Goal: Transaction & Acquisition: Download file/media

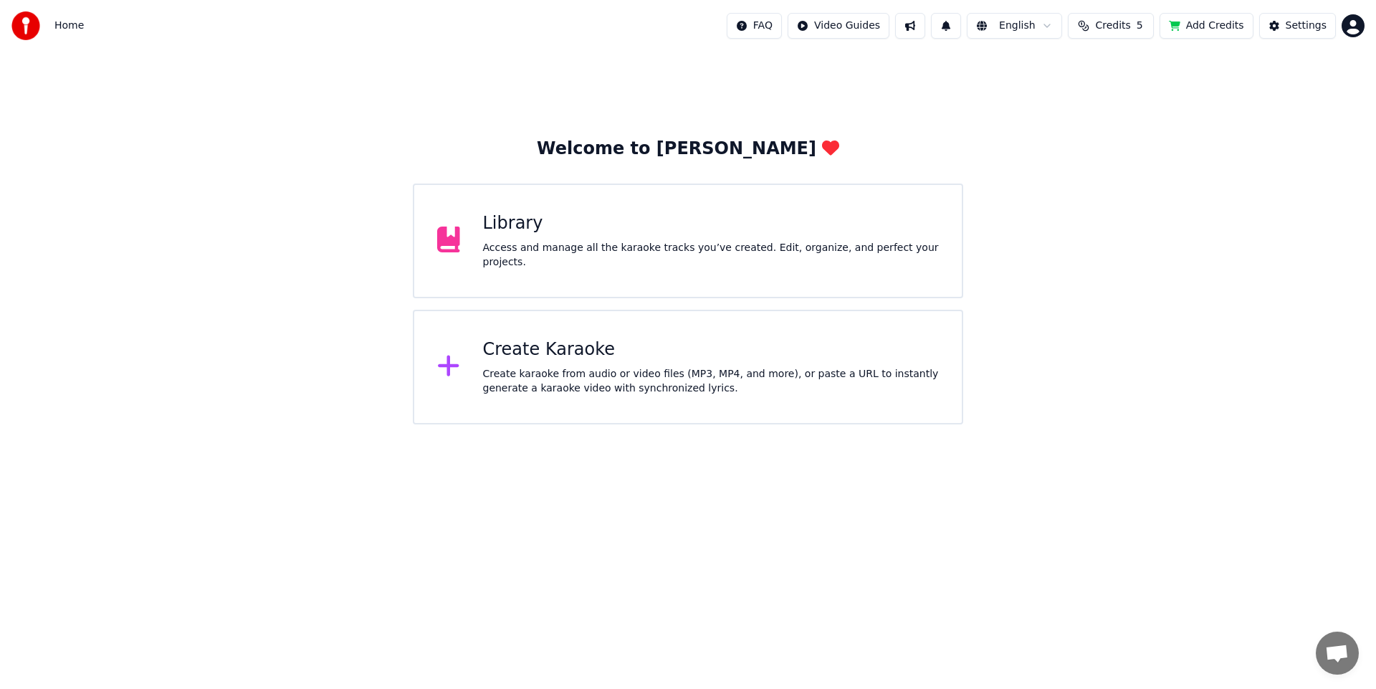
click at [593, 373] on div "Create karaoke from audio or video files (MP3, MP4, and more), or paste a URL t…" at bounding box center [711, 381] width 457 height 29
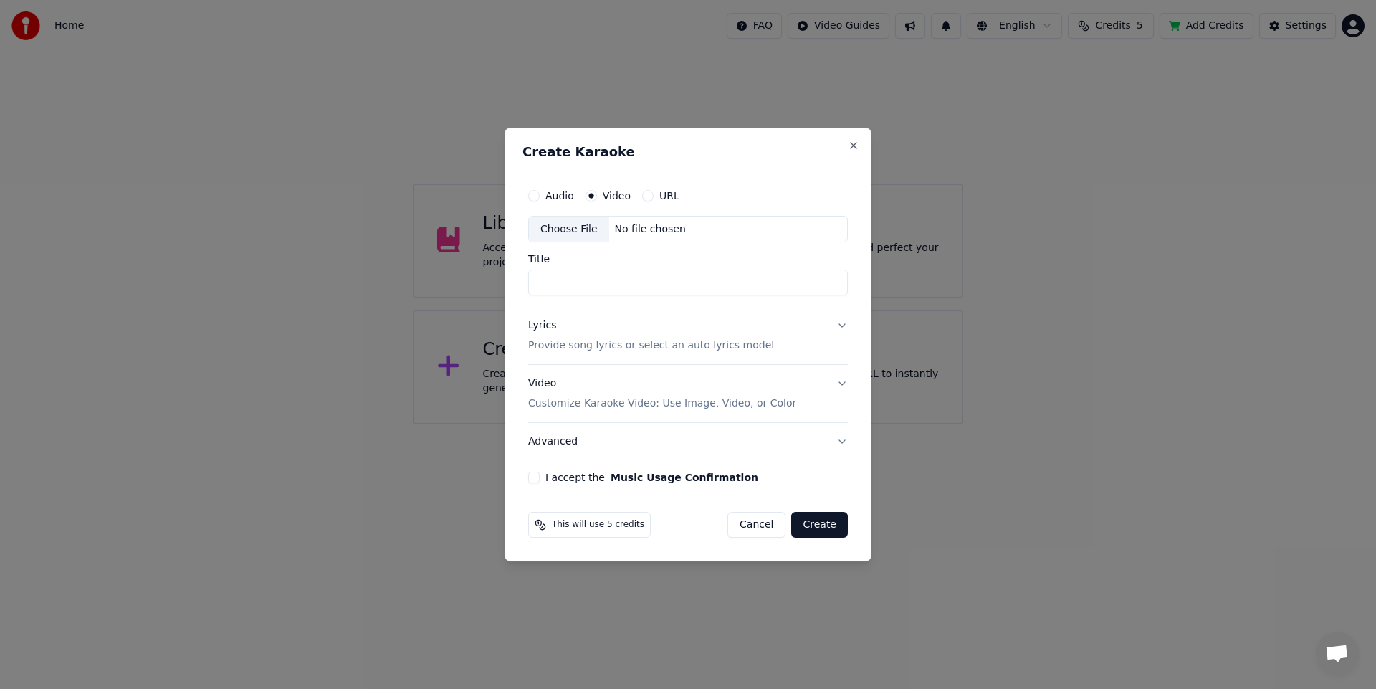
click at [770, 528] on button "Cancel" at bounding box center [756, 525] width 58 height 26
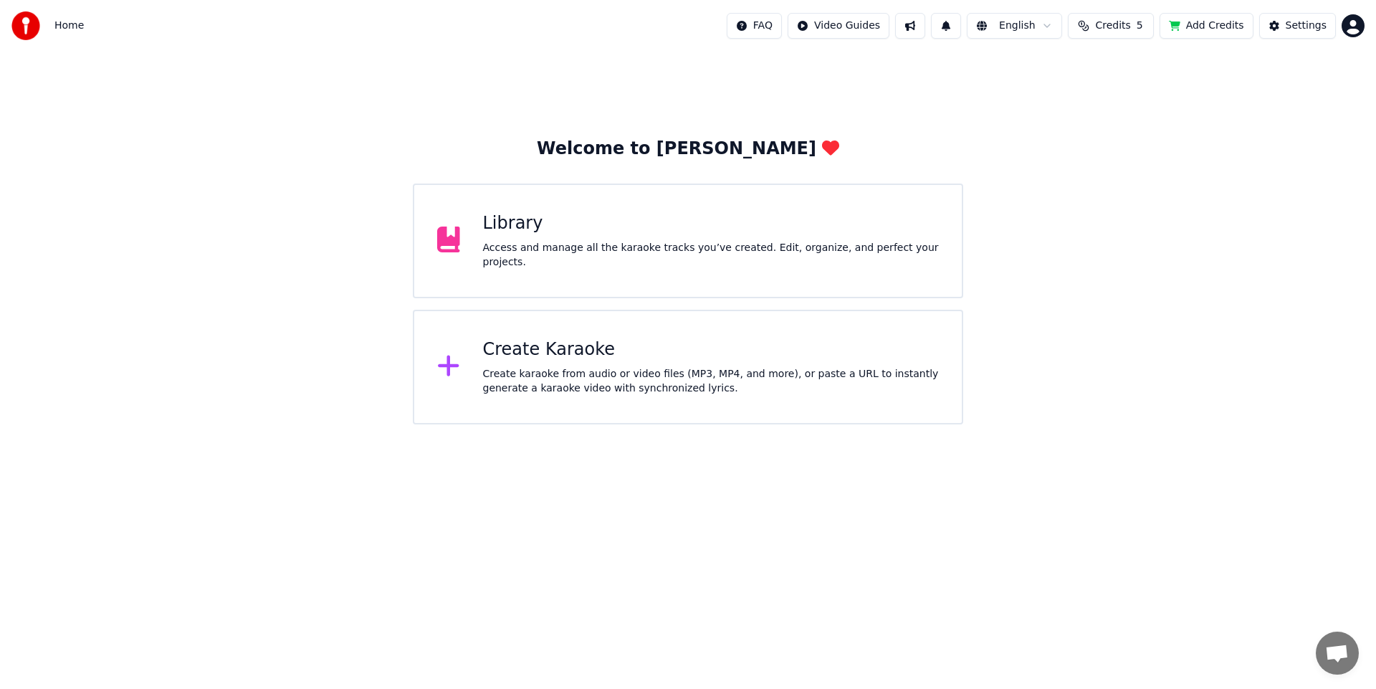
click at [538, 262] on div "Access and manage all the karaoke tracks you’ve created. Edit, organize, and pe…" at bounding box center [711, 255] width 457 height 29
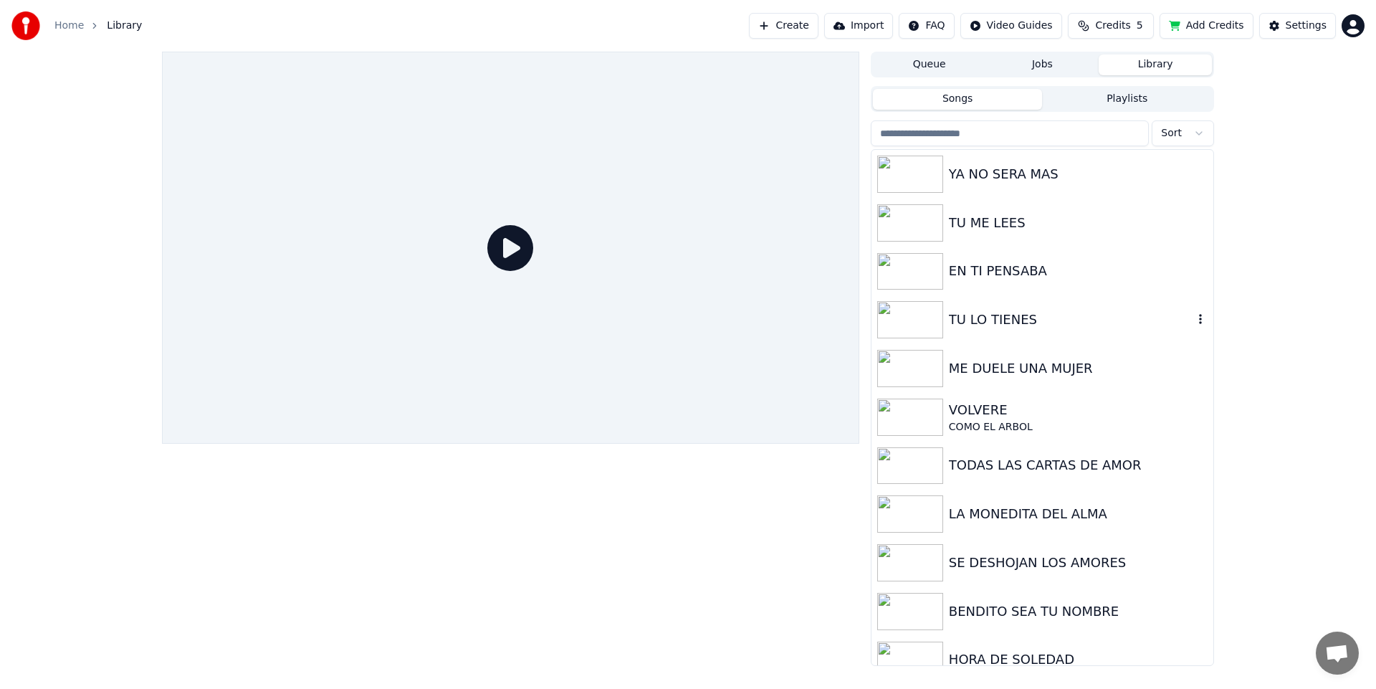
click at [1009, 328] on div "TU LO TIENES" at bounding box center [1071, 320] width 244 height 20
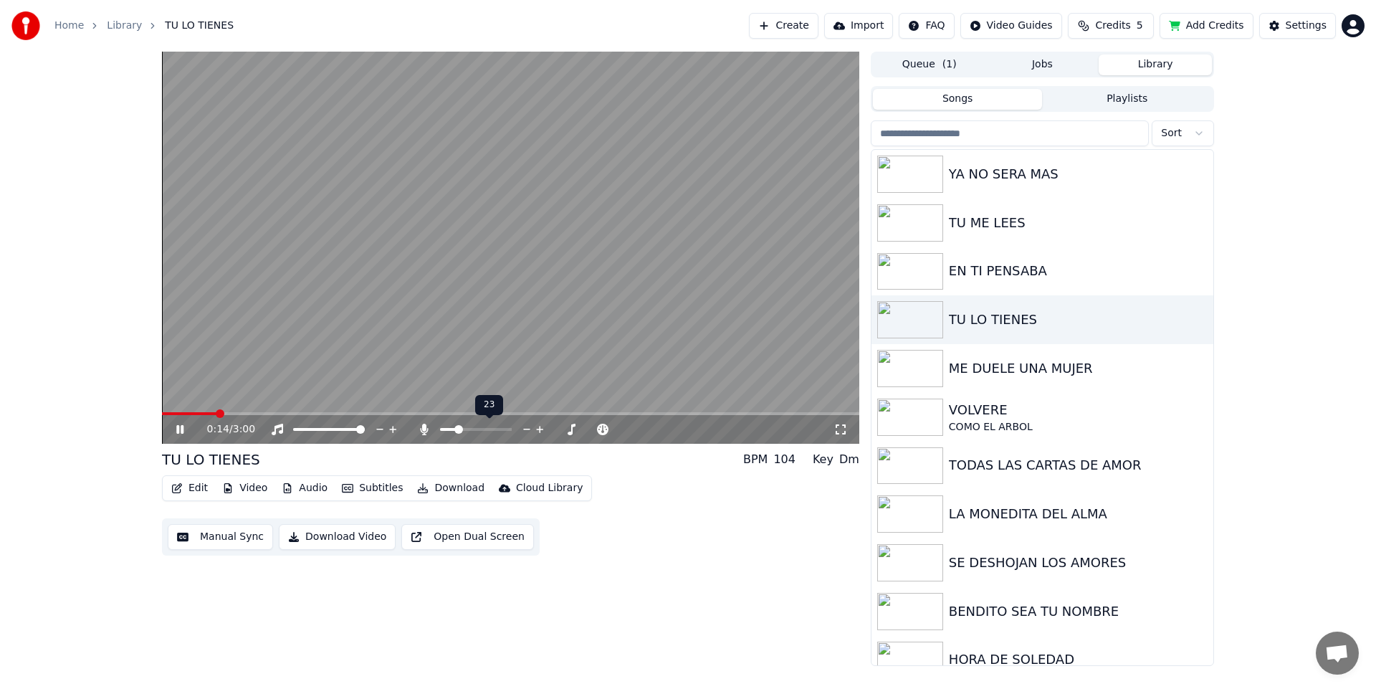
click at [456, 428] on span at bounding box center [458, 429] width 9 height 9
click at [451, 428] on span at bounding box center [454, 429] width 9 height 9
click at [481, 427] on span at bounding box center [480, 429] width 9 height 9
click at [471, 430] on span at bounding box center [456, 429] width 32 height 3
click at [907, 269] on img at bounding box center [910, 271] width 66 height 37
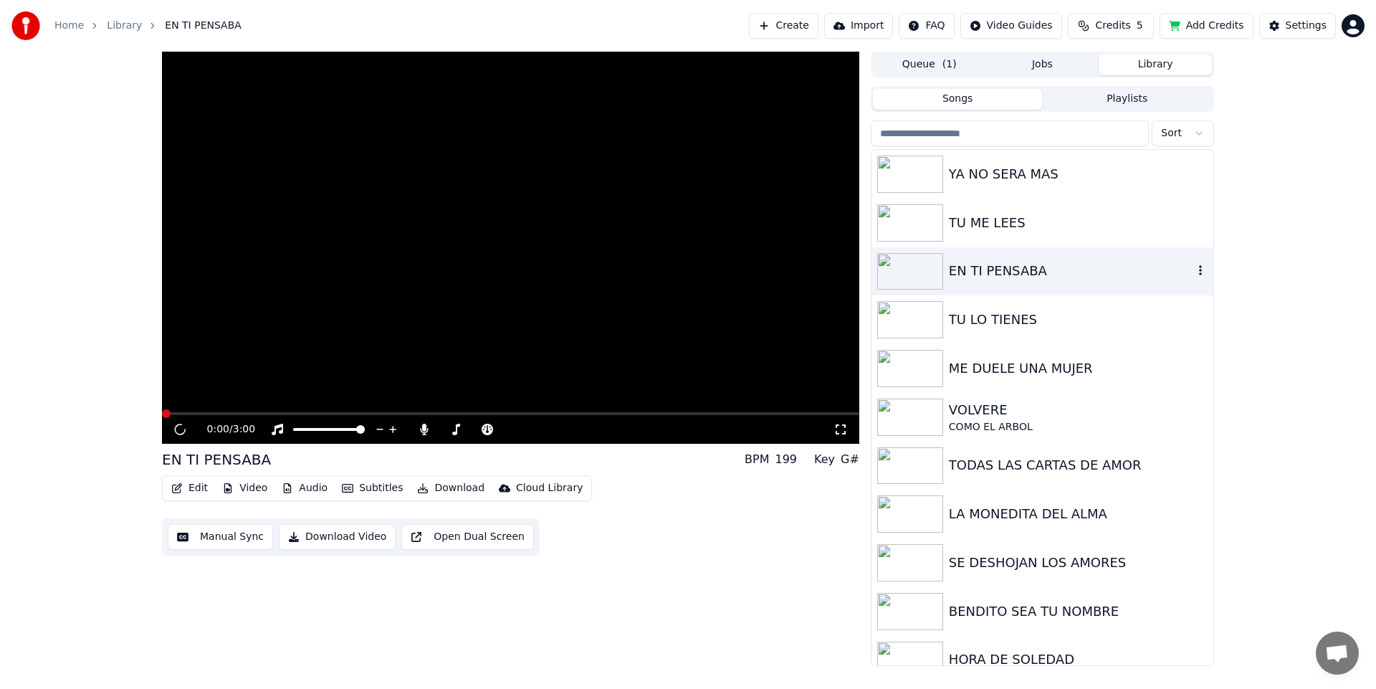
click at [908, 269] on img at bounding box center [910, 271] width 66 height 37
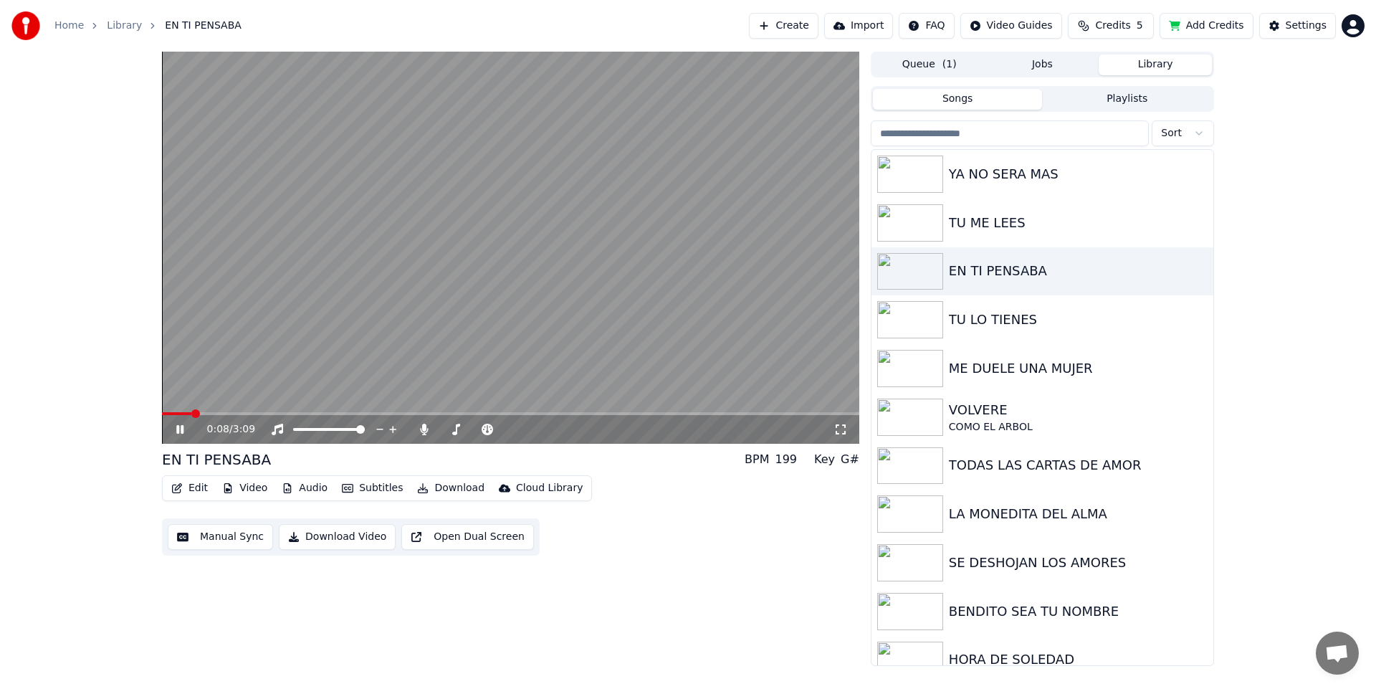
click at [190, 414] on span at bounding box center [510, 413] width 697 height 3
click at [178, 429] on icon at bounding box center [180, 429] width 9 height 10
click at [440, 425] on span at bounding box center [444, 429] width 9 height 9
click at [426, 427] on icon at bounding box center [424, 429] width 14 height 11
click at [458, 429] on span at bounding box center [449, 429] width 18 height 3
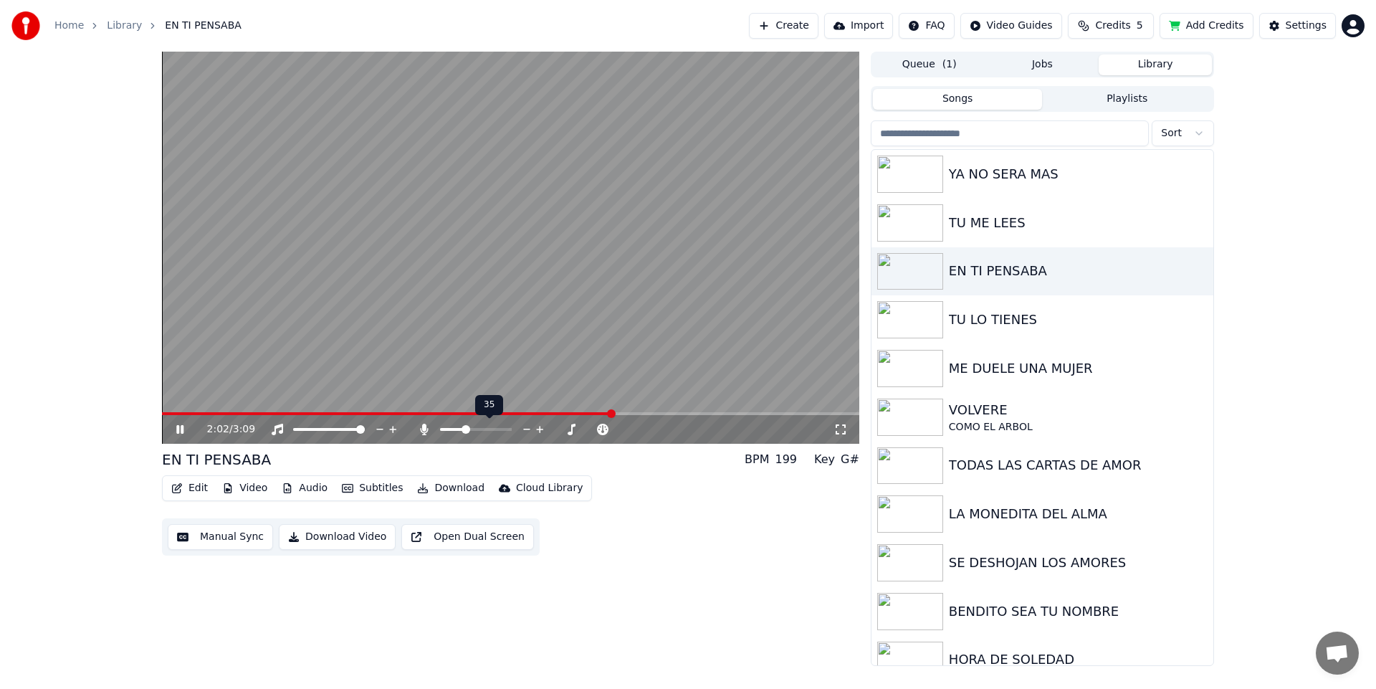
click at [464, 425] on span at bounding box center [466, 429] width 9 height 9
click at [440, 426] on span at bounding box center [444, 429] width 9 height 9
click at [466, 429] on span at bounding box center [467, 429] width 9 height 9
click at [463, 428] on span at bounding box center [465, 429] width 9 height 9
click at [166, 412] on span at bounding box center [164, 413] width 4 height 3
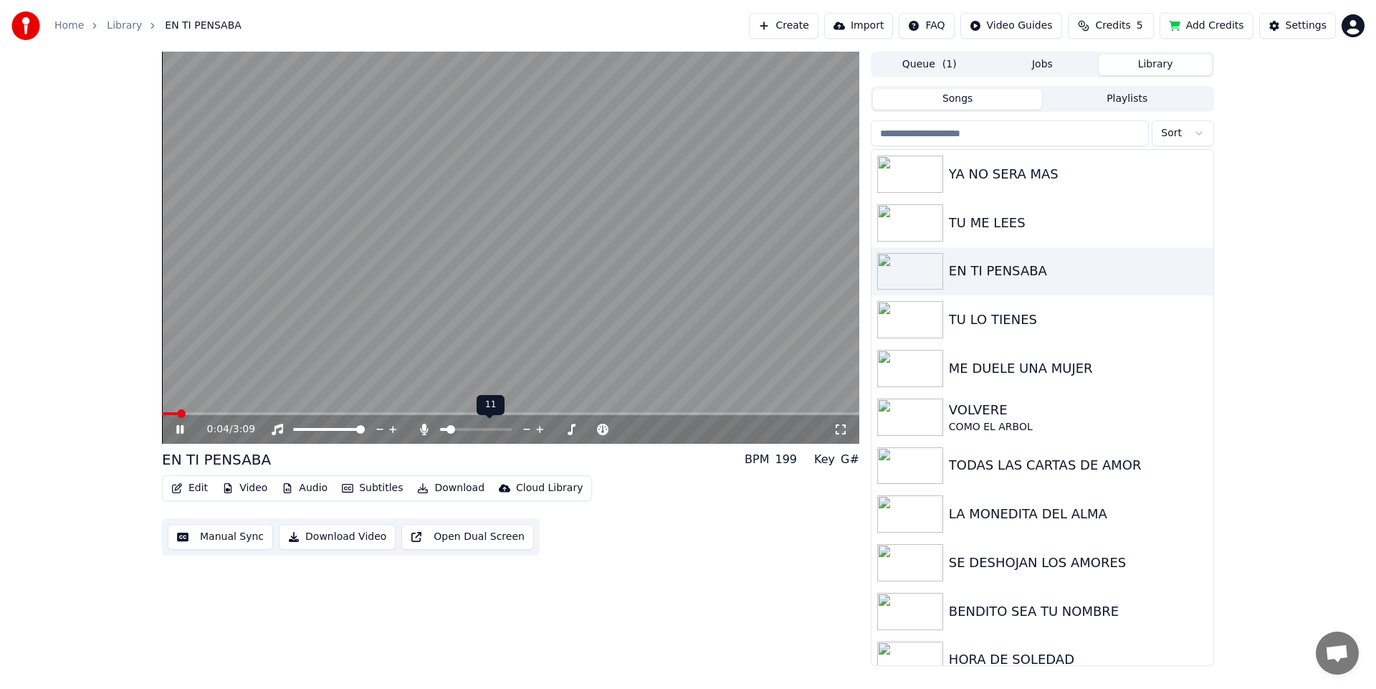
click at [440, 431] on span at bounding box center [476, 429] width 72 height 3
click at [440, 428] on span at bounding box center [444, 429] width 9 height 9
click at [461, 429] on span at bounding box center [463, 429] width 9 height 9
click at [440, 427] on span at bounding box center [444, 429] width 9 height 9
click at [927, 363] on img at bounding box center [910, 368] width 66 height 37
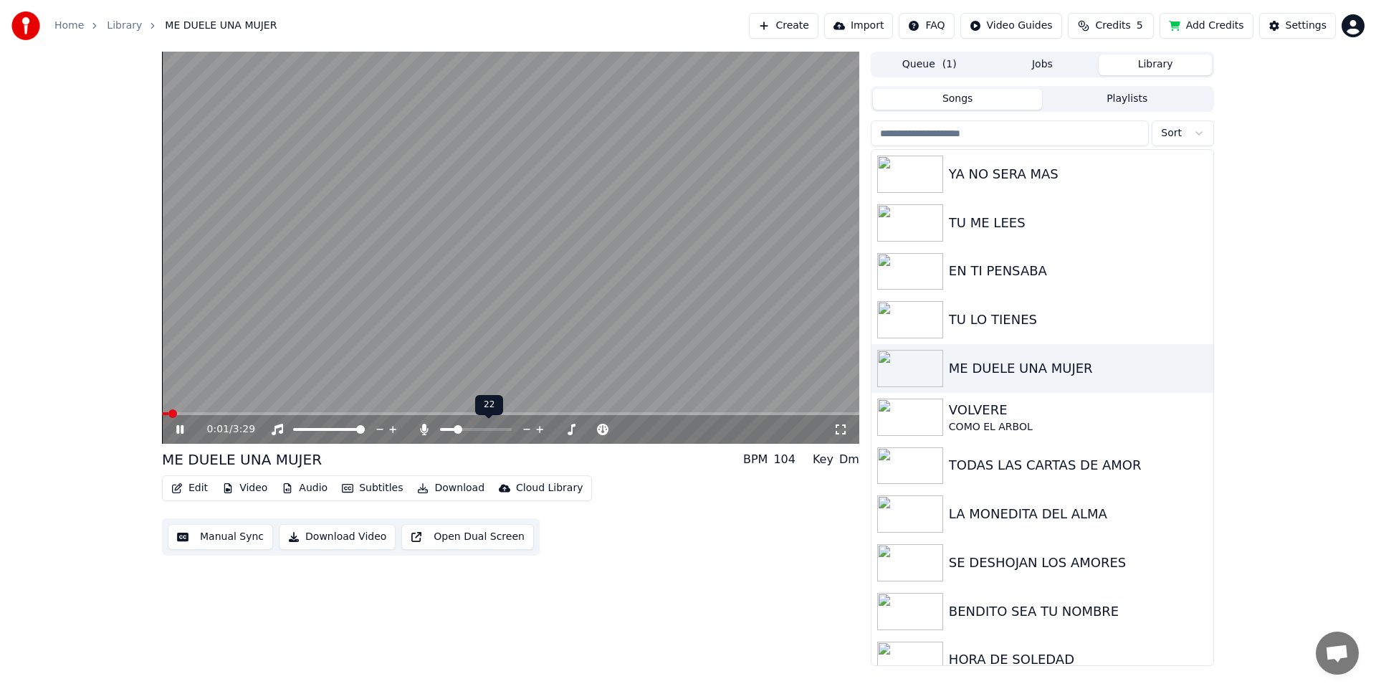
click at [457, 430] on span at bounding box center [476, 429] width 72 height 3
click at [204, 414] on span at bounding box center [510, 413] width 697 height 3
click at [425, 430] on icon at bounding box center [424, 429] width 8 height 11
click at [464, 425] on span at bounding box center [466, 429] width 9 height 9
click at [454, 426] on span at bounding box center [457, 429] width 9 height 9
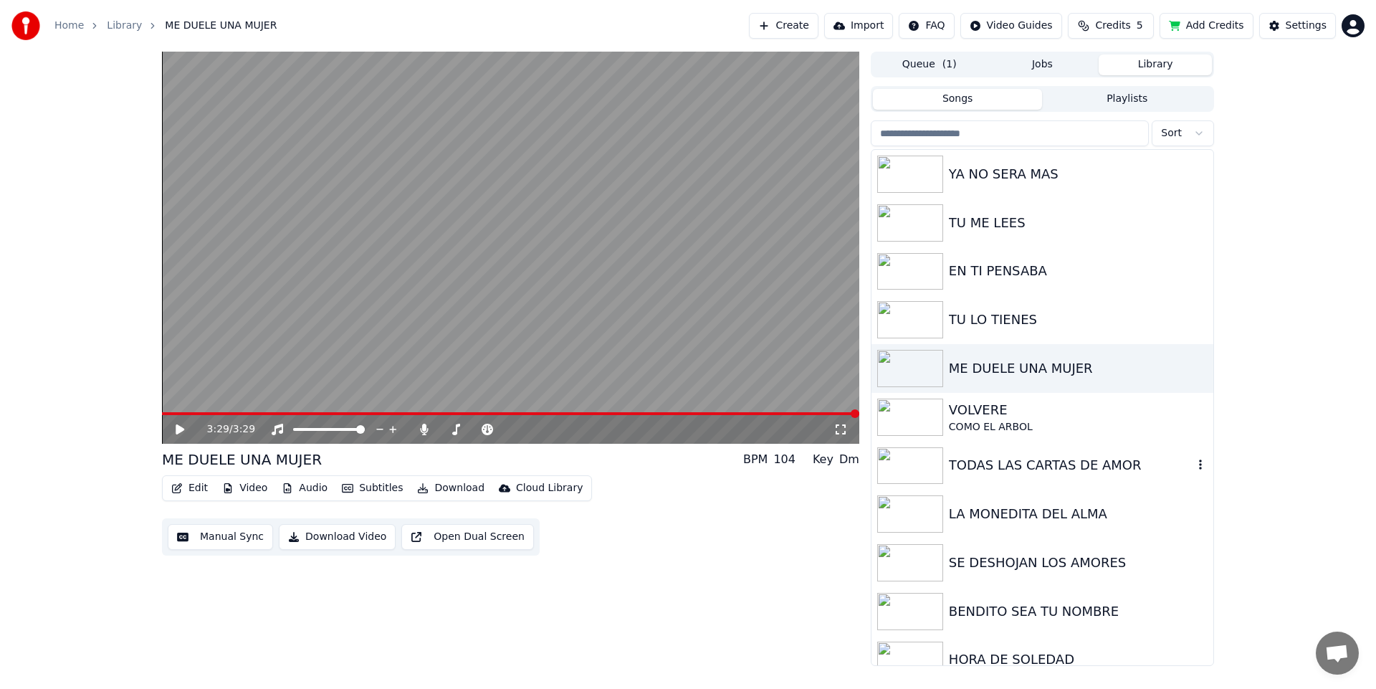
click at [1016, 473] on div "TODAS LAS CARTAS DE AMOR" at bounding box center [1071, 465] width 244 height 20
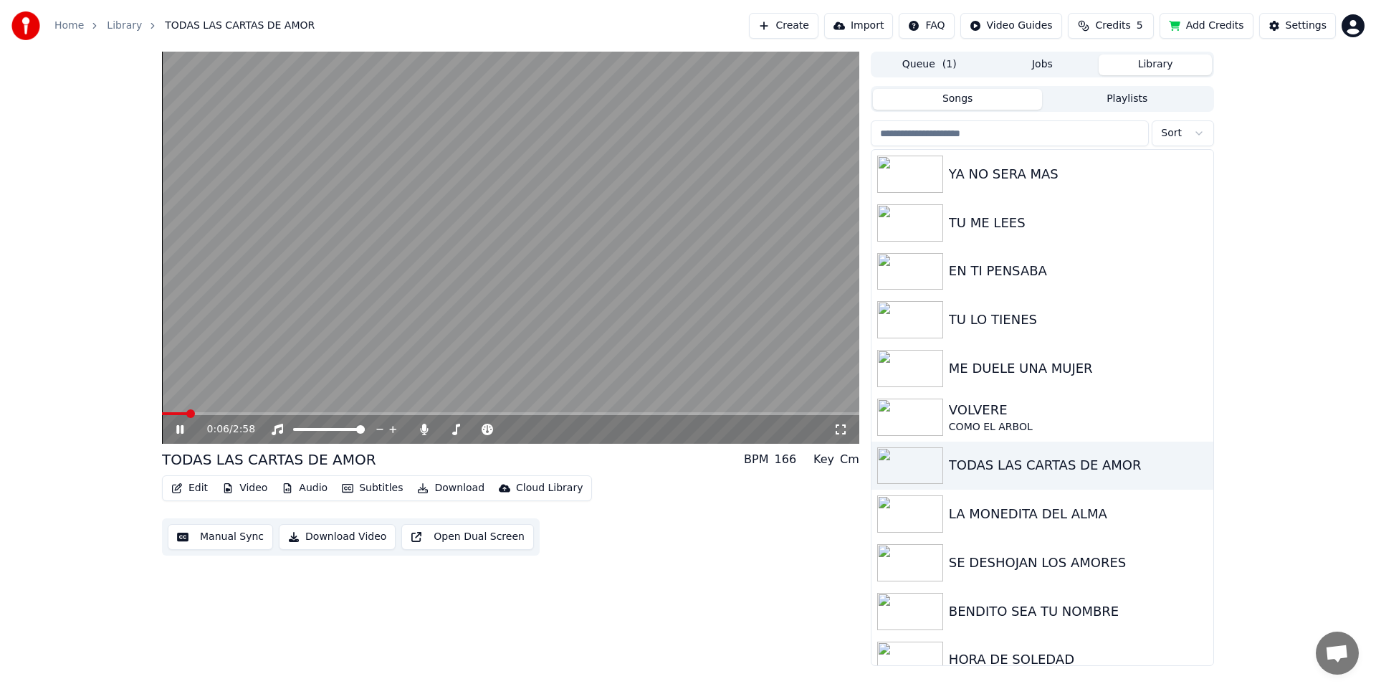
click at [227, 414] on span at bounding box center [510, 413] width 697 height 3
click at [440, 429] on span at bounding box center [440, 429] width 0 height 3
click at [480, 428] on span at bounding box center [479, 429] width 9 height 9
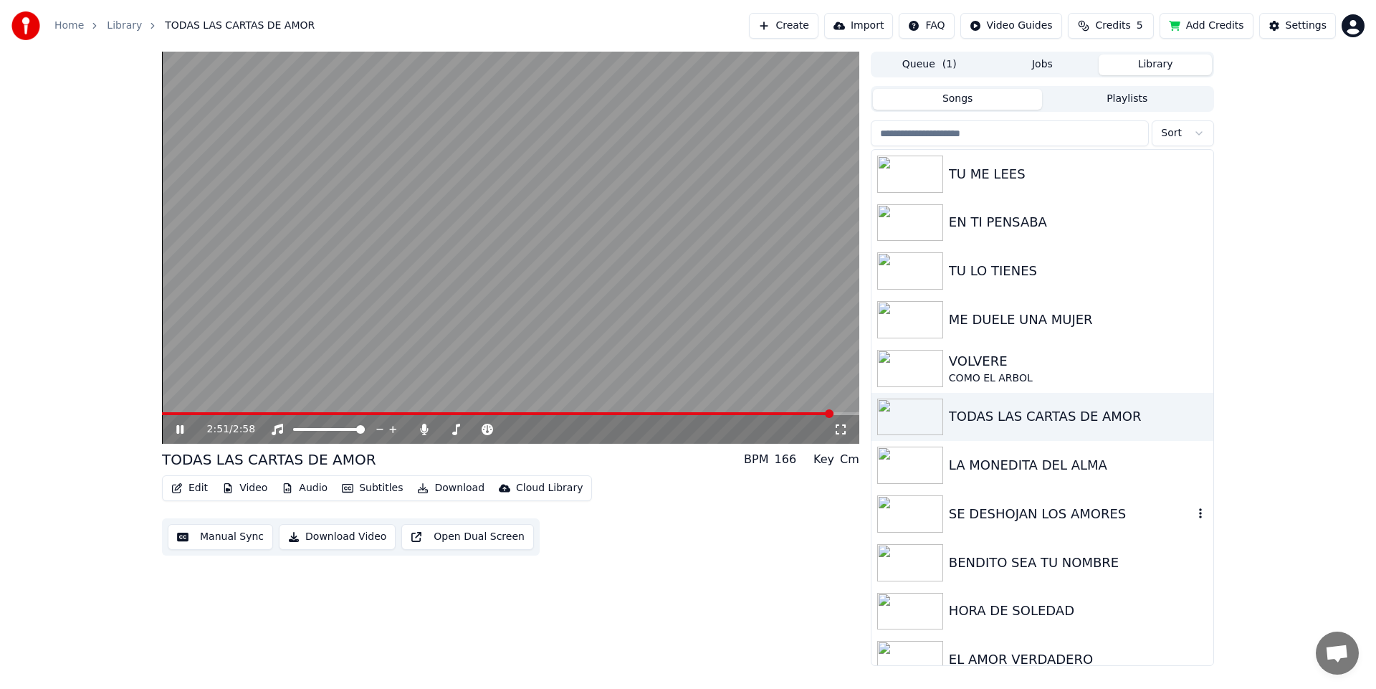
scroll to position [67, 0]
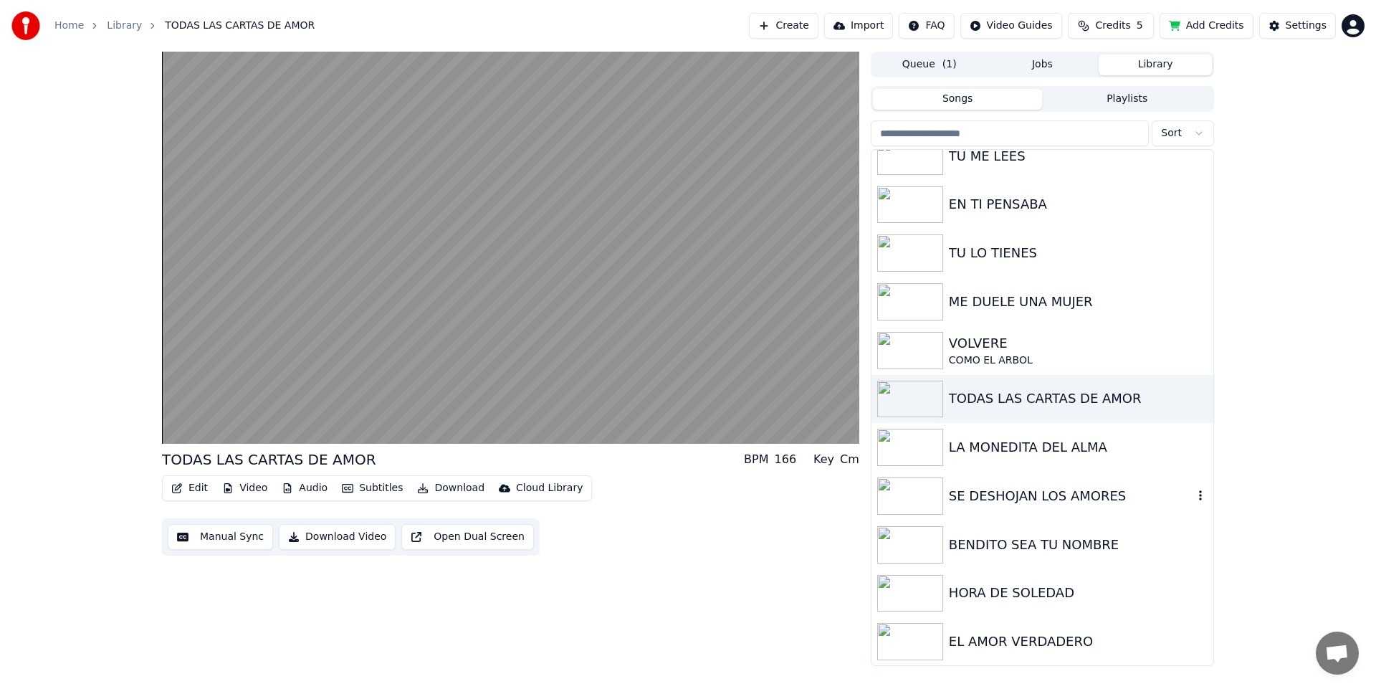
click at [900, 503] on img at bounding box center [910, 495] width 66 height 37
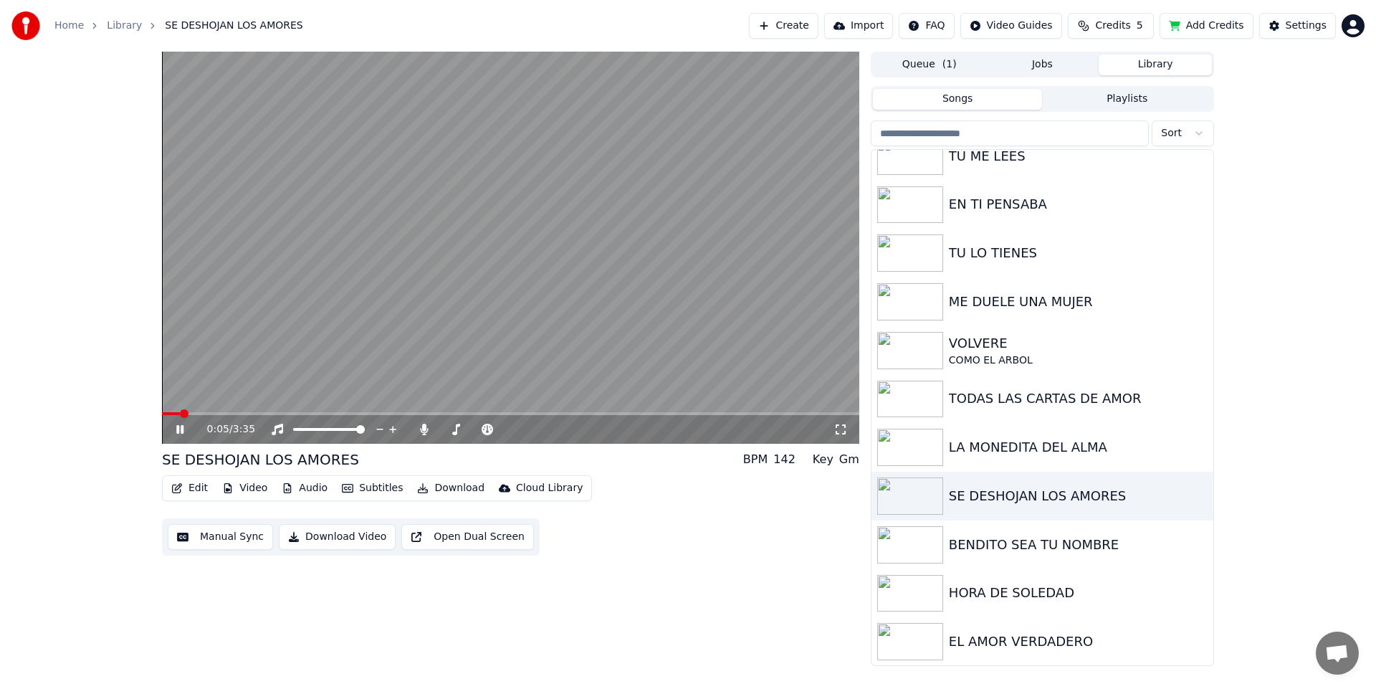
click at [226, 411] on video at bounding box center [510, 248] width 697 height 392
click at [226, 414] on span at bounding box center [510, 413] width 697 height 3
click at [186, 428] on icon at bounding box center [190, 429] width 34 height 11
click at [243, 414] on span at bounding box center [202, 413] width 81 height 3
click at [437, 432] on div at bounding box center [488, 429] width 115 height 14
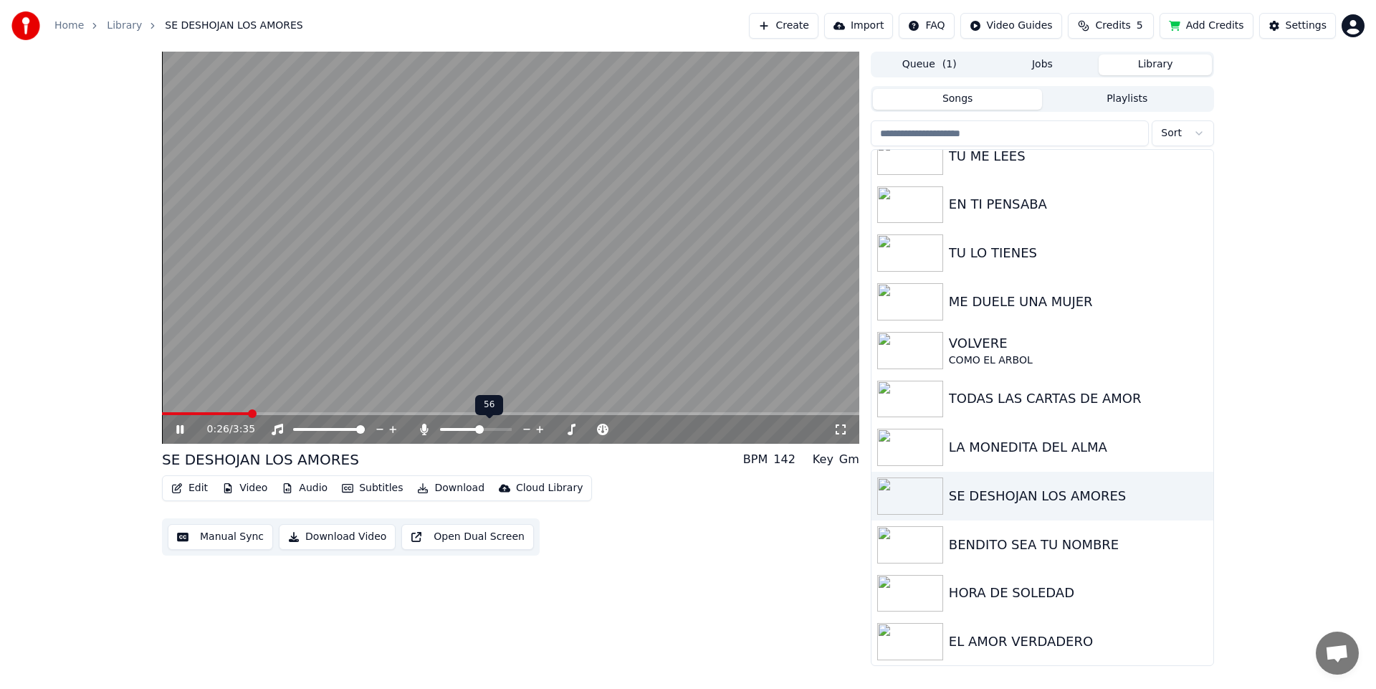
click at [424, 431] on icon at bounding box center [424, 429] width 8 height 11
click at [431, 429] on div at bounding box center [488, 429] width 115 height 14
click at [459, 430] on span at bounding box center [460, 429] width 9 height 9
click at [440, 425] on span at bounding box center [444, 429] width 9 height 9
click at [459, 431] on span at bounding box center [463, 429] width 9 height 9
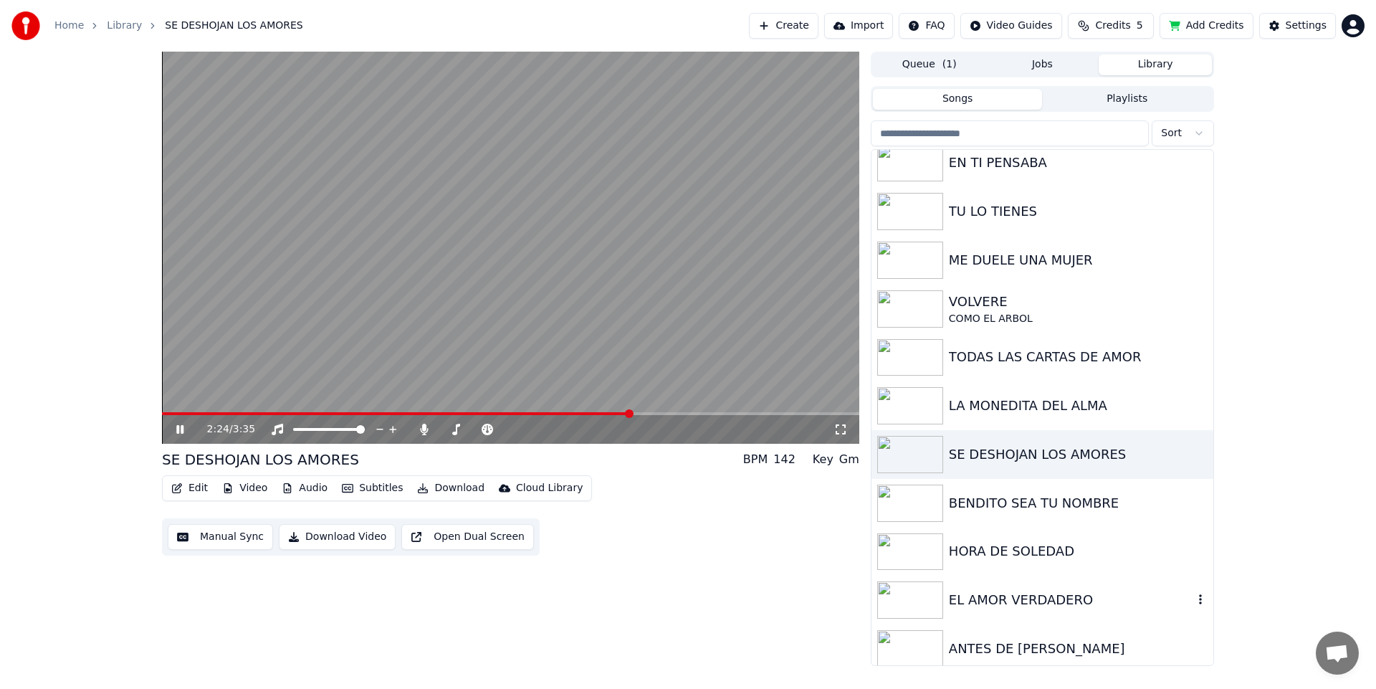
scroll to position [116, 0]
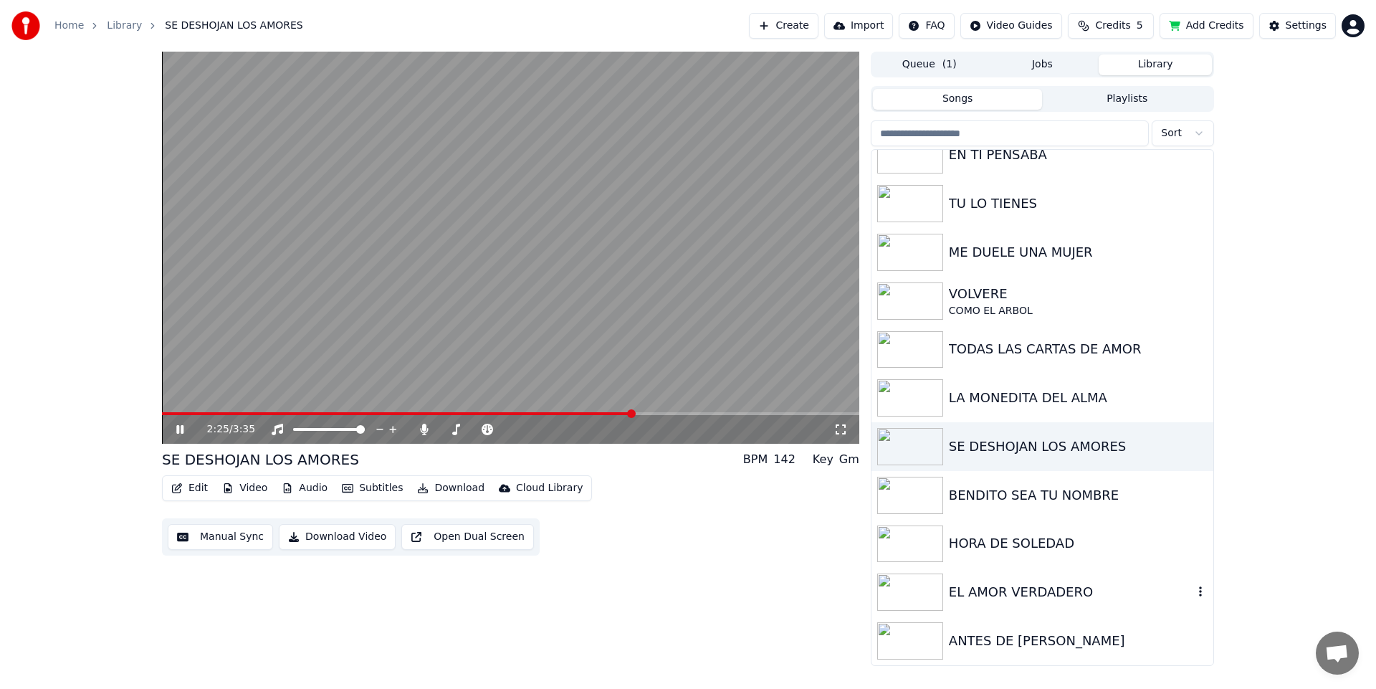
click at [925, 601] on img at bounding box center [910, 591] width 66 height 37
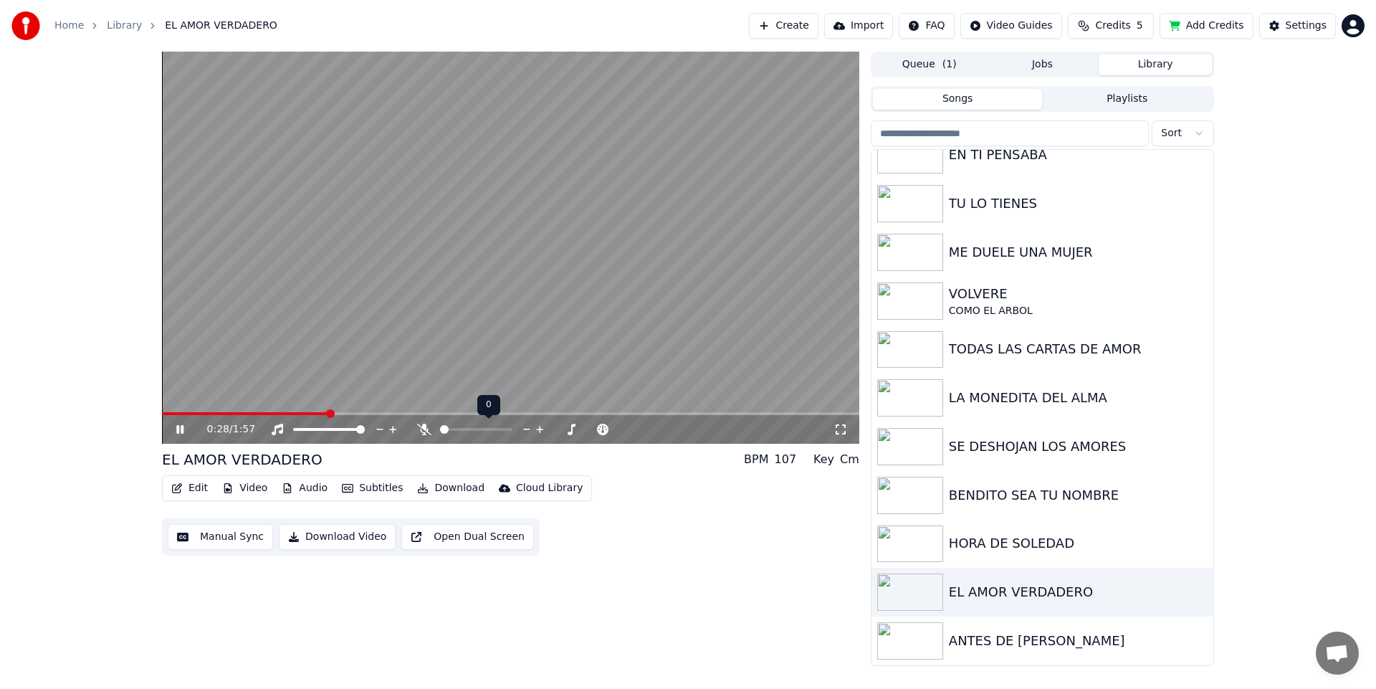
click at [440, 434] on span at bounding box center [444, 429] width 9 height 9
click at [447, 431] on span at bounding box center [450, 429] width 9 height 9
click at [474, 427] on span at bounding box center [474, 429] width 9 height 9
click at [670, 413] on span at bounding box center [450, 413] width 576 height 3
click at [440, 431] on span at bounding box center [440, 429] width 0 height 3
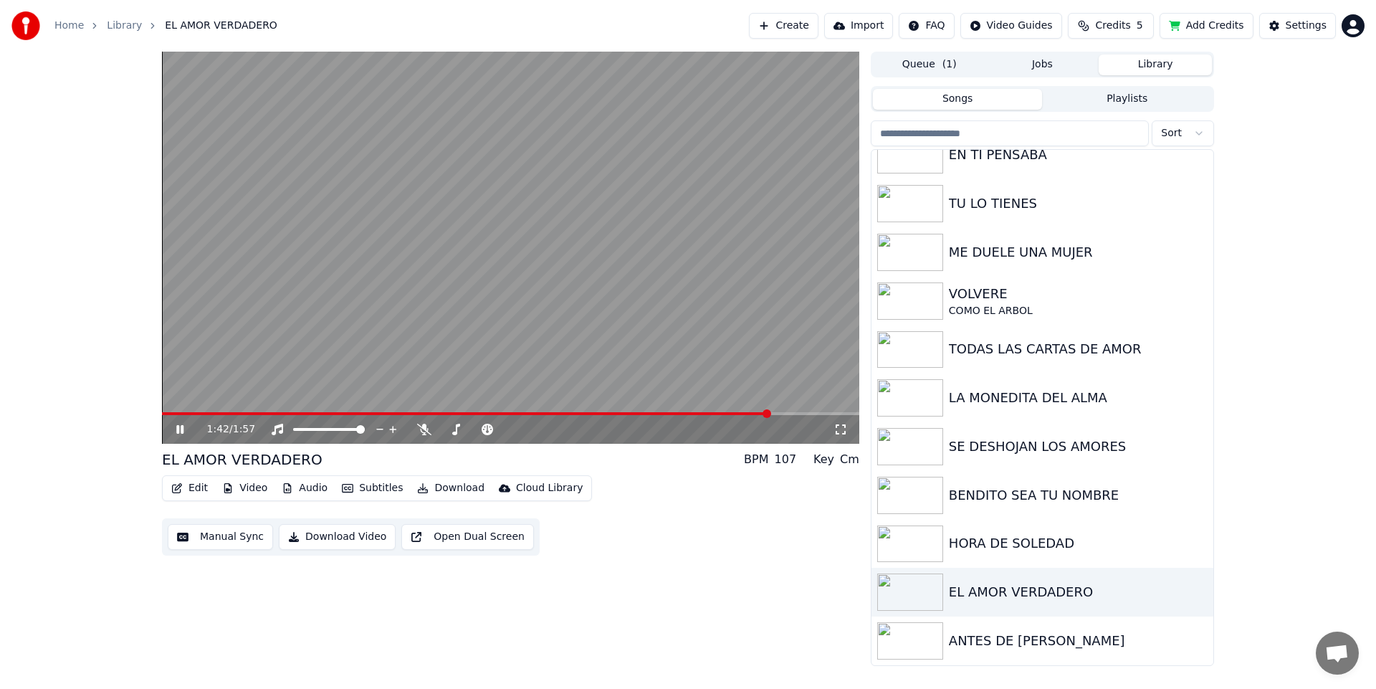
click at [189, 412] on span at bounding box center [466, 413] width 609 height 3
click at [480, 431] on span at bounding box center [480, 429] width 9 height 9
click at [440, 432] on span at bounding box center [444, 429] width 9 height 9
click at [683, 415] on div "1:43 / 1:57" at bounding box center [510, 429] width 697 height 29
click at [665, 413] on span at bounding box center [414, 413] width 505 height 3
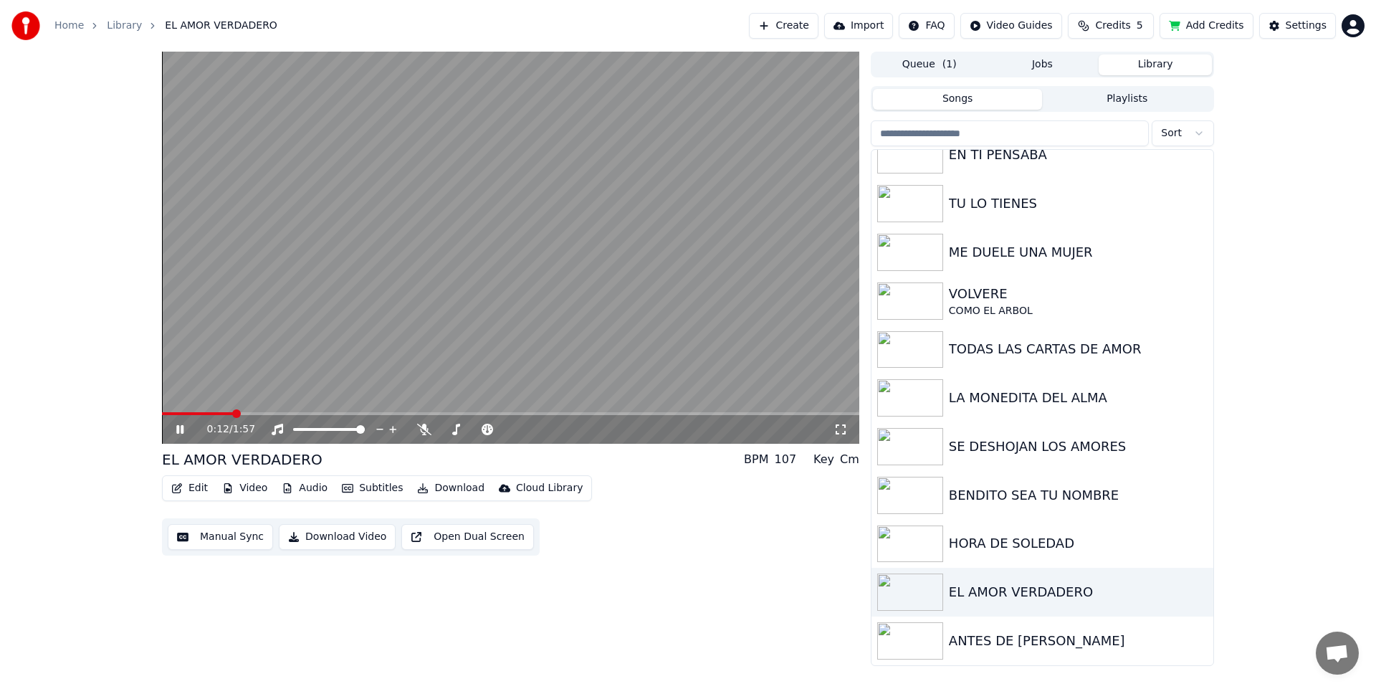
click at [230, 413] on span at bounding box center [197, 413] width 71 height 3
drag, startPoint x: 456, startPoint y: 427, endPoint x: 470, endPoint y: 431, distance: 14.8
click at [477, 430] on div at bounding box center [488, 429] width 115 height 14
click at [460, 429] on span at bounding box center [461, 429] width 9 height 9
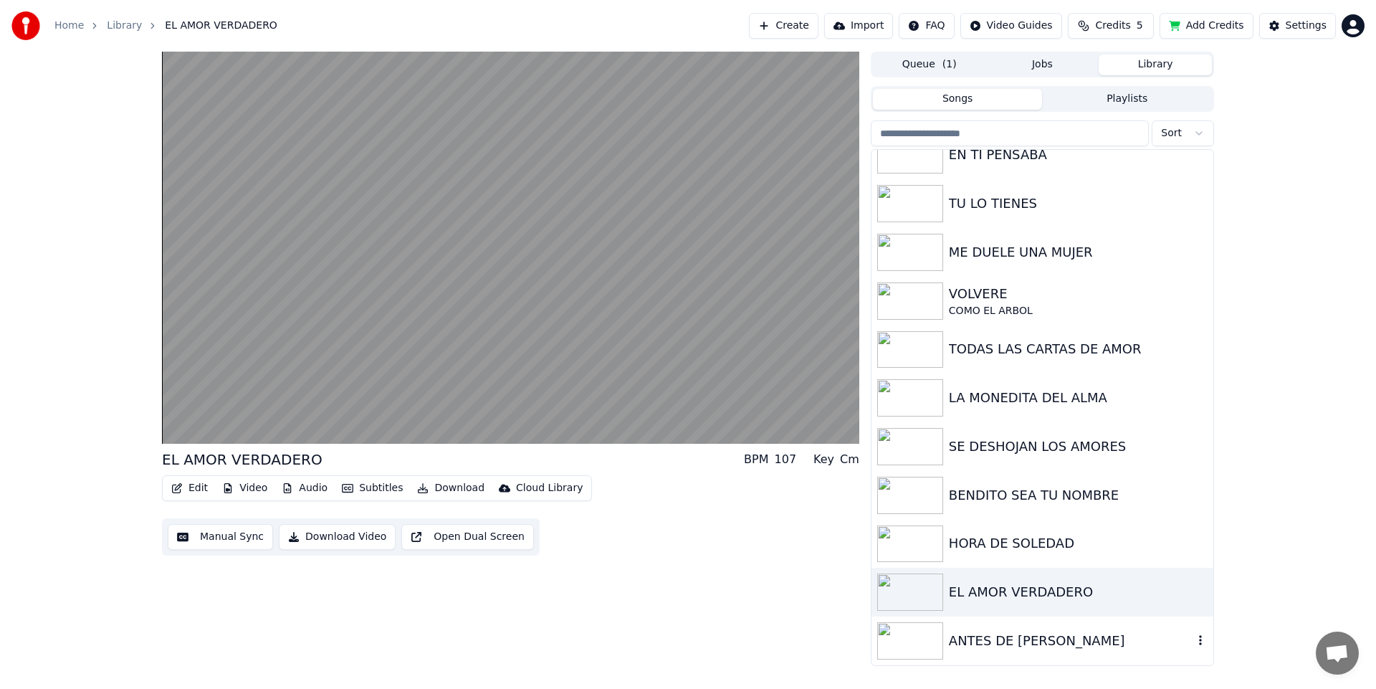
click at [1035, 635] on div "ANTES DE [PERSON_NAME]" at bounding box center [1071, 641] width 244 height 20
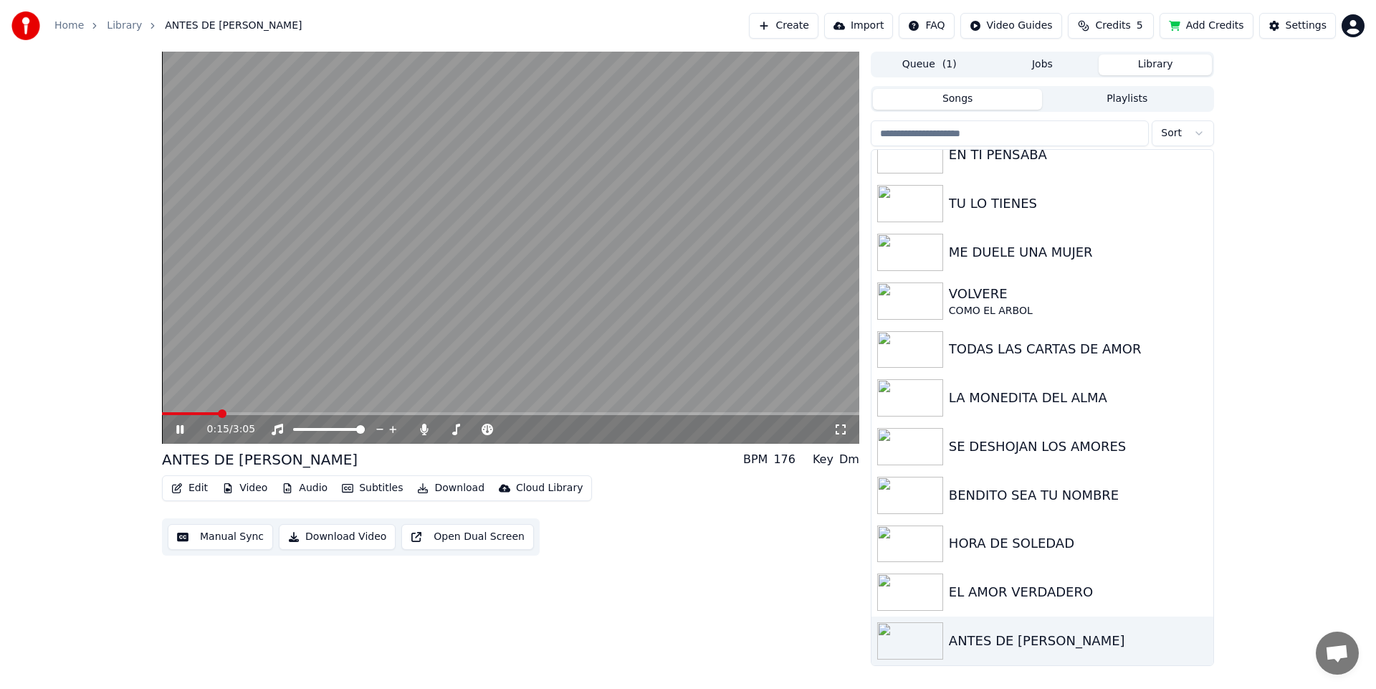
click at [219, 413] on span at bounding box center [510, 413] width 697 height 3
click at [440, 429] on span at bounding box center [440, 429] width 0 height 3
drag, startPoint x: 451, startPoint y: 426, endPoint x: 463, endPoint y: 432, distance: 13.5
click at [471, 430] on div at bounding box center [488, 429] width 115 height 14
click at [476, 429] on span at bounding box center [476, 429] width 9 height 9
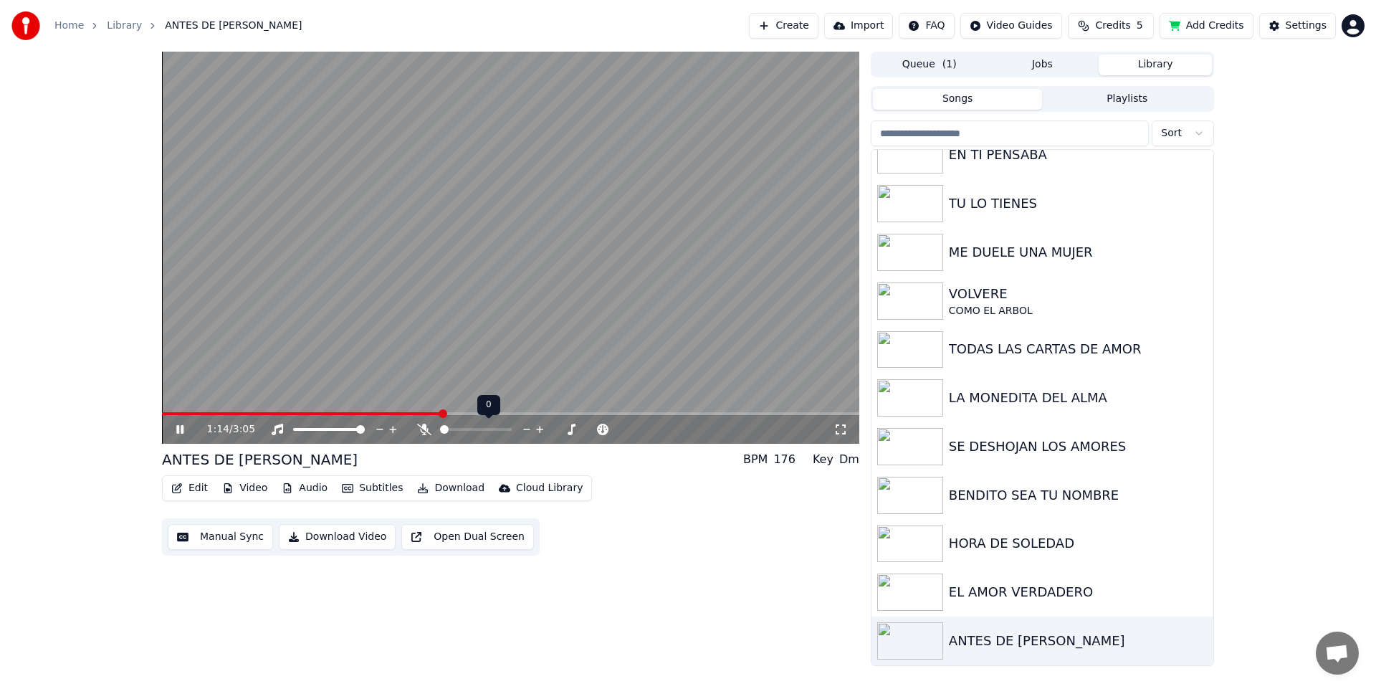
click at [440, 429] on span at bounding box center [444, 429] width 9 height 9
click at [996, 588] on div "EL AMOR VERDADERO" at bounding box center [1071, 592] width 244 height 20
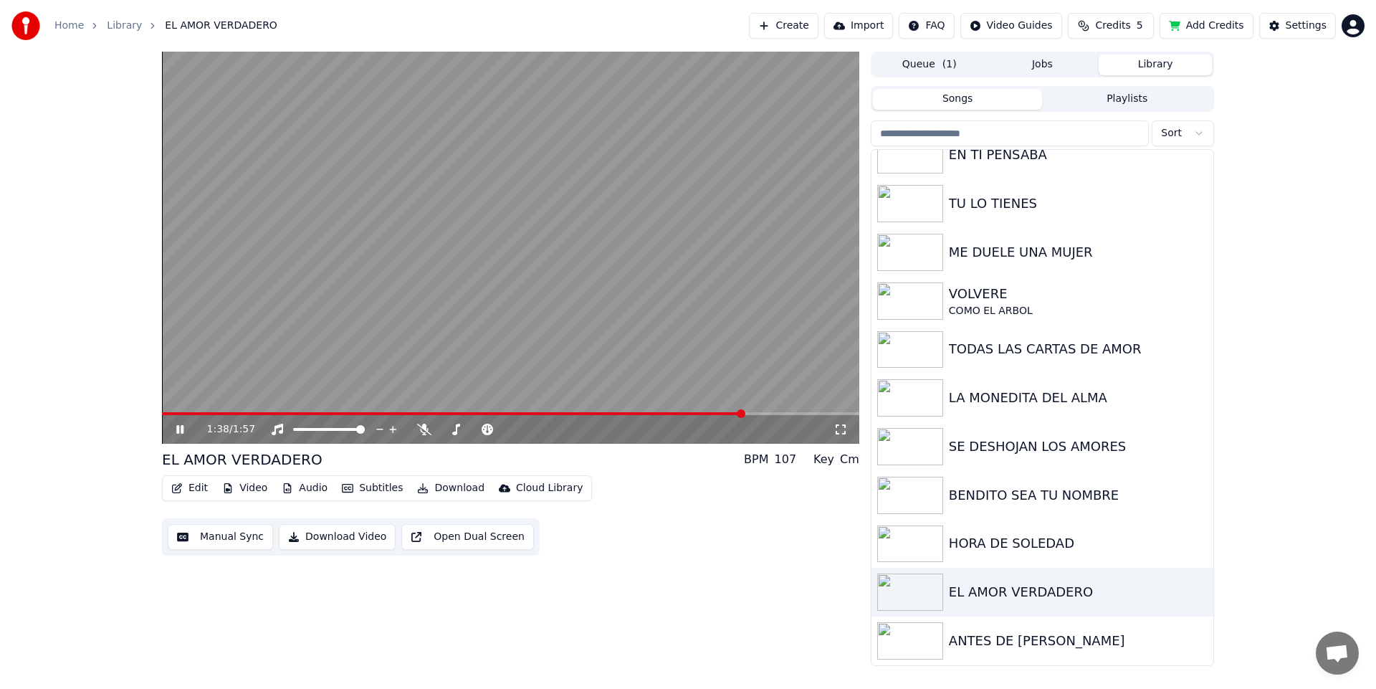
click at [746, 412] on span at bounding box center [510, 413] width 697 height 3
click at [955, 535] on div "HORA DE SOLEDAD" at bounding box center [1071, 543] width 244 height 20
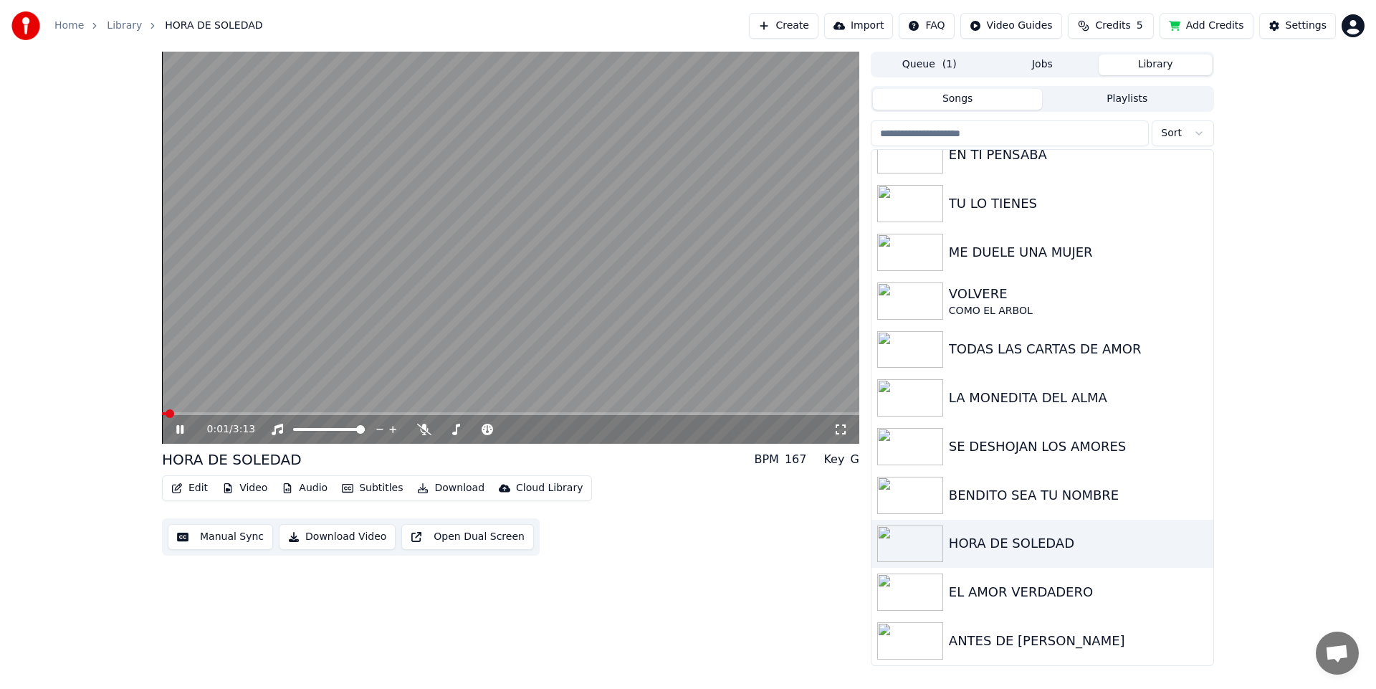
click at [243, 412] on span at bounding box center [510, 413] width 697 height 3
click at [764, 416] on div "3:06 / 3:13" at bounding box center [510, 429] width 697 height 29
click at [761, 414] on span at bounding box center [461, 413] width 599 height 3
click at [447, 424] on div at bounding box center [488, 429] width 115 height 14
click at [496, 434] on span at bounding box center [494, 429] width 9 height 9
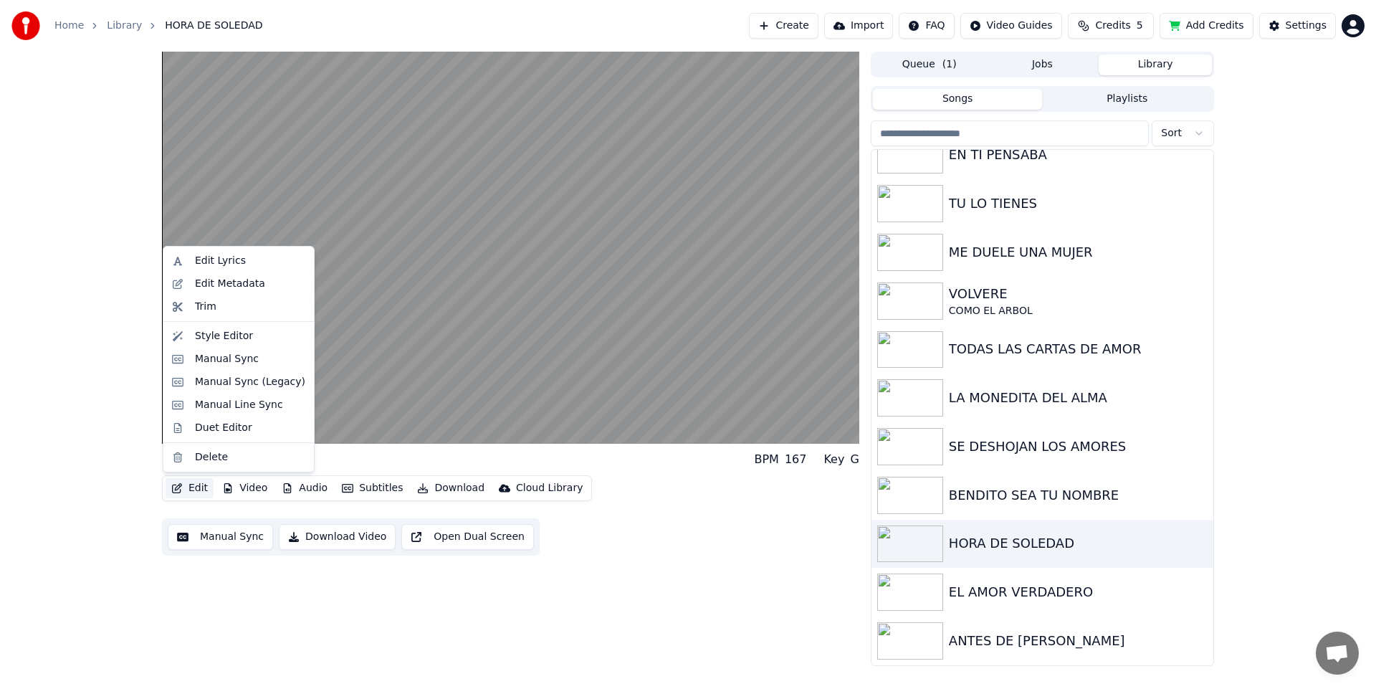
click at [199, 487] on button "Edit" at bounding box center [190, 488] width 48 height 20
click at [216, 340] on div "Style Editor" at bounding box center [224, 336] width 58 height 14
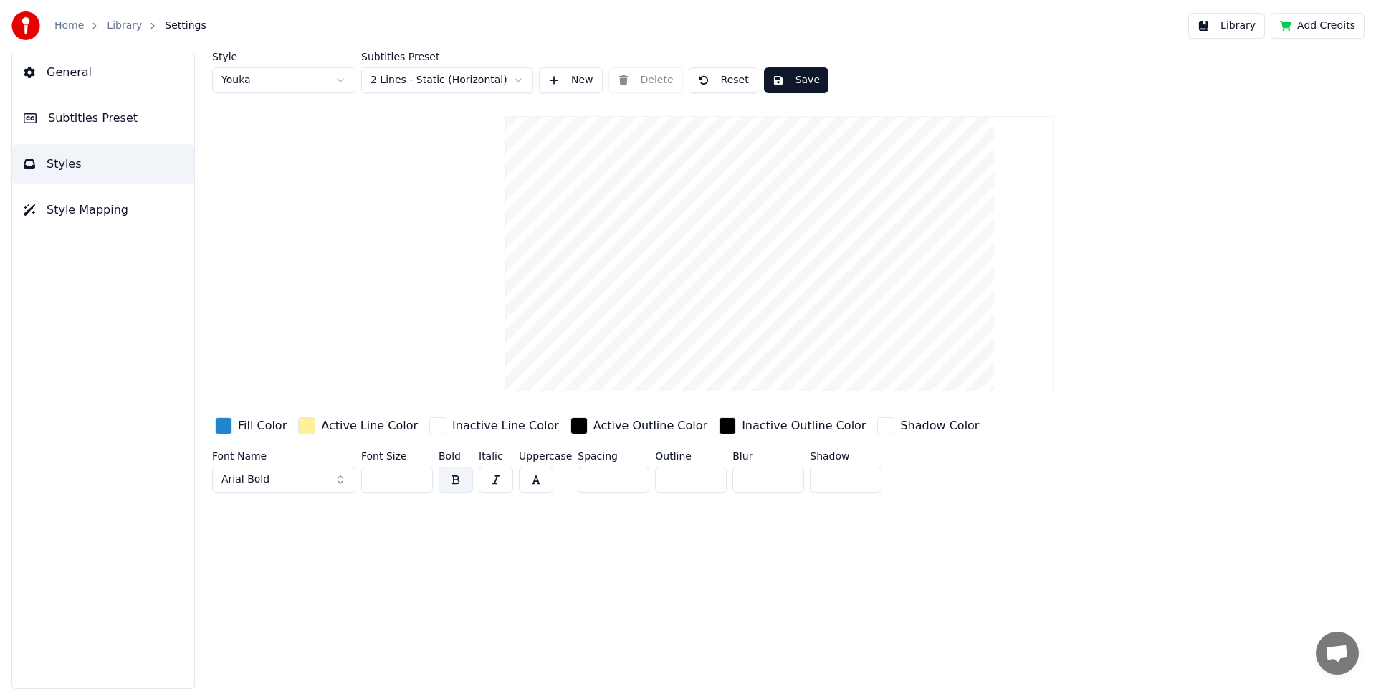
click at [293, 202] on div "Style Youka Subtitles Preset 2 Lines - Static (Horizontal) New Delete Reset Sav…" at bounding box center [779, 275] width 1135 height 447
click at [1251, 25] on button "Library" at bounding box center [1226, 26] width 77 height 26
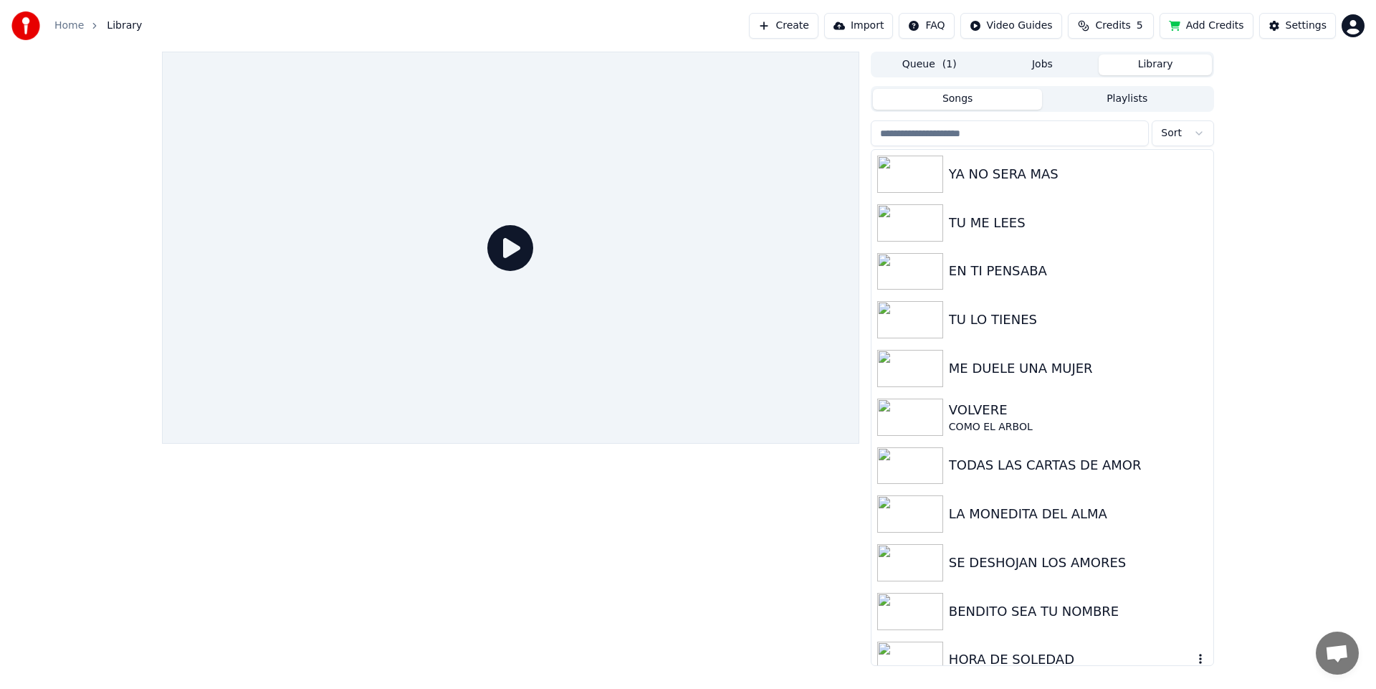
click at [980, 659] on div "HORA DE SOLEDAD" at bounding box center [1071, 659] width 244 height 20
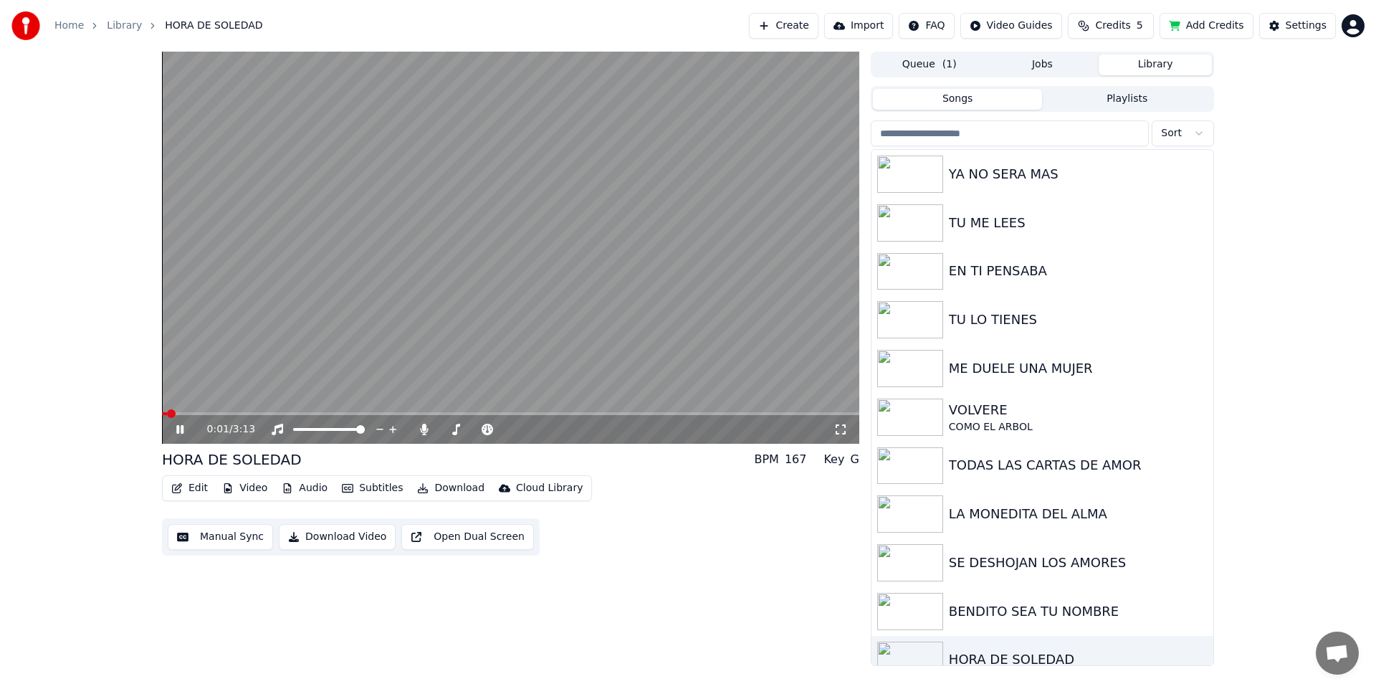
click at [193, 491] on button "Edit" at bounding box center [190, 488] width 48 height 20
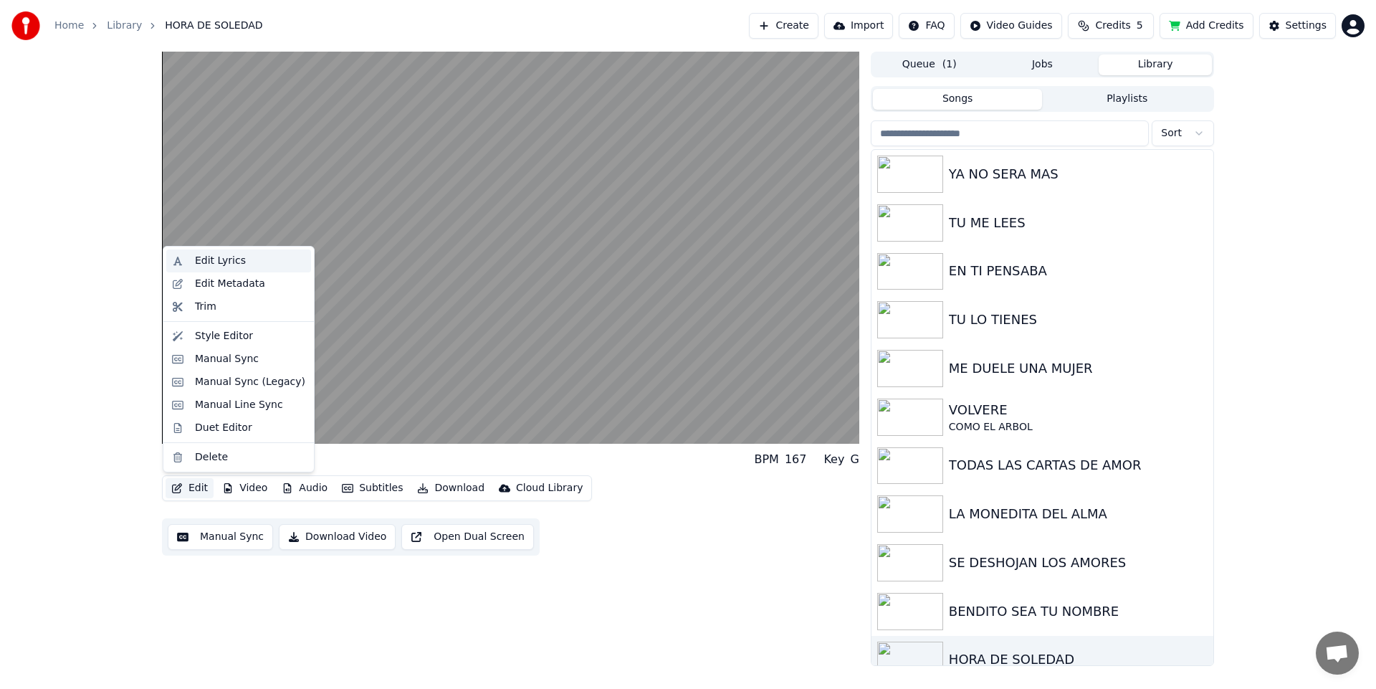
click at [216, 263] on div "Edit Lyrics" at bounding box center [220, 261] width 51 height 14
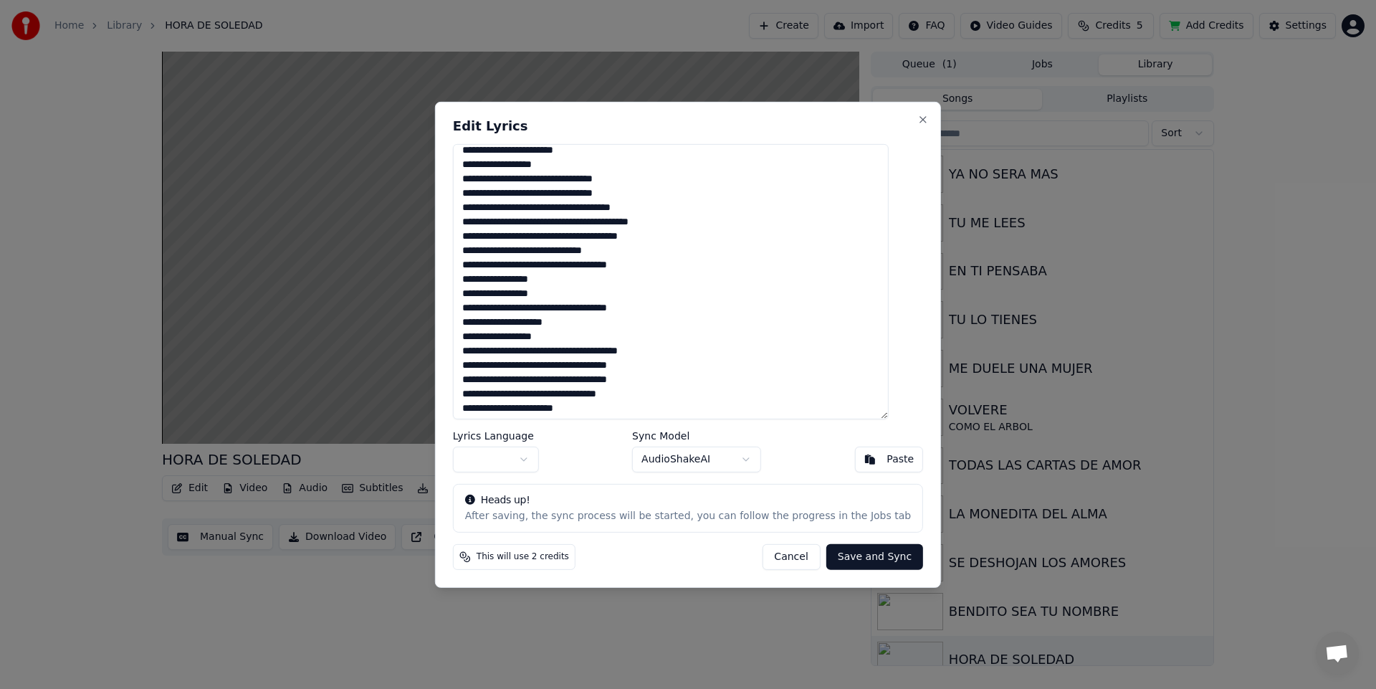
scroll to position [153, 0]
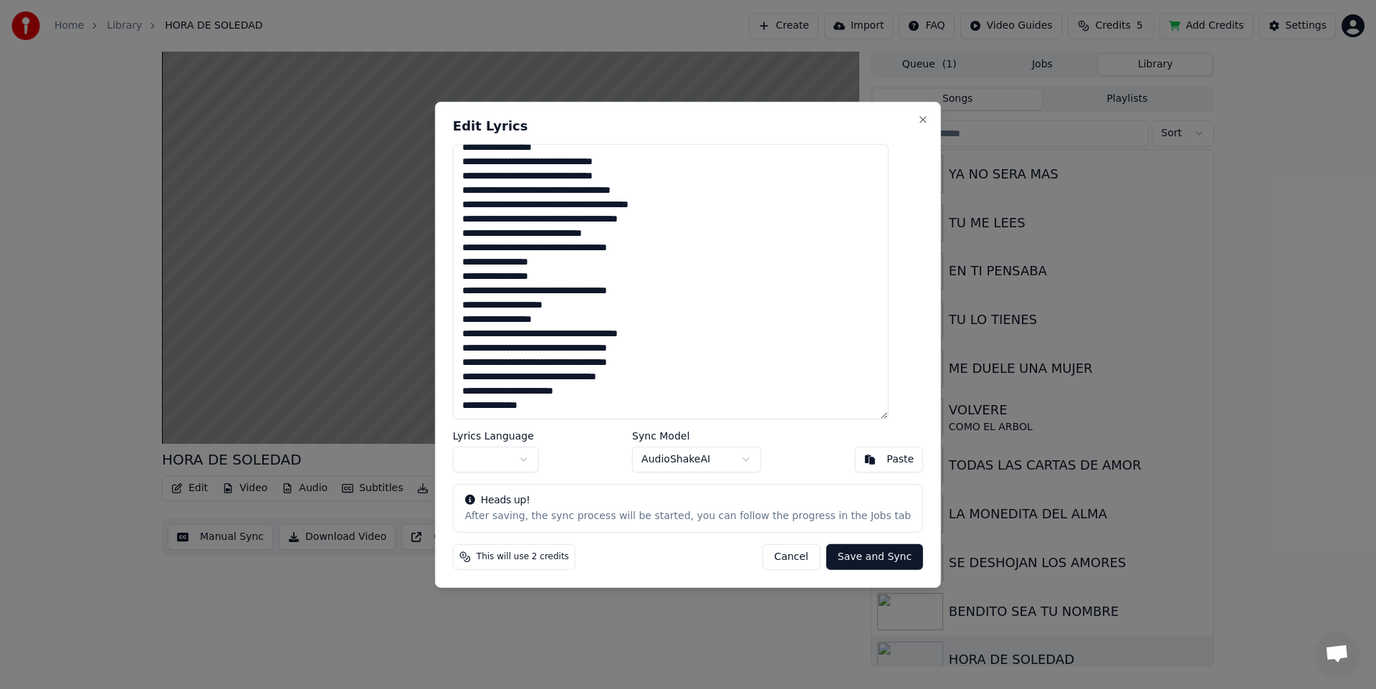
click at [525, 406] on textarea "**********" at bounding box center [671, 280] width 436 height 275
click at [664, 116] on div "**********" at bounding box center [688, 344] width 506 height 486
click at [792, 566] on button "Cancel" at bounding box center [791, 557] width 58 height 26
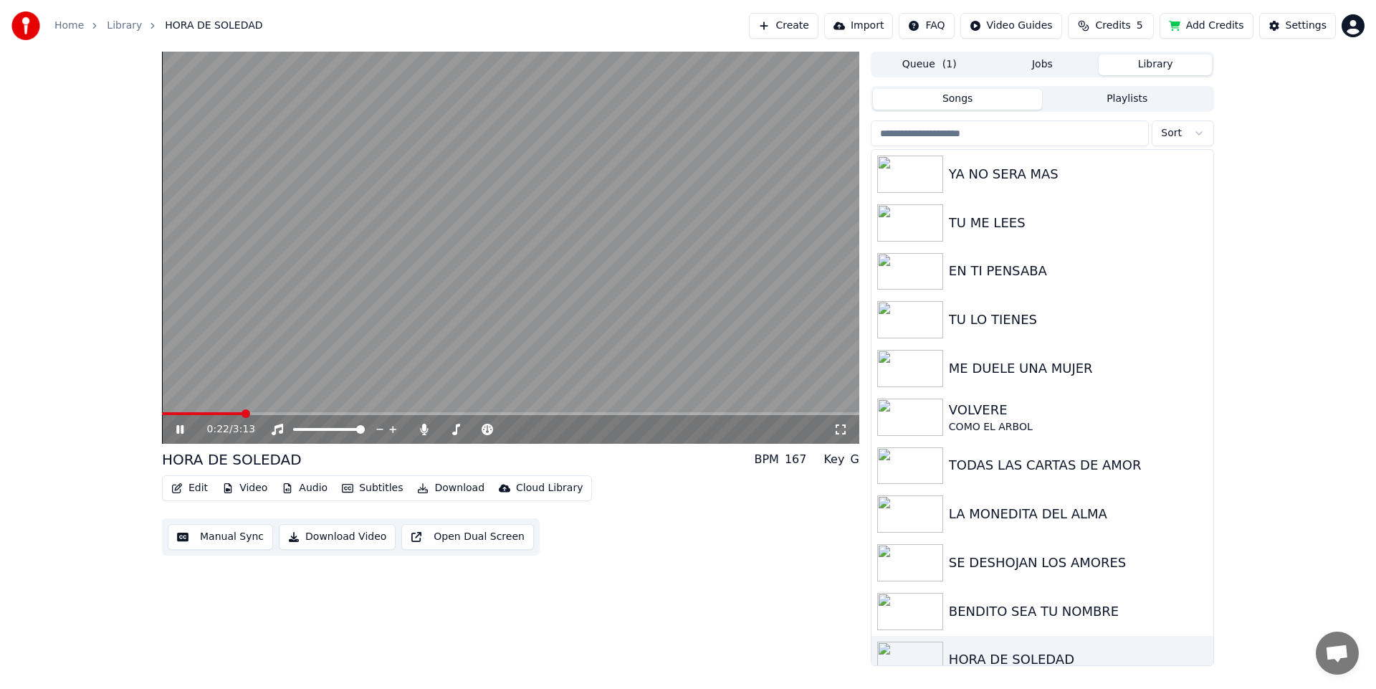
click at [717, 414] on span at bounding box center [510, 413] width 697 height 3
click at [809, 413] on span at bounding box center [510, 413] width 697 height 3
click at [180, 429] on icon at bounding box center [190, 429] width 34 height 11
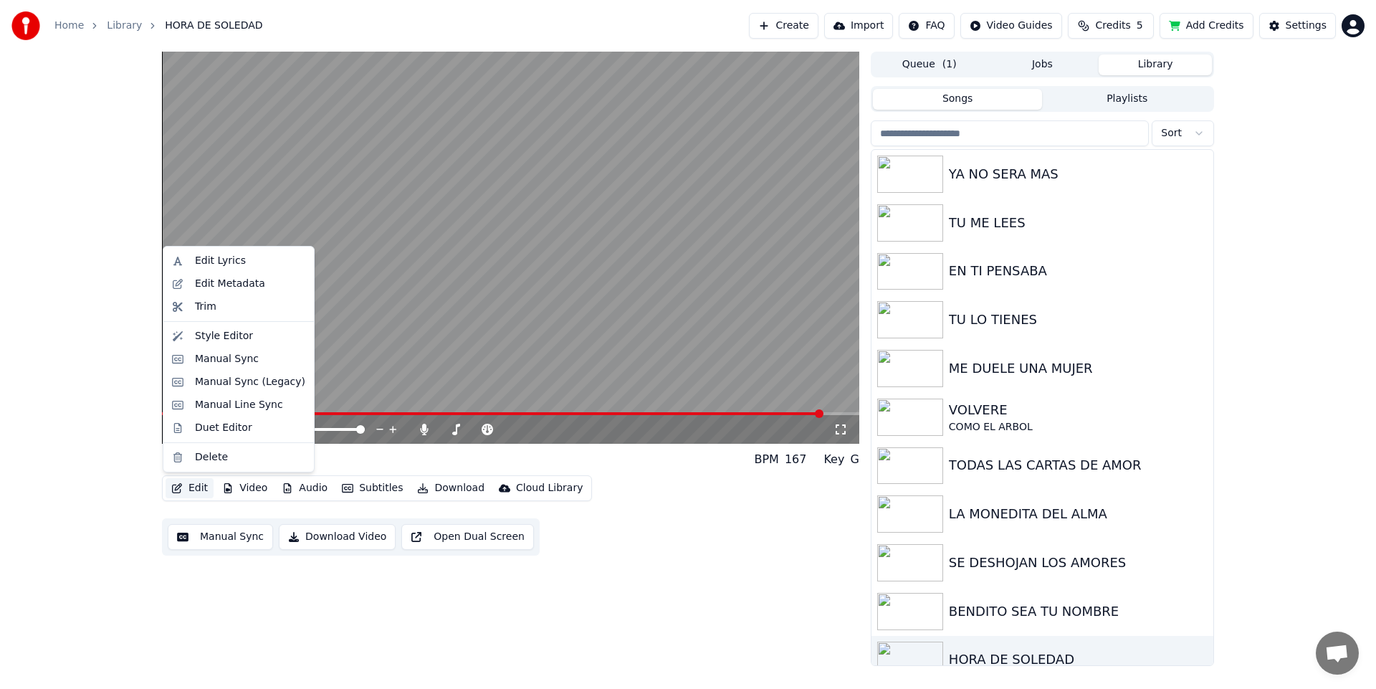
click at [198, 490] on button "Edit" at bounding box center [190, 488] width 48 height 20
click at [210, 252] on div "Edit Lyrics" at bounding box center [238, 260] width 145 height 23
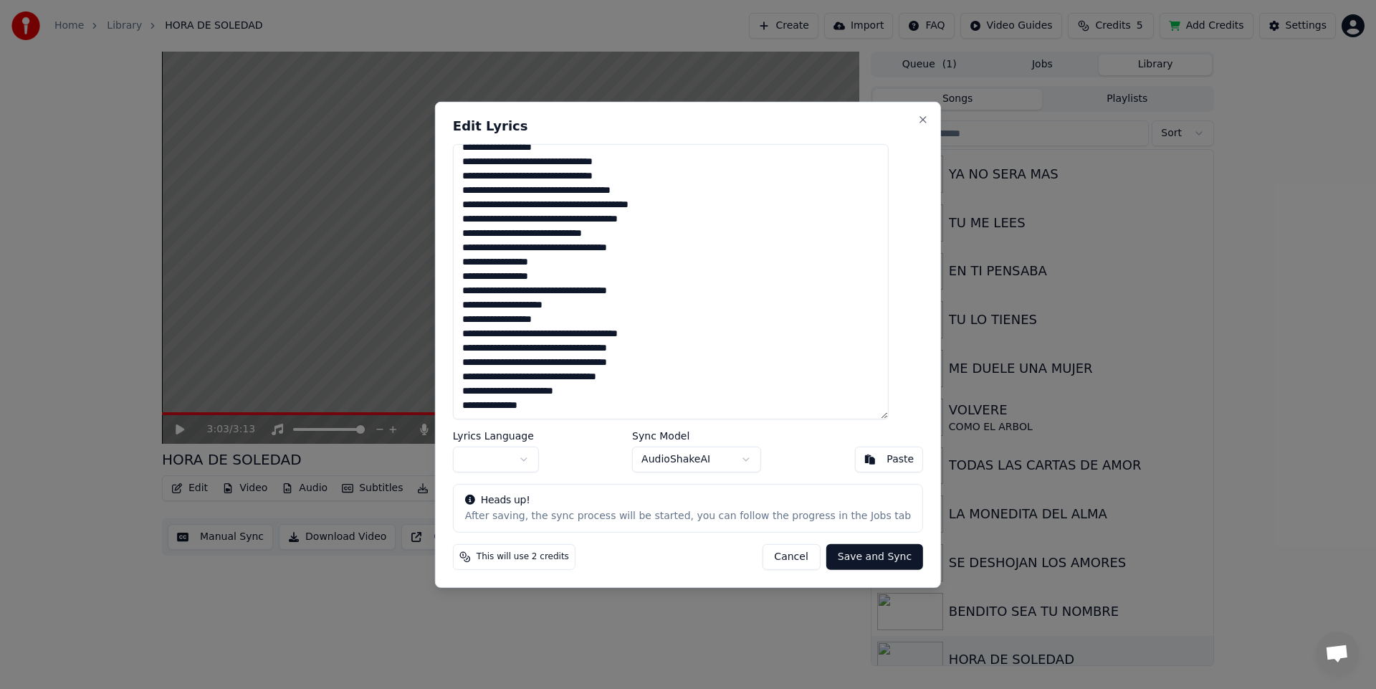
scroll to position [153, 0]
drag, startPoint x: 525, startPoint y: 407, endPoint x: 517, endPoint y: 407, distance: 7.9
click at [517, 407] on textarea "**********" at bounding box center [671, 280] width 436 height 275
drag, startPoint x: 555, startPoint y: 408, endPoint x: 530, endPoint y: 409, distance: 25.8
click at [530, 409] on textarea "**********" at bounding box center [671, 280] width 436 height 275
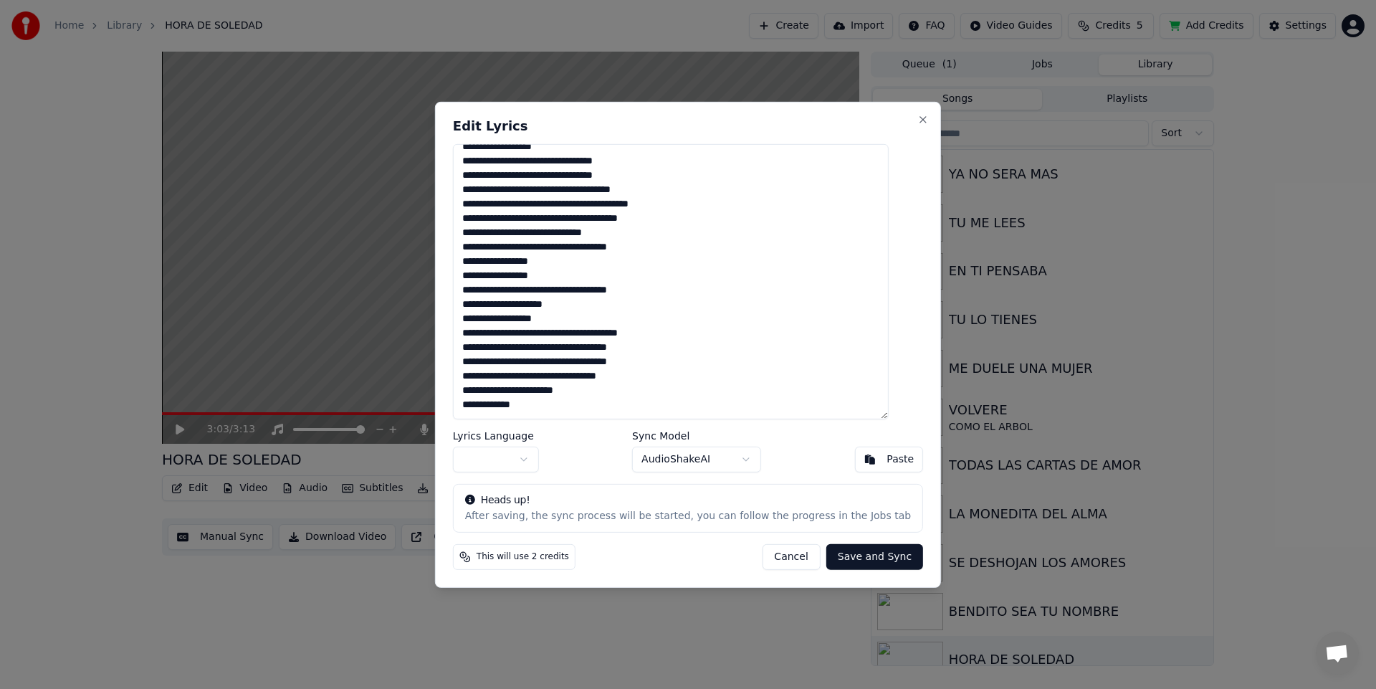
type textarea "**********"
click at [545, 462] on body "Home Library HORA DE SOLEDAD Create Import FAQ Video Guides Credits 5 Add Credi…" at bounding box center [688, 344] width 1376 height 689
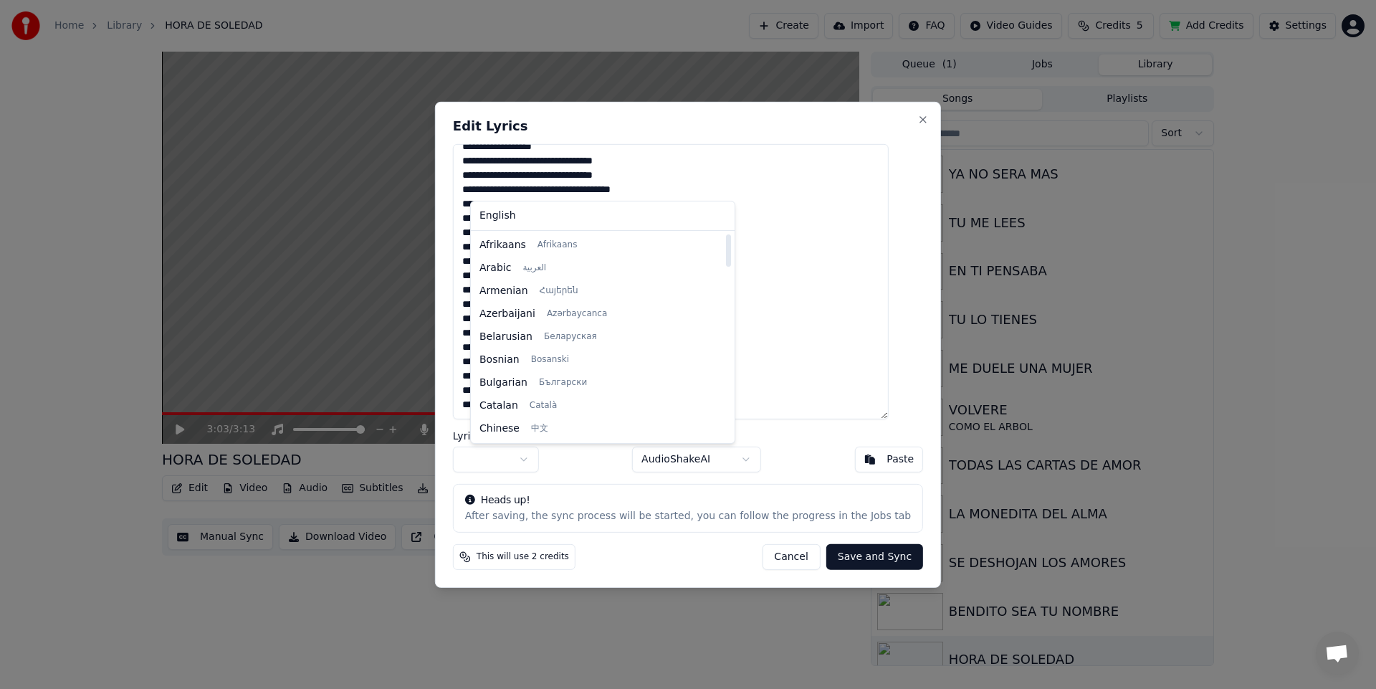
click at [510, 457] on body "Home Library HORA DE SOLEDAD Create Import FAQ Video Guides Credits 5 Add Credi…" at bounding box center [688, 344] width 1376 height 689
click at [525, 459] on body "Home Library HORA DE SOLEDAD Create Import FAQ Video Guides Credits 5 Add Credi…" at bounding box center [688, 344] width 1376 height 689
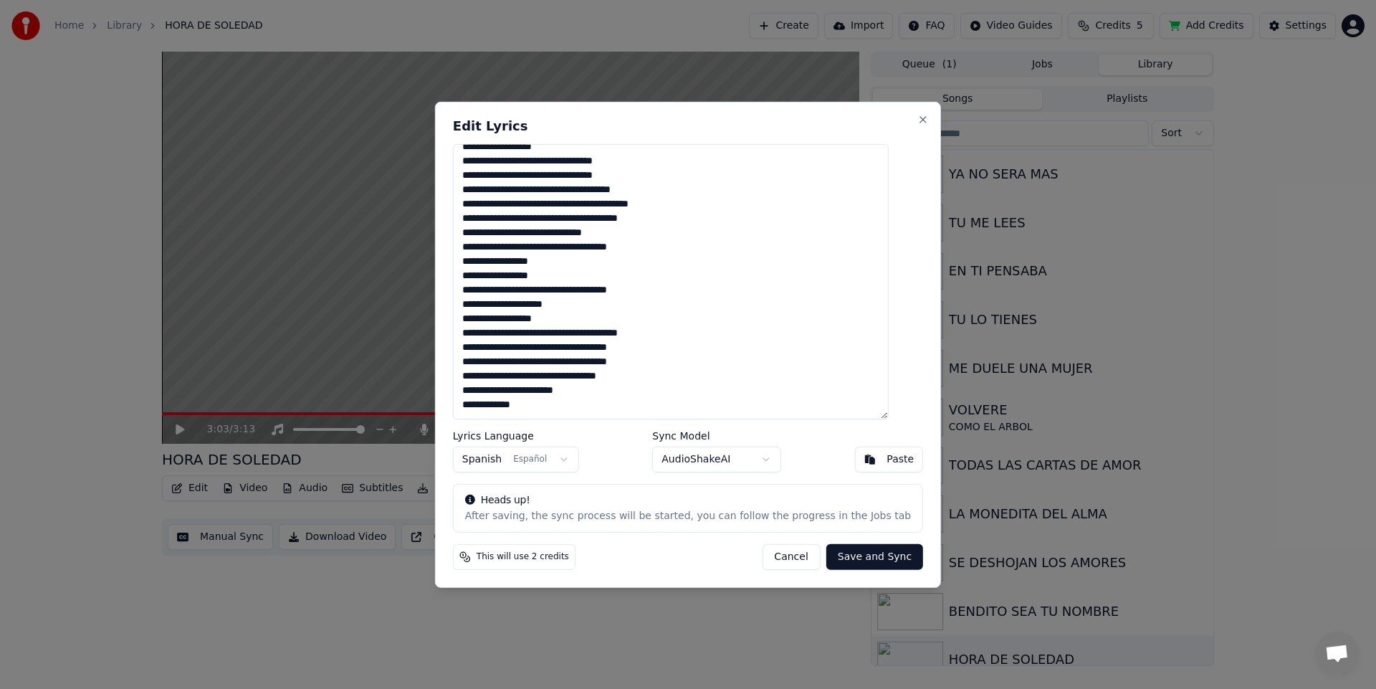
click at [727, 460] on body "Home Library HORA DE SOLEDAD Create Import FAQ Video Guides Credits 5 Add Credi…" at bounding box center [688, 344] width 1376 height 689
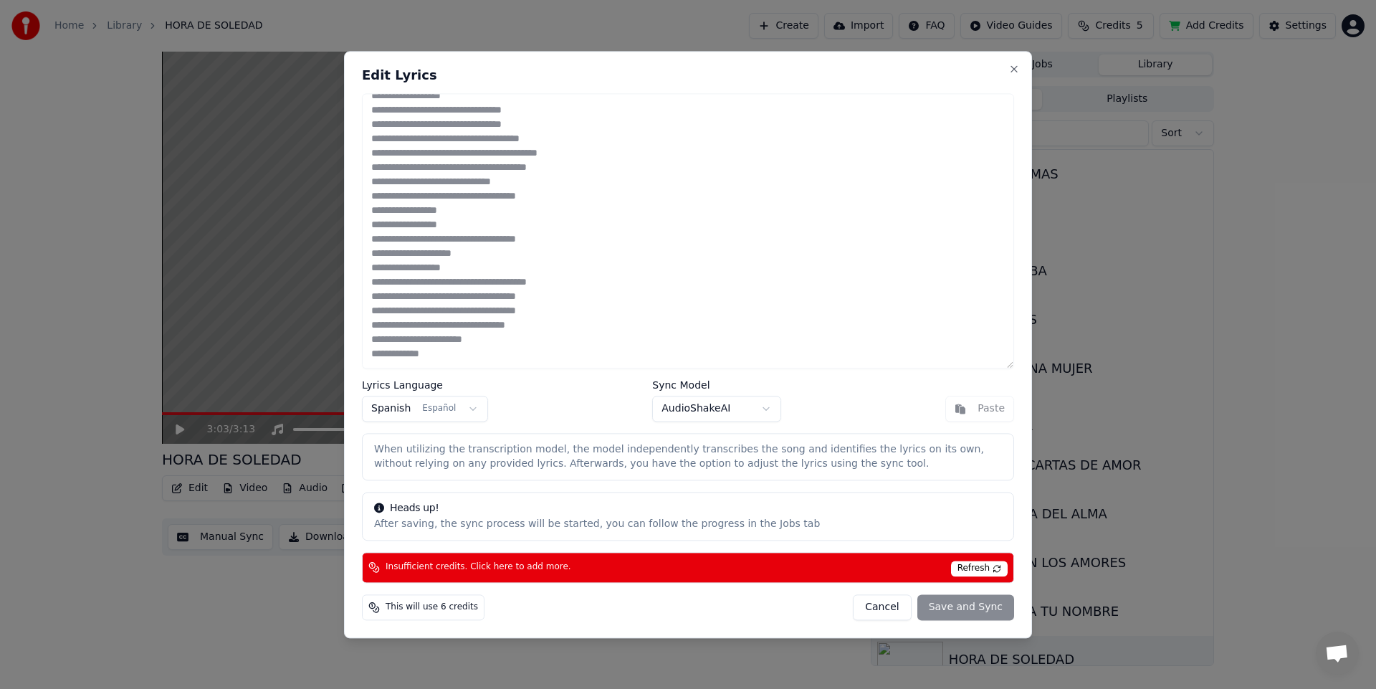
click at [447, 610] on span "This will use 6 credits" at bounding box center [432, 606] width 92 height 11
click at [604, 603] on div "This will use 6 credits Cancel Save and Sync" at bounding box center [688, 607] width 652 height 26
click at [887, 614] on button "Cancel" at bounding box center [882, 607] width 58 height 26
type textarea "**********"
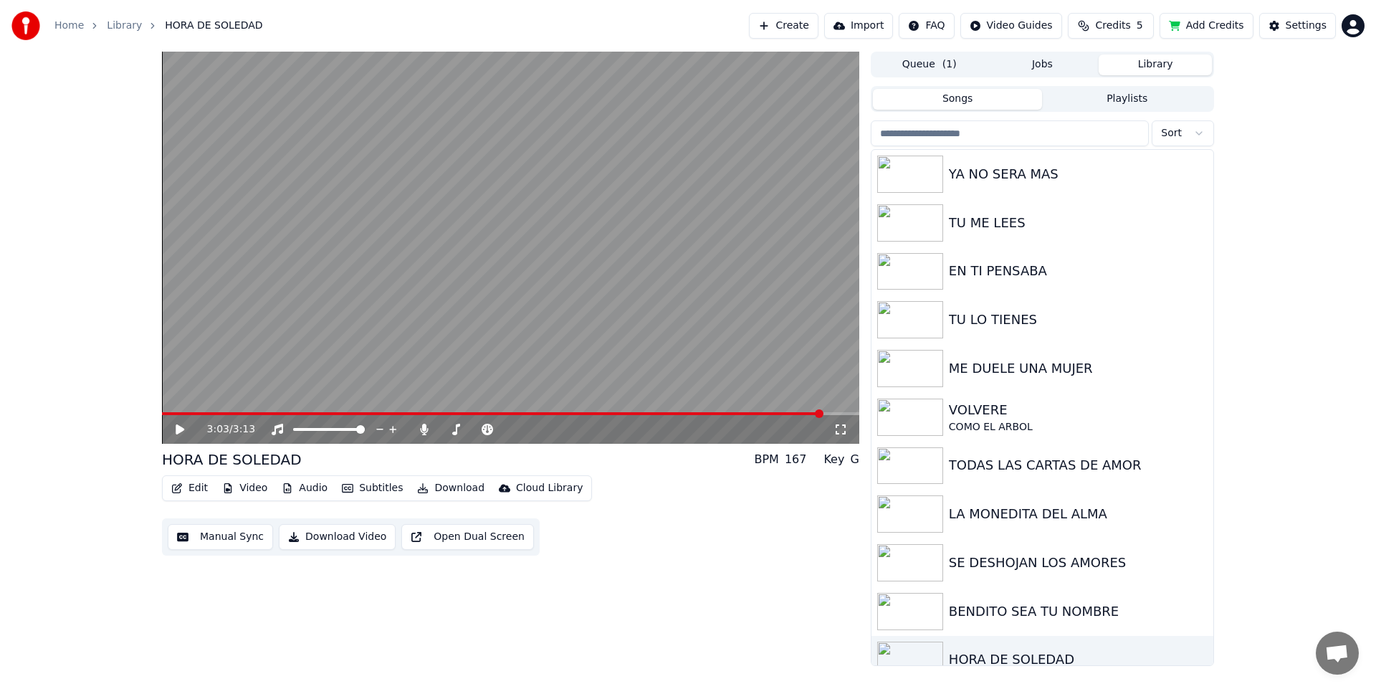
click at [385, 586] on div "3:03 / 3:13 HORA DE SOLEDAD BPM 167 Key G Edit Video Audio Subtitles Download C…" at bounding box center [510, 359] width 697 height 614
click at [188, 487] on button "Edit" at bounding box center [190, 488] width 48 height 20
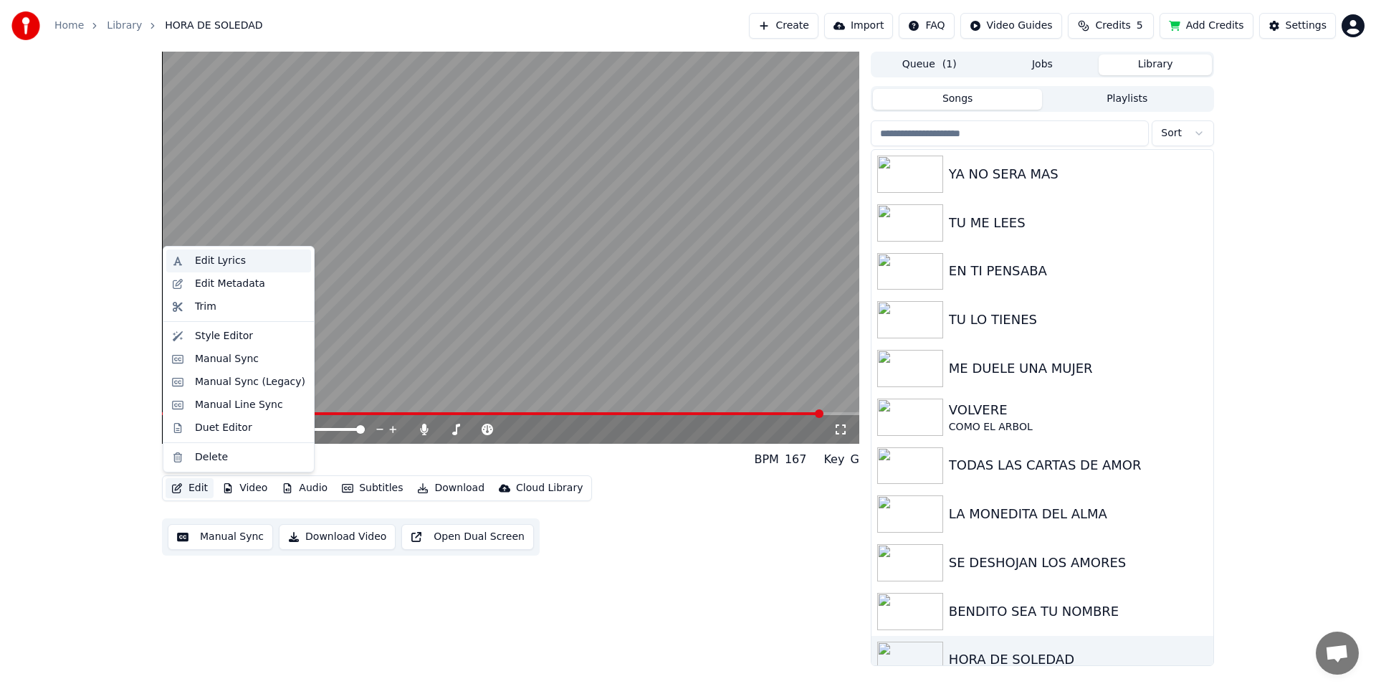
click at [209, 262] on div "Edit Lyrics" at bounding box center [220, 261] width 51 height 14
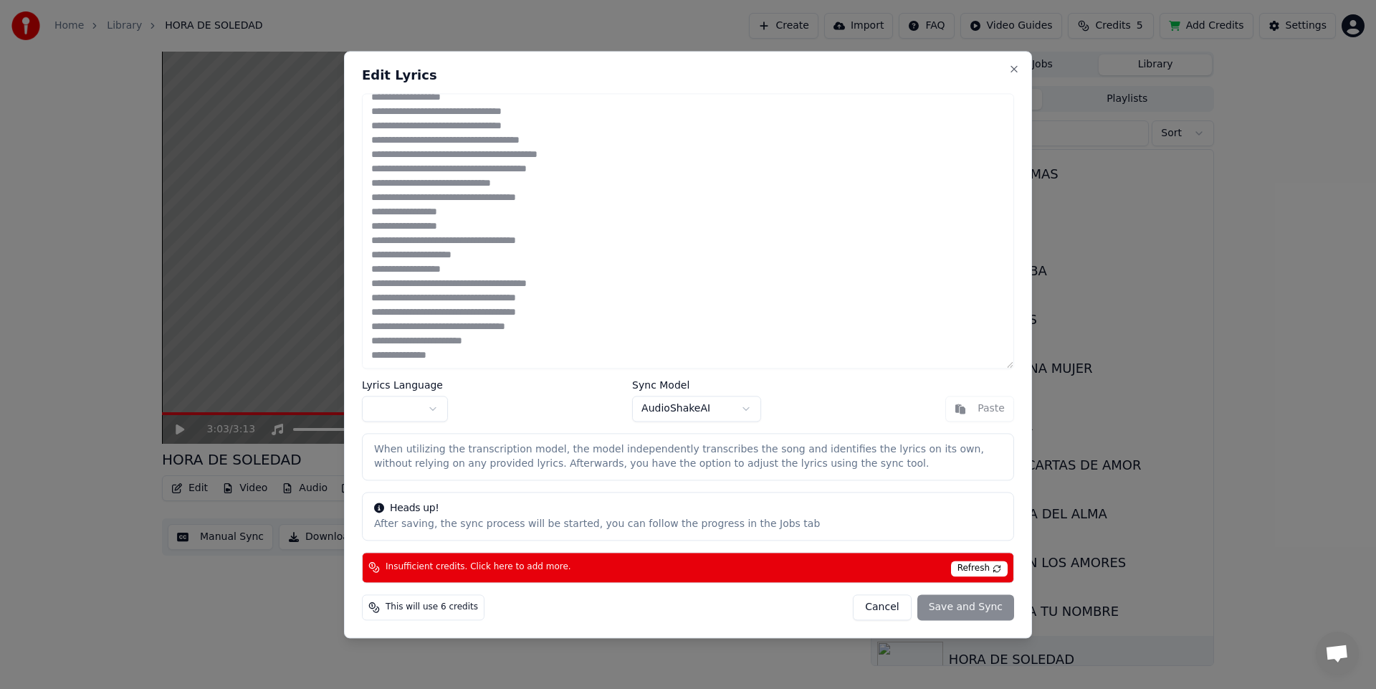
scroll to position [153, 0]
click at [520, 434] on div "When utilizing the transcription model, the model independently transcribes the…" at bounding box center [688, 456] width 652 height 47
click at [890, 610] on button "Cancel" at bounding box center [882, 607] width 58 height 26
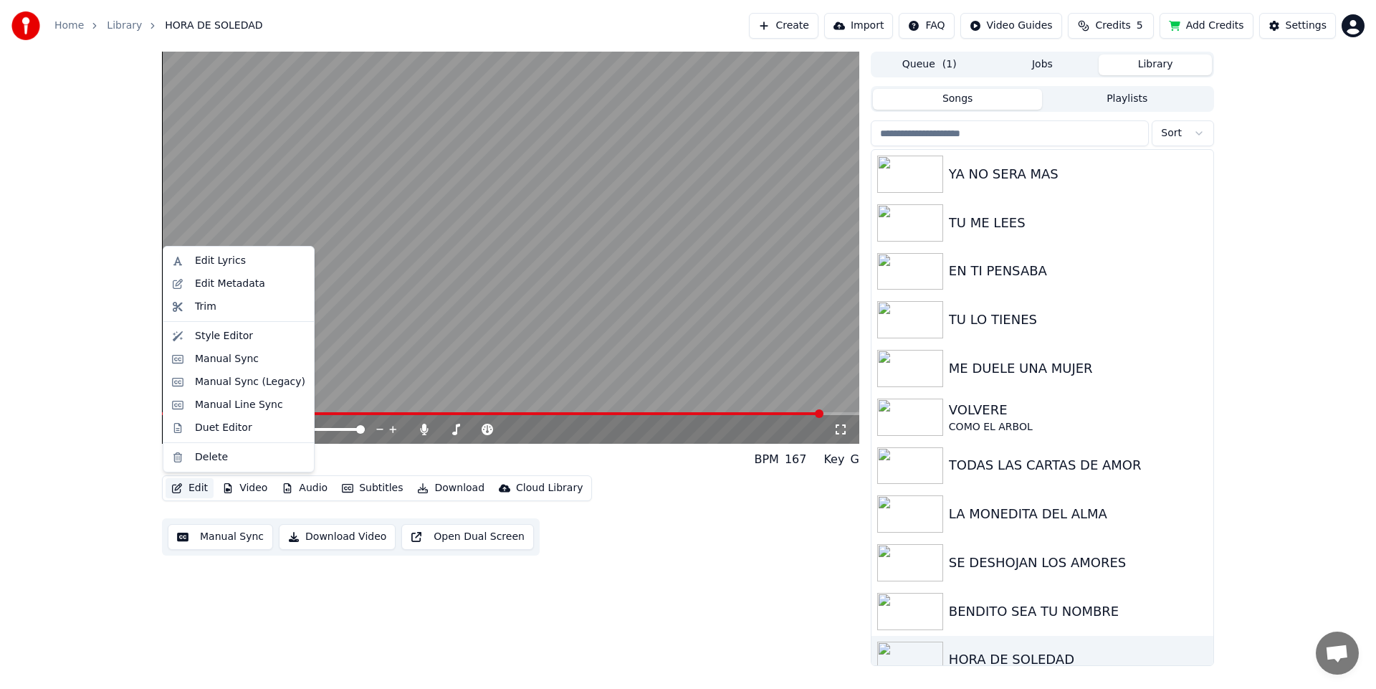
click at [194, 484] on button "Edit" at bounding box center [190, 488] width 48 height 20
click at [232, 288] on div "Edit Metadata" at bounding box center [230, 284] width 70 height 14
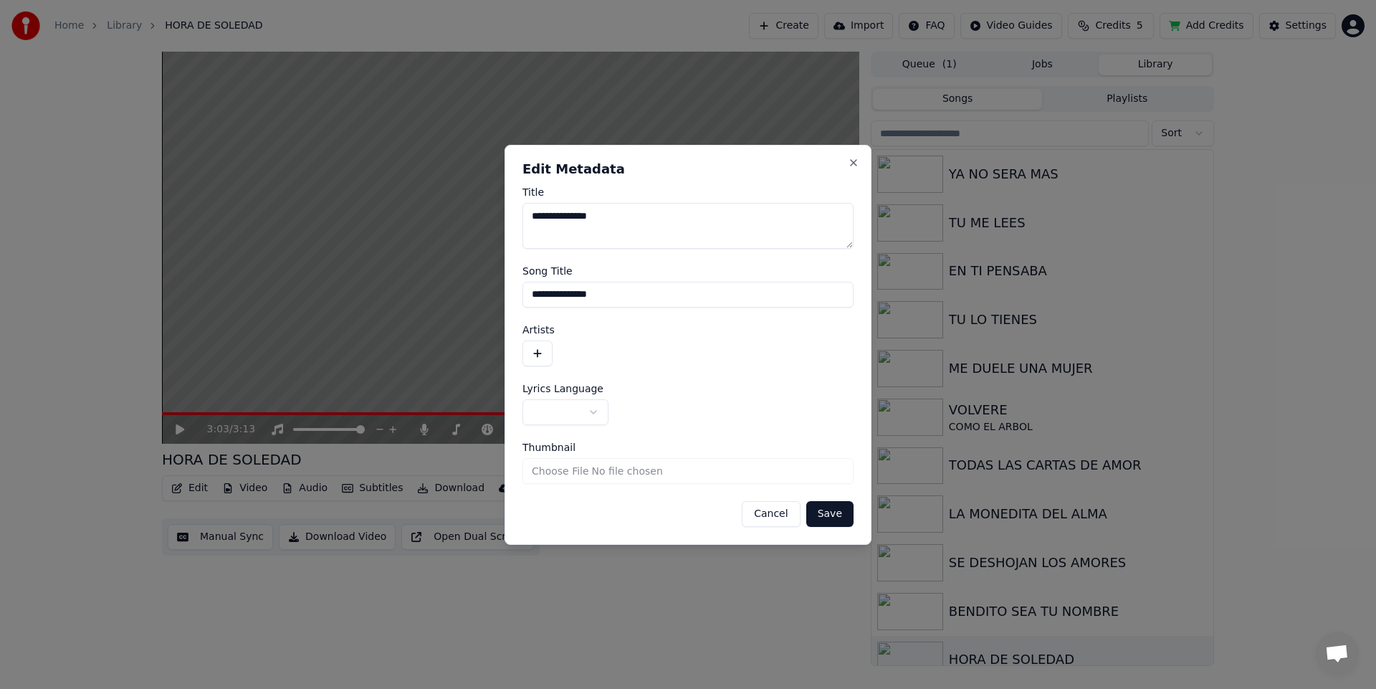
click at [778, 525] on button "Cancel" at bounding box center [771, 514] width 58 height 26
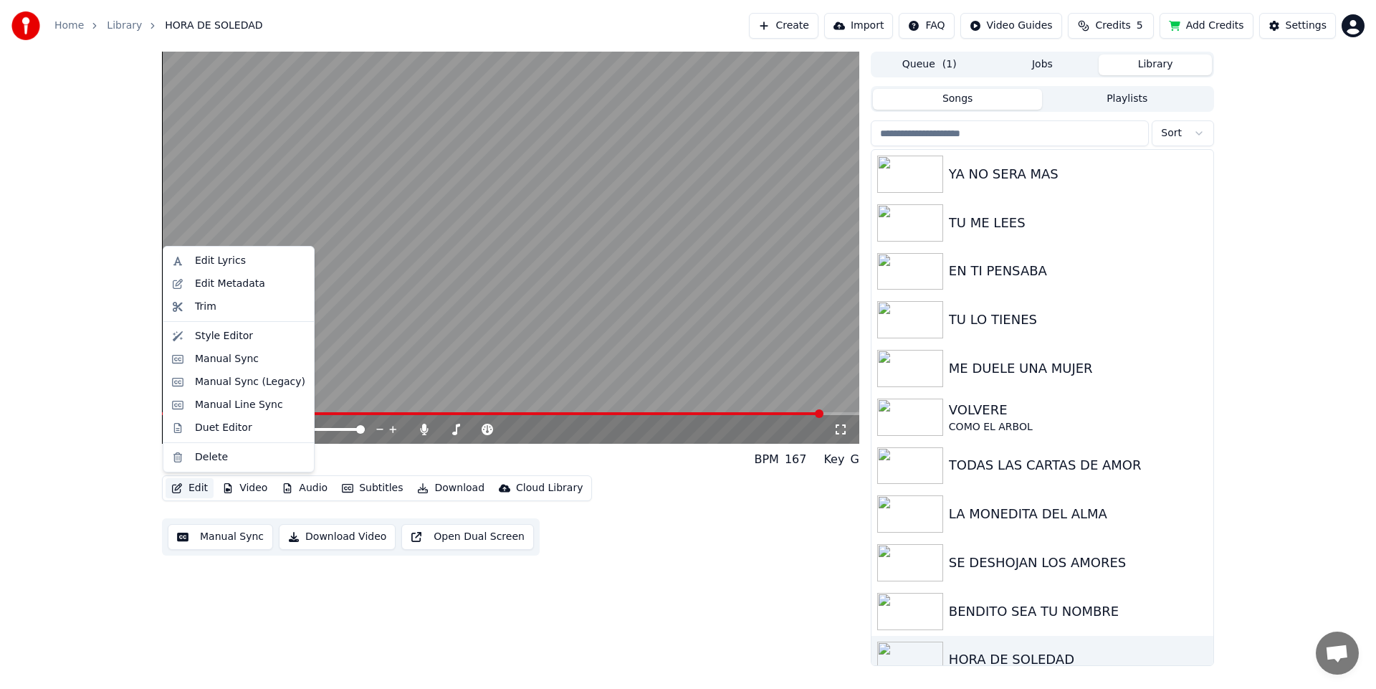
click at [194, 487] on button "Edit" at bounding box center [190, 488] width 48 height 20
click at [226, 268] on div "Edit Lyrics" at bounding box center [238, 260] width 145 height 23
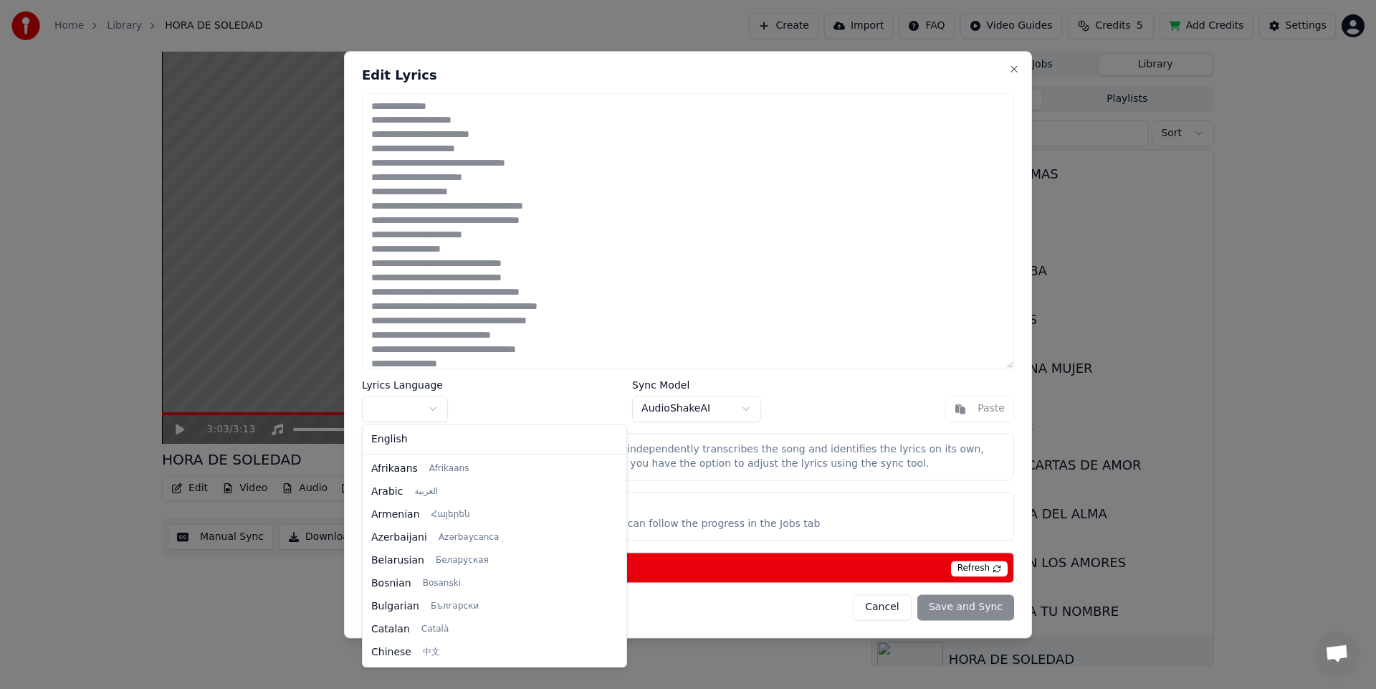
click at [393, 411] on body "Home Library HORA DE SOLEDAD Create Import FAQ Video Guides Credits 5 Add Credi…" at bounding box center [688, 344] width 1376 height 689
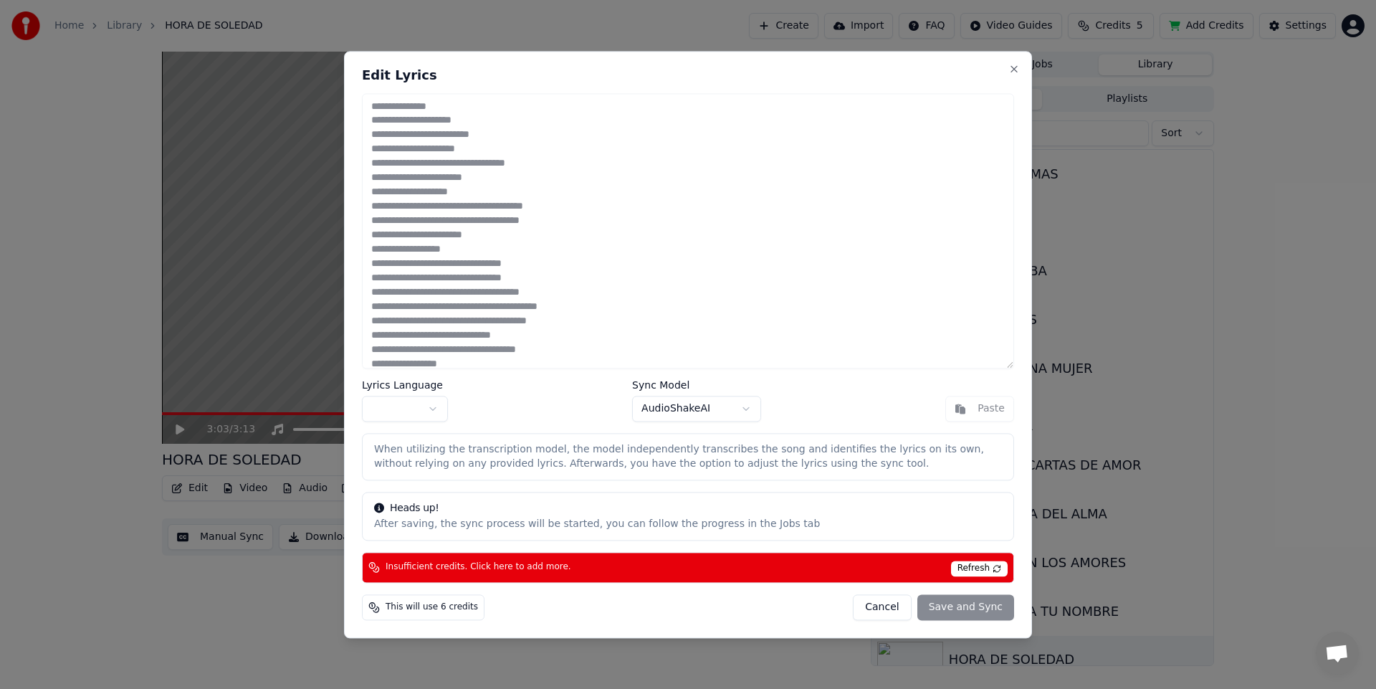
click at [393, 411] on body "Home Library HORA DE SOLEDAD Create Import FAQ Video Guides Credits 5 Add Credi…" at bounding box center [688, 344] width 1376 height 689
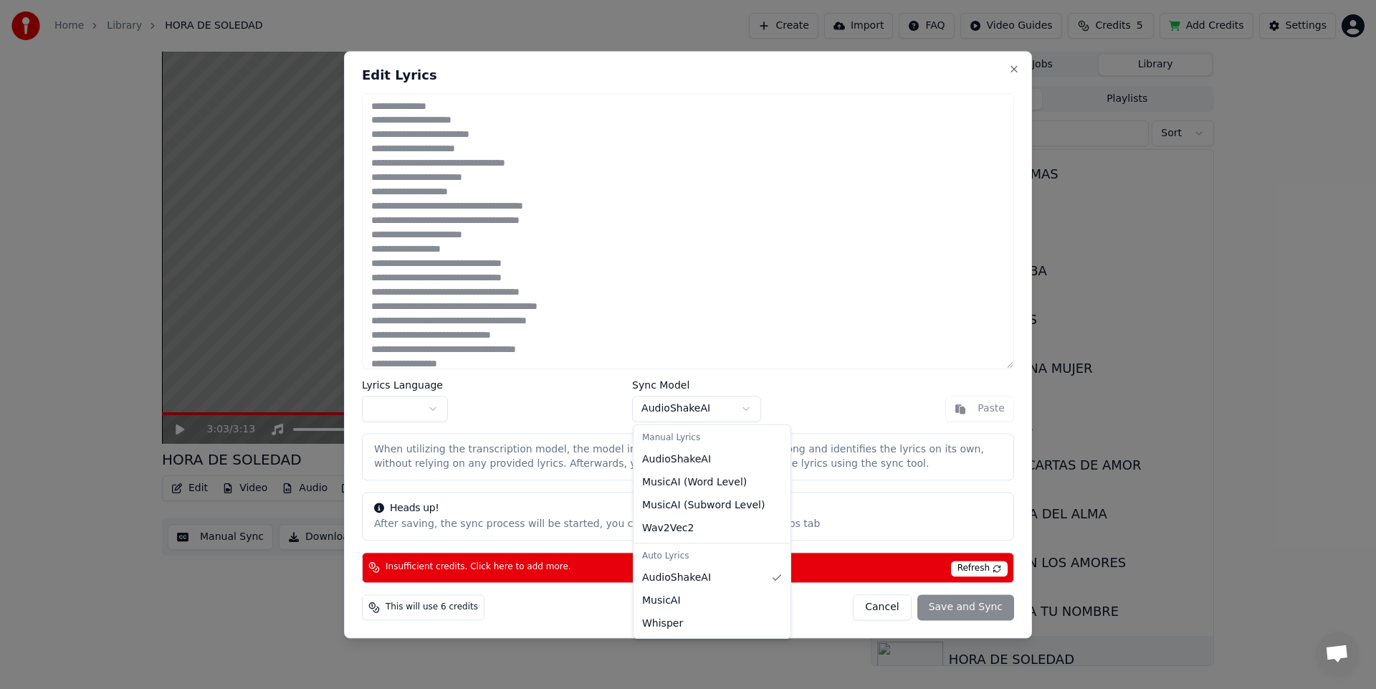
click at [670, 414] on body "Home Library HORA DE SOLEDAD Create Import FAQ Video Guides Credits 5 Add Credi…" at bounding box center [688, 344] width 1376 height 689
click at [683, 440] on div "Manual Lyrics" at bounding box center [711, 438] width 151 height 20
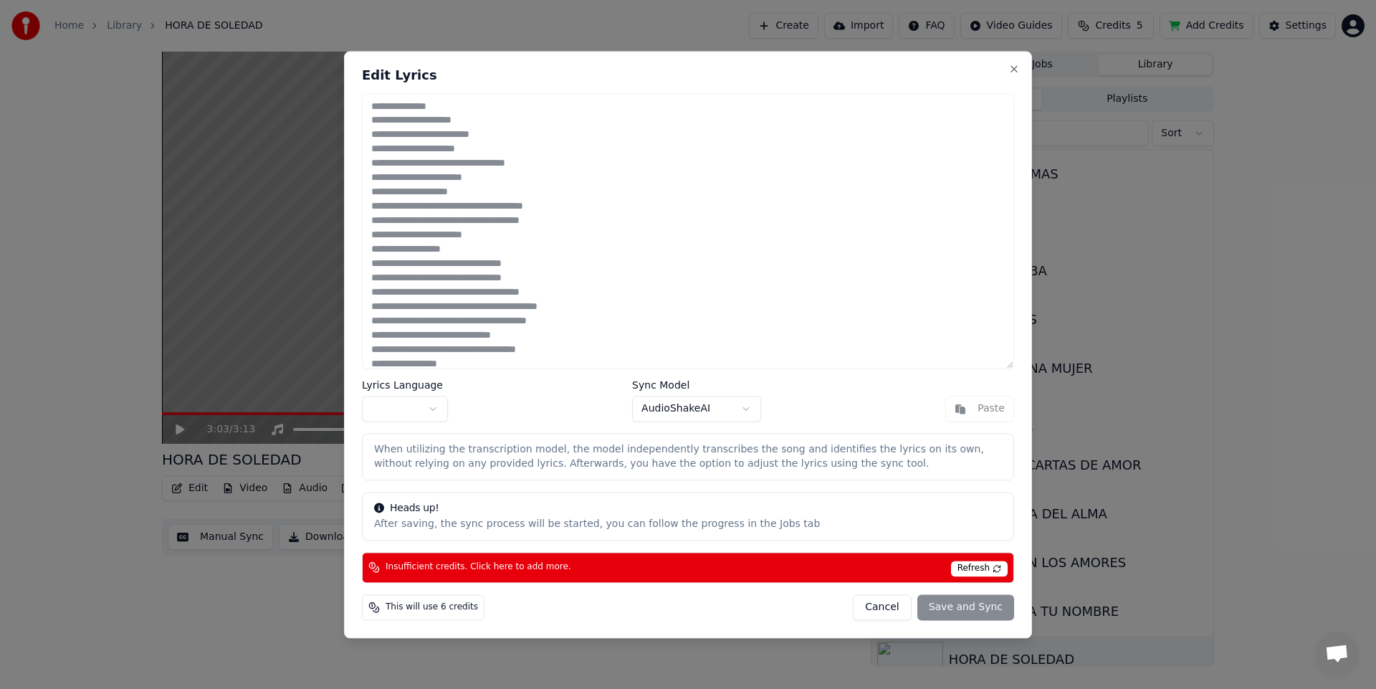
click at [827, 623] on body "Home Library HORA DE SOLEDAD Create Import FAQ Video Guides Credits 5 Add Credi…" at bounding box center [688, 344] width 1376 height 689
click at [429, 614] on div "This will use 6 credits" at bounding box center [423, 607] width 123 height 26
click at [417, 610] on span "This will use 6 credits" at bounding box center [432, 606] width 92 height 11
click at [526, 607] on div "This will use 6 credits Cancel Save and Sync" at bounding box center [688, 607] width 652 height 26
click at [995, 570] on span "Refresh" at bounding box center [979, 568] width 57 height 16
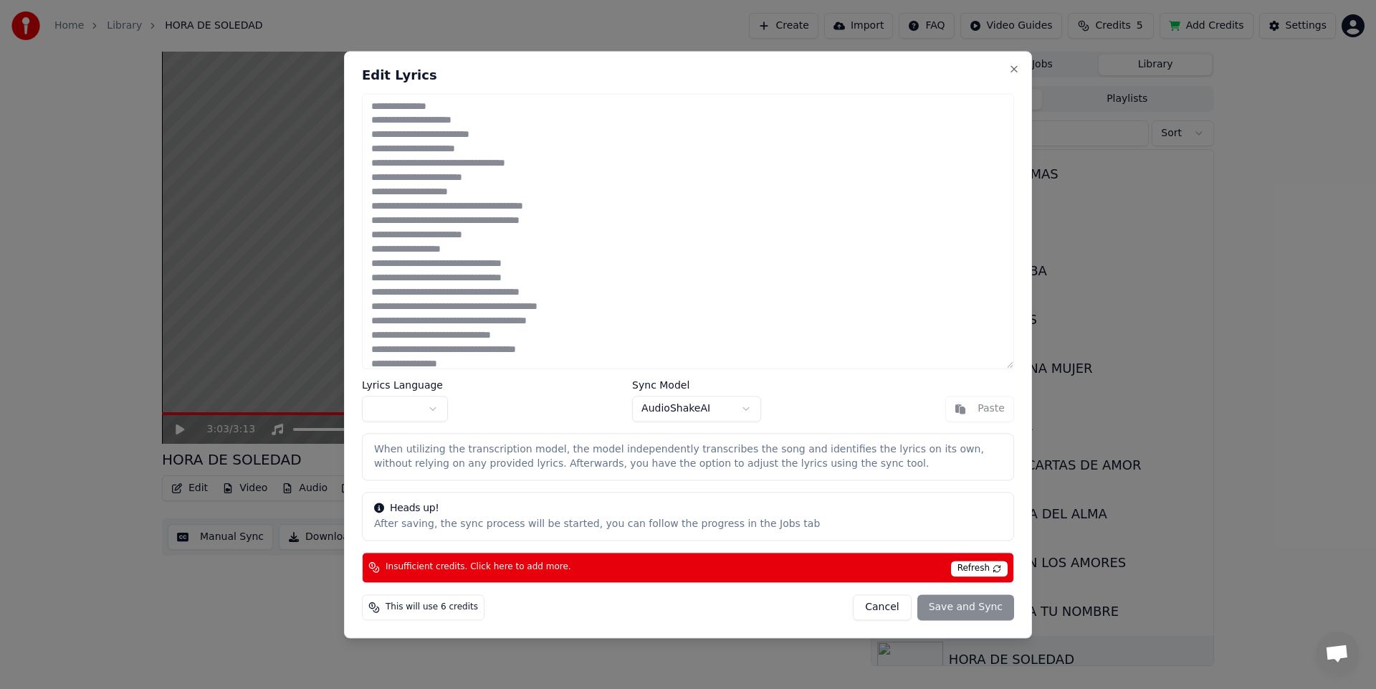
drag, startPoint x: 811, startPoint y: 614, endPoint x: 625, endPoint y: 579, distance: 189.5
click at [811, 614] on div "This will use 6 credits Cancel Save and Sync" at bounding box center [688, 607] width 652 height 26
drag, startPoint x: 456, startPoint y: 611, endPoint x: 525, endPoint y: 613, distance: 68.8
click at [457, 611] on span "This will use 6 credits" at bounding box center [432, 606] width 92 height 11
click at [550, 611] on div "This will use 6 credits Cancel Save and Sync" at bounding box center [688, 607] width 652 height 26
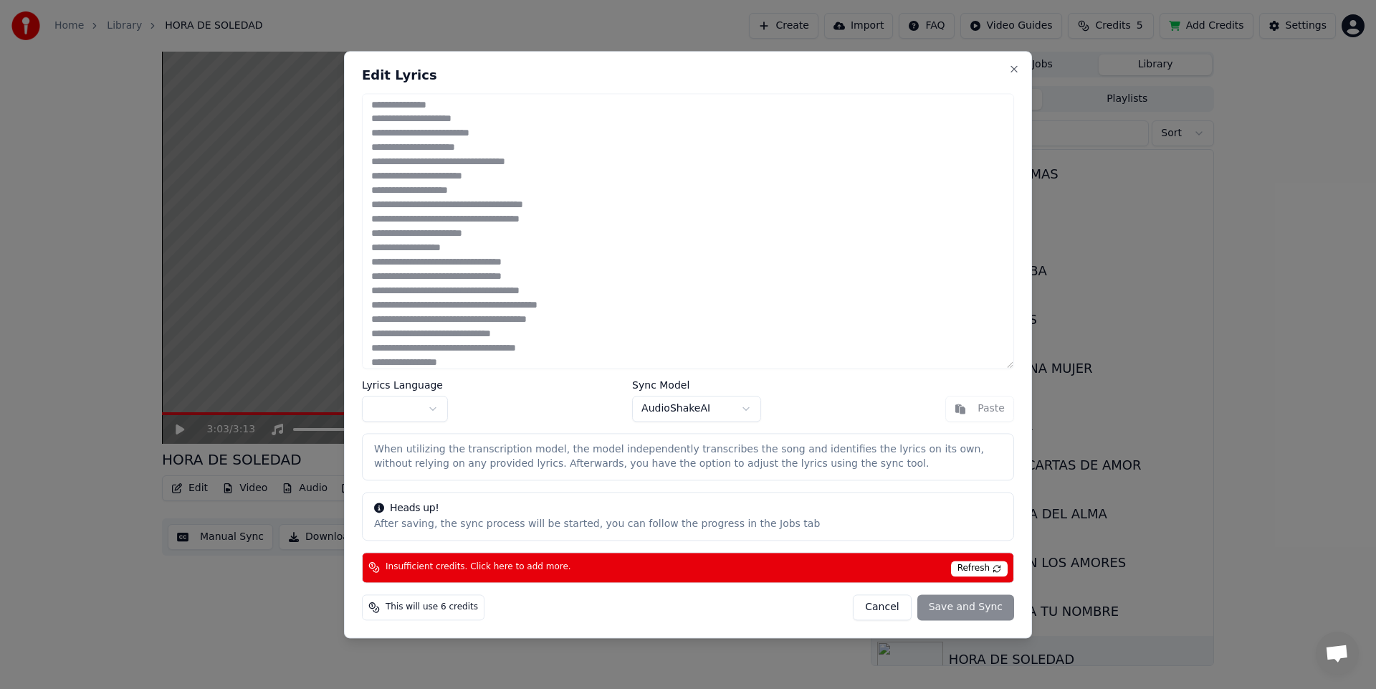
scroll to position [0, 0]
click at [410, 416] on body "Home Library HORA DE SOLEDAD Create Import FAQ Video Guides Credits 5 Add Credi…" at bounding box center [688, 344] width 1376 height 689
click at [411, 414] on body "Home Library HORA DE SOLEDAD Create Import FAQ Video Guides Credits 5 Add Credi…" at bounding box center [688, 344] width 1376 height 689
click at [487, 512] on div "Heads up!" at bounding box center [688, 508] width 628 height 14
click at [587, 526] on div "After saving, the sync process will be started, you can follow the progress in …" at bounding box center [688, 524] width 628 height 14
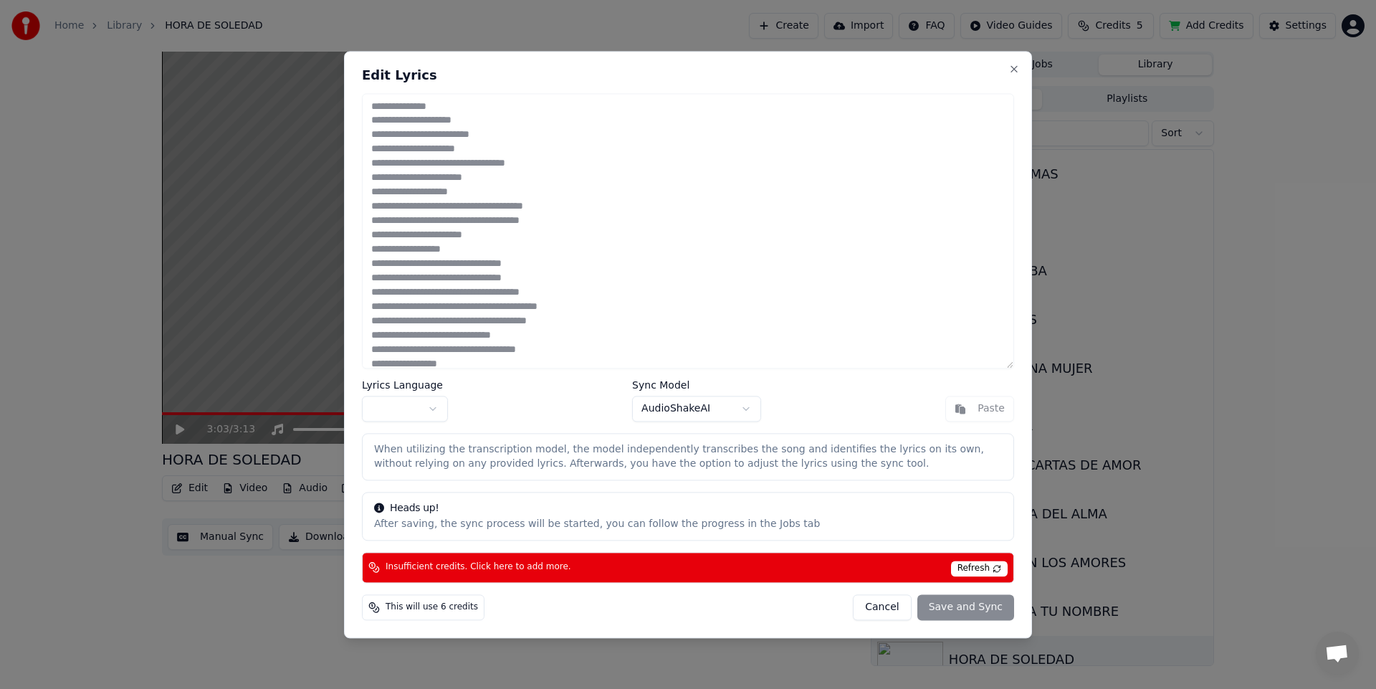
click at [607, 528] on div "After saving, the sync process will be started, you can follow the progress in …" at bounding box center [688, 524] width 628 height 14
click at [995, 573] on span "Refresh" at bounding box center [979, 568] width 57 height 16
click at [905, 616] on button "Cancel" at bounding box center [882, 607] width 58 height 26
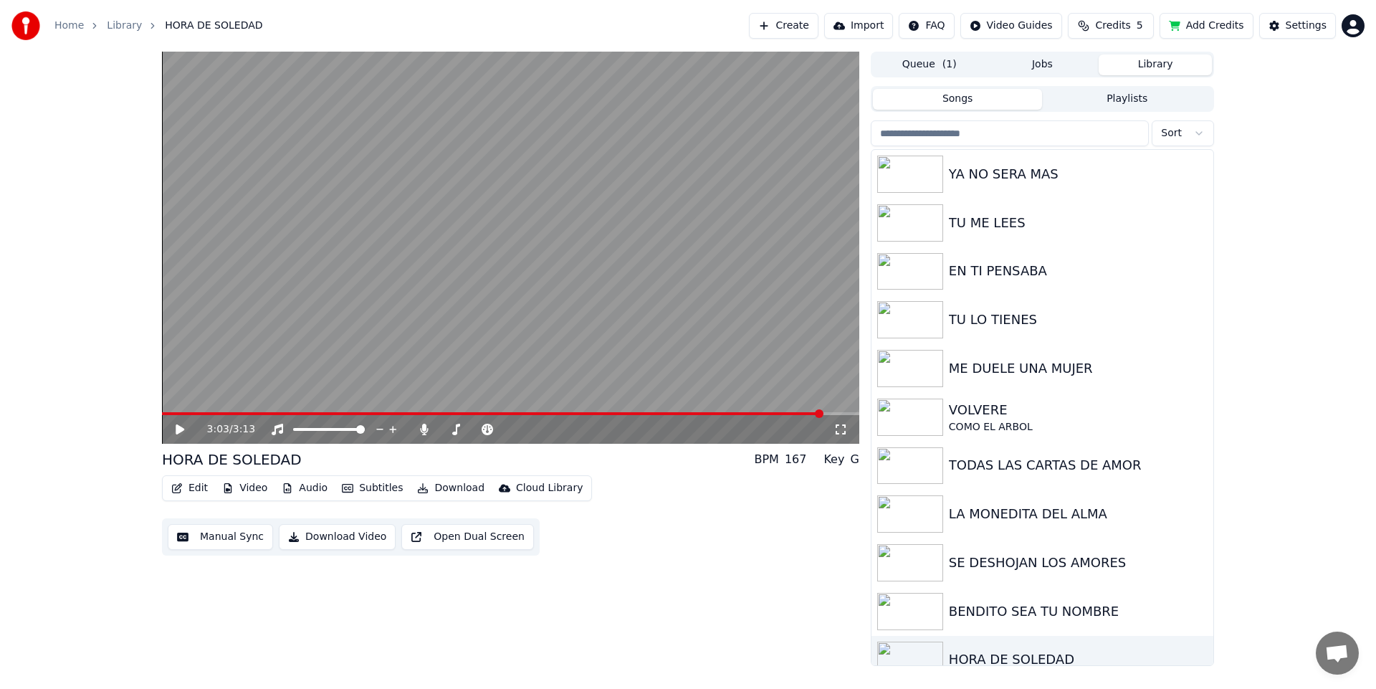
click at [616, 567] on div "3:03 / 3:13 HORA DE SOLEDAD BPM 167 Key G Edit Video Audio Subtitles Download C…" at bounding box center [510, 359] width 697 height 614
click at [1143, 19] on span "5" at bounding box center [1140, 26] width 6 height 14
click at [1091, 92] on td "6" at bounding box center [1086, 95] width 65 height 26
click at [1089, 69] on th "Remaining" at bounding box center [1086, 68] width 65 height 29
click at [1139, 160] on button "Refresh" at bounding box center [1115, 173] width 74 height 26
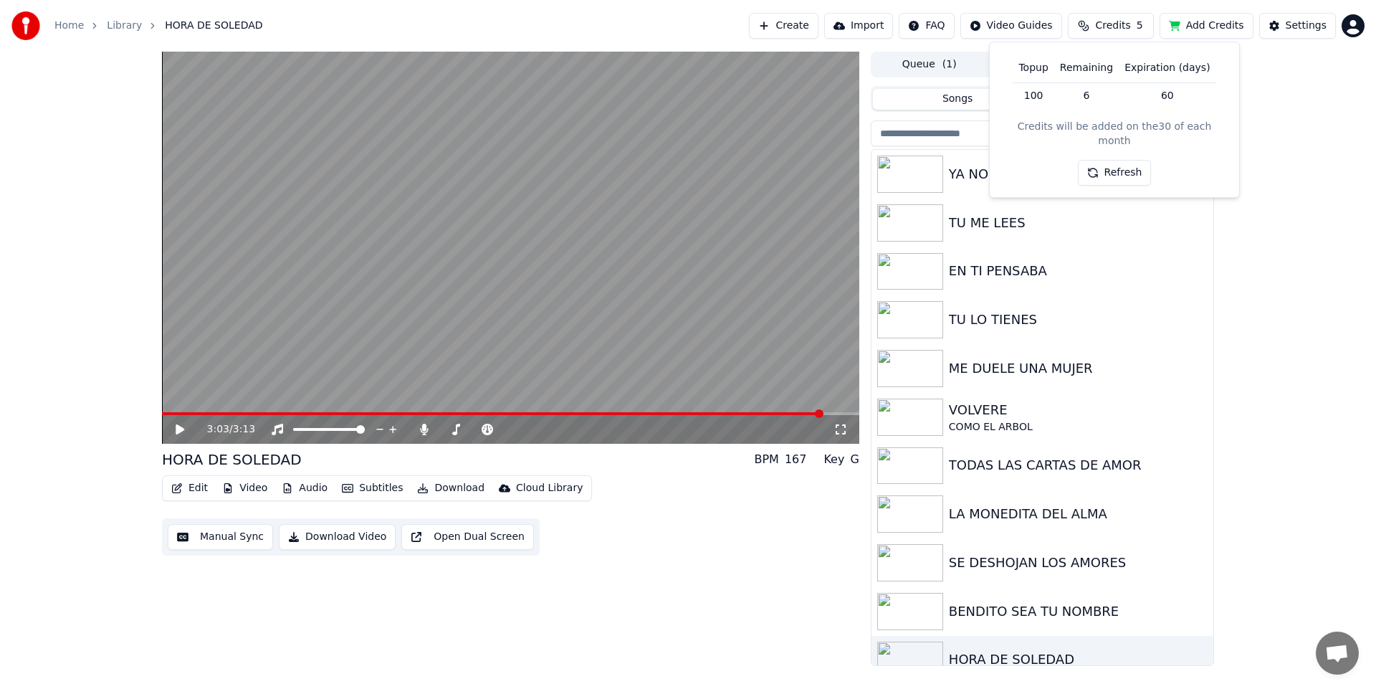
click at [1138, 160] on button "Refresh" at bounding box center [1115, 173] width 74 height 26
click at [1089, 99] on td "6" at bounding box center [1086, 95] width 65 height 26
click at [1044, 85] on td "100" at bounding box center [1033, 95] width 41 height 26
click at [1038, 66] on th "Topup" at bounding box center [1033, 68] width 41 height 29
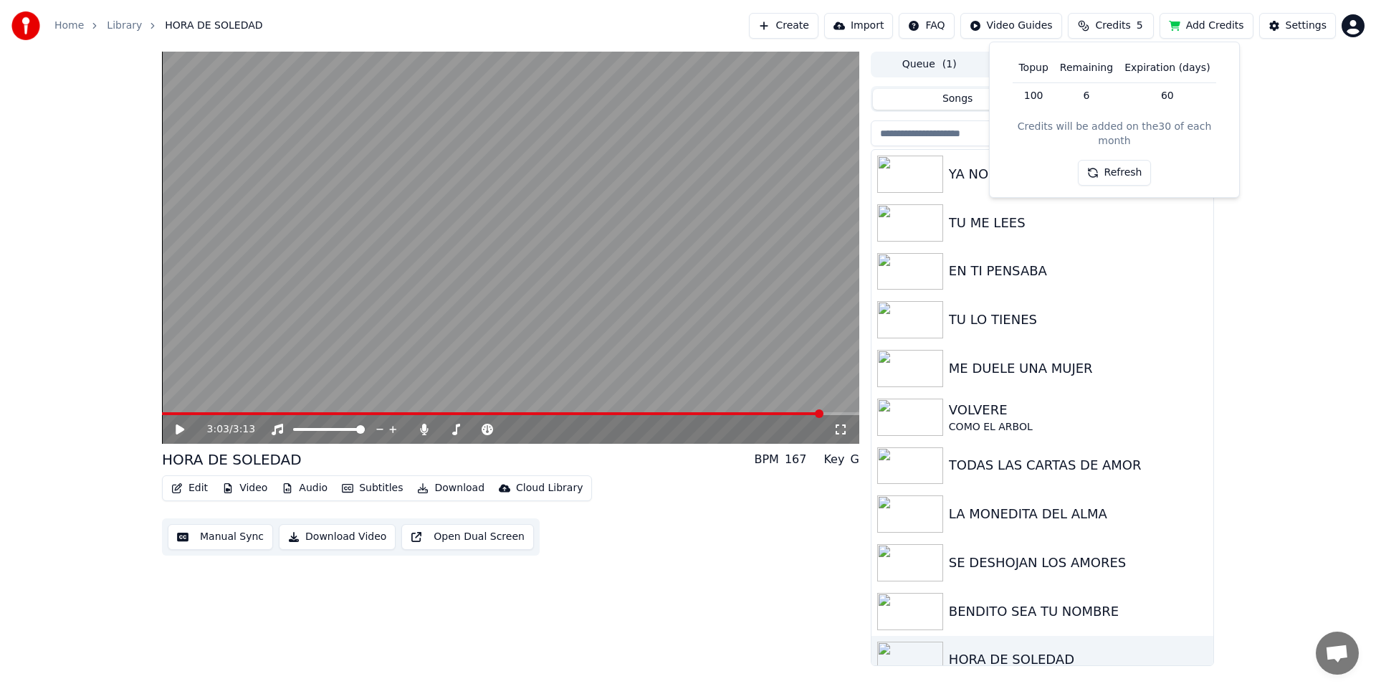
click at [1110, 165] on button "Refresh" at bounding box center [1115, 173] width 74 height 26
drag, startPoint x: 1337, startPoint y: 113, endPoint x: 1317, endPoint y: 59, distance: 57.1
click at [1336, 113] on div "3:03 / 3:13 HORA DE SOLEDAD BPM 167 Key G Edit Video Audio Subtitles Download C…" at bounding box center [688, 359] width 1376 height 614
click at [579, 29] on div "Home Library HORA DE SOLEDAD Create Import FAQ Video Guides Credits 5 Add Credi…" at bounding box center [688, 26] width 1376 height 52
click at [2, 108] on div "3:03 / 3:13 HORA DE SOLEDAD BPM 167 Key G Edit Video Audio Subtitles Download C…" at bounding box center [688, 359] width 1376 height 614
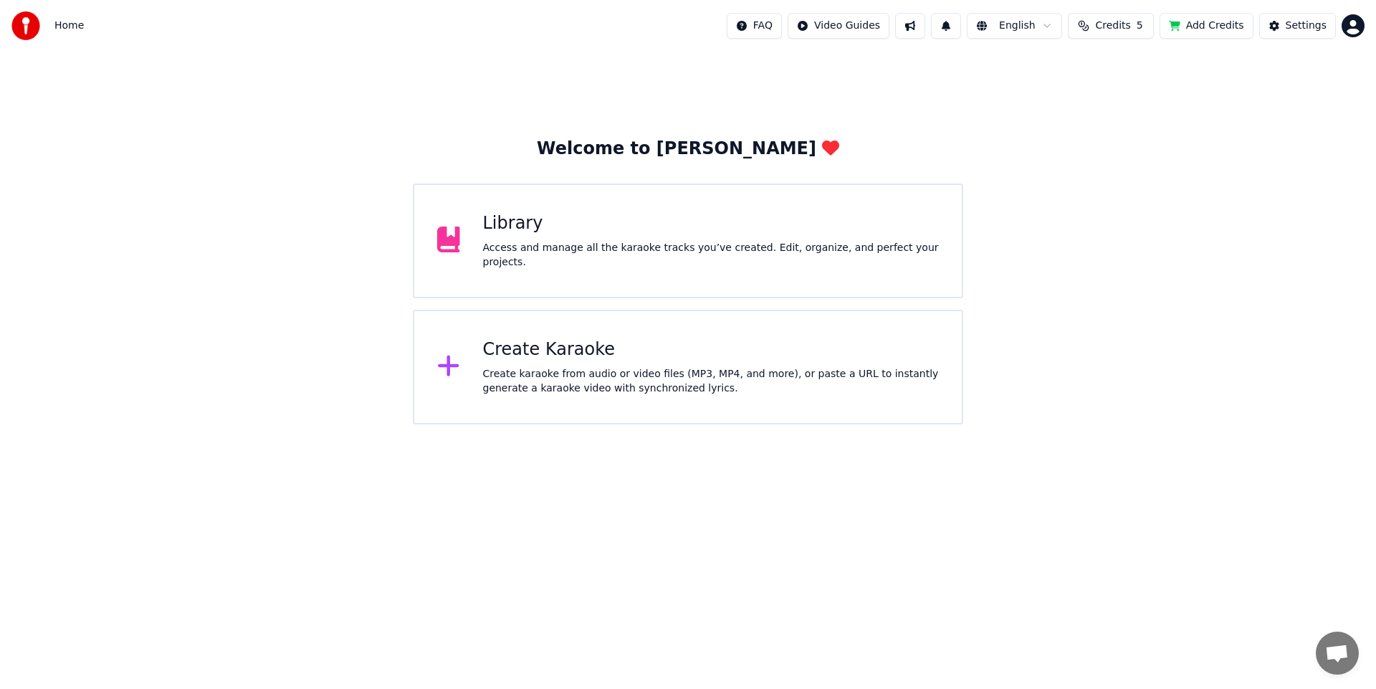
click at [598, 249] on div "Access and manage all the karaoke tracks you’ve created. Edit, organize, and pe…" at bounding box center [711, 255] width 457 height 29
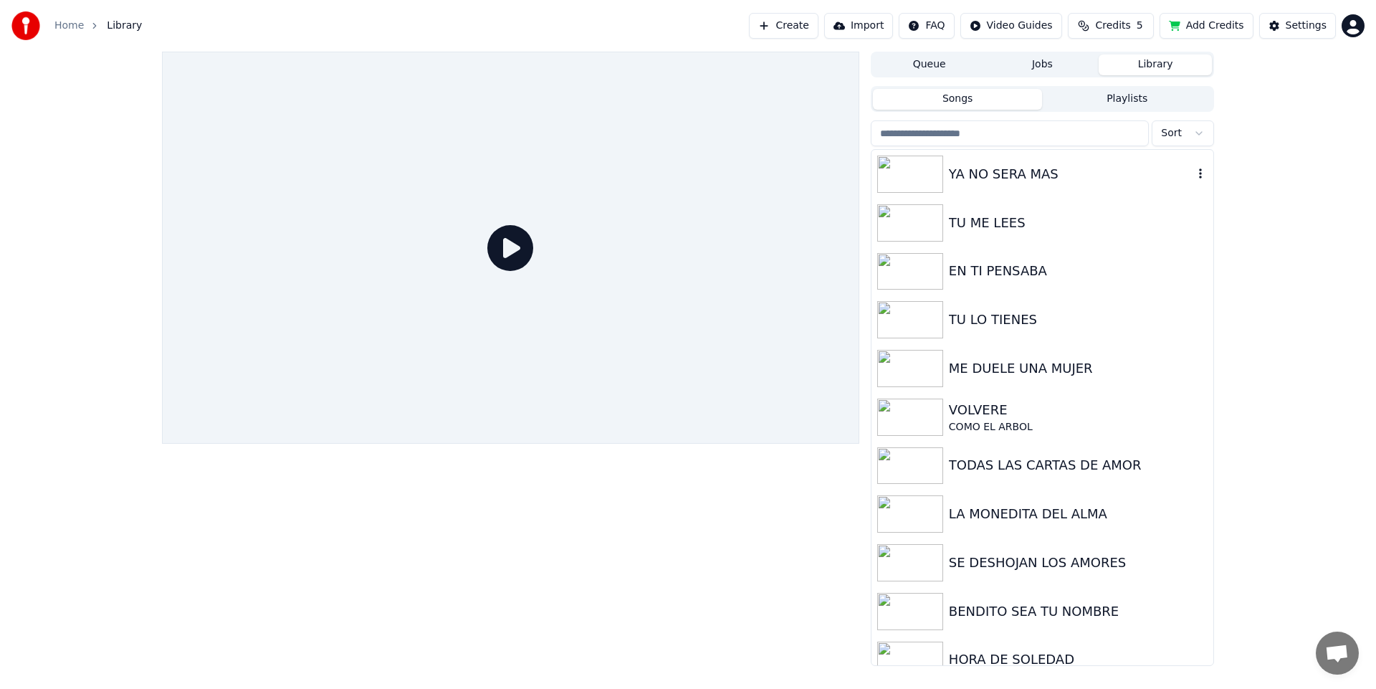
click at [914, 177] on img at bounding box center [910, 174] width 66 height 37
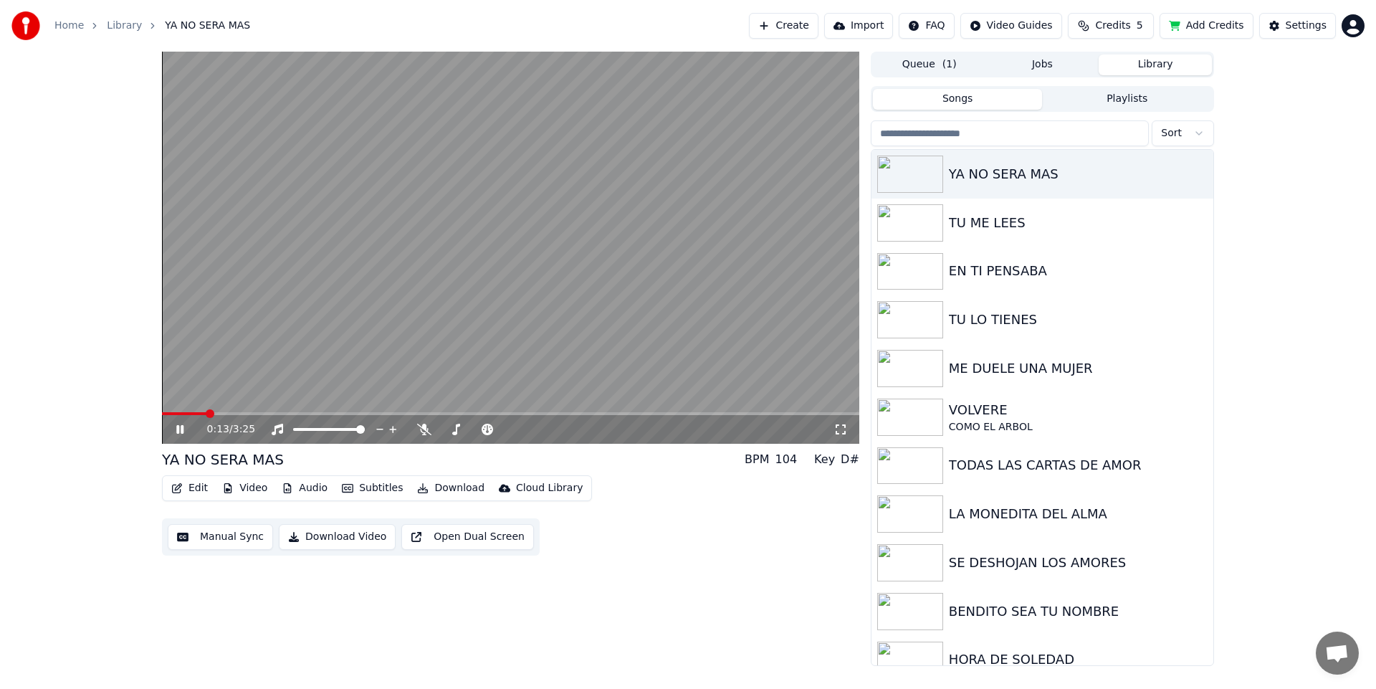
click at [207, 413] on span at bounding box center [510, 413] width 697 height 3
click at [440, 429] on span at bounding box center [444, 429] width 9 height 9
click at [479, 431] on span at bounding box center [476, 429] width 72 height 3
click at [460, 431] on span at bounding box center [461, 429] width 9 height 9
click at [927, 219] on img at bounding box center [910, 222] width 66 height 37
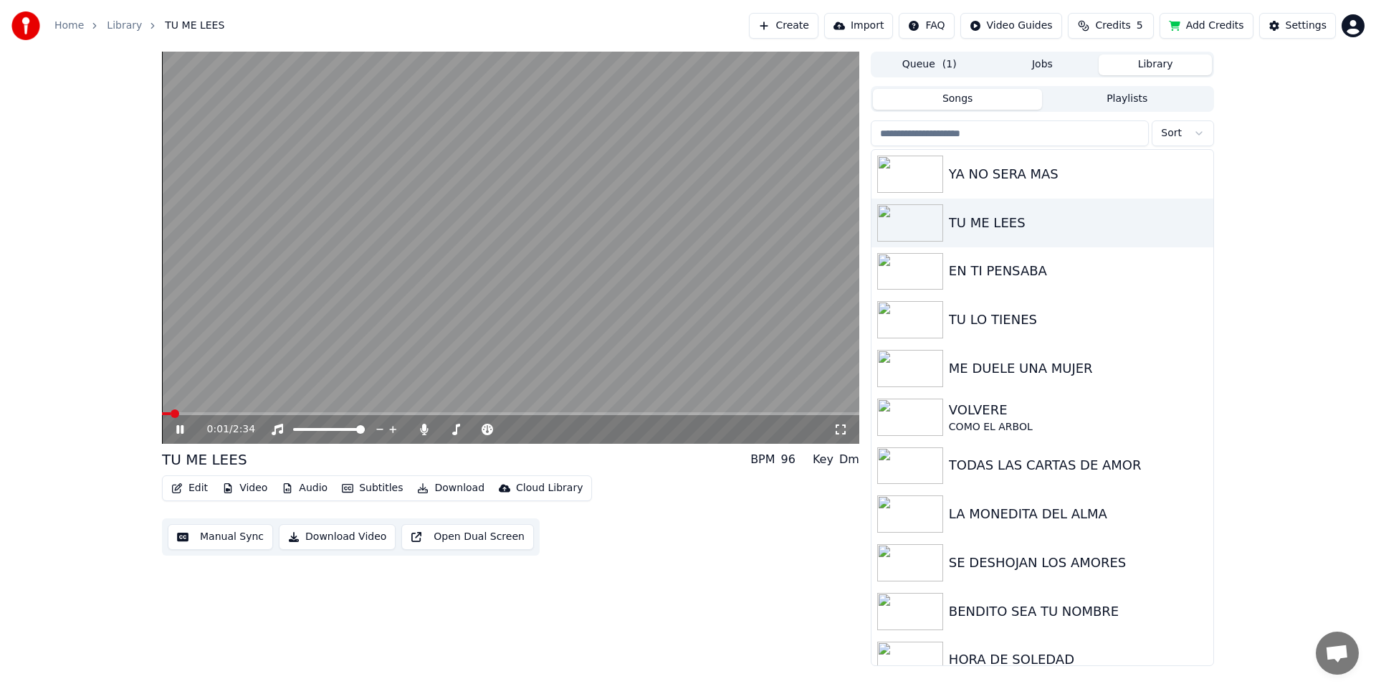
click at [237, 413] on span at bounding box center [510, 413] width 697 height 3
click at [452, 429] on span at bounding box center [455, 429] width 9 height 9
click at [440, 431] on span at bounding box center [444, 429] width 9 height 9
click at [258, 411] on video at bounding box center [510, 248] width 697 height 392
click at [259, 413] on span at bounding box center [499, 413] width 674 height 3
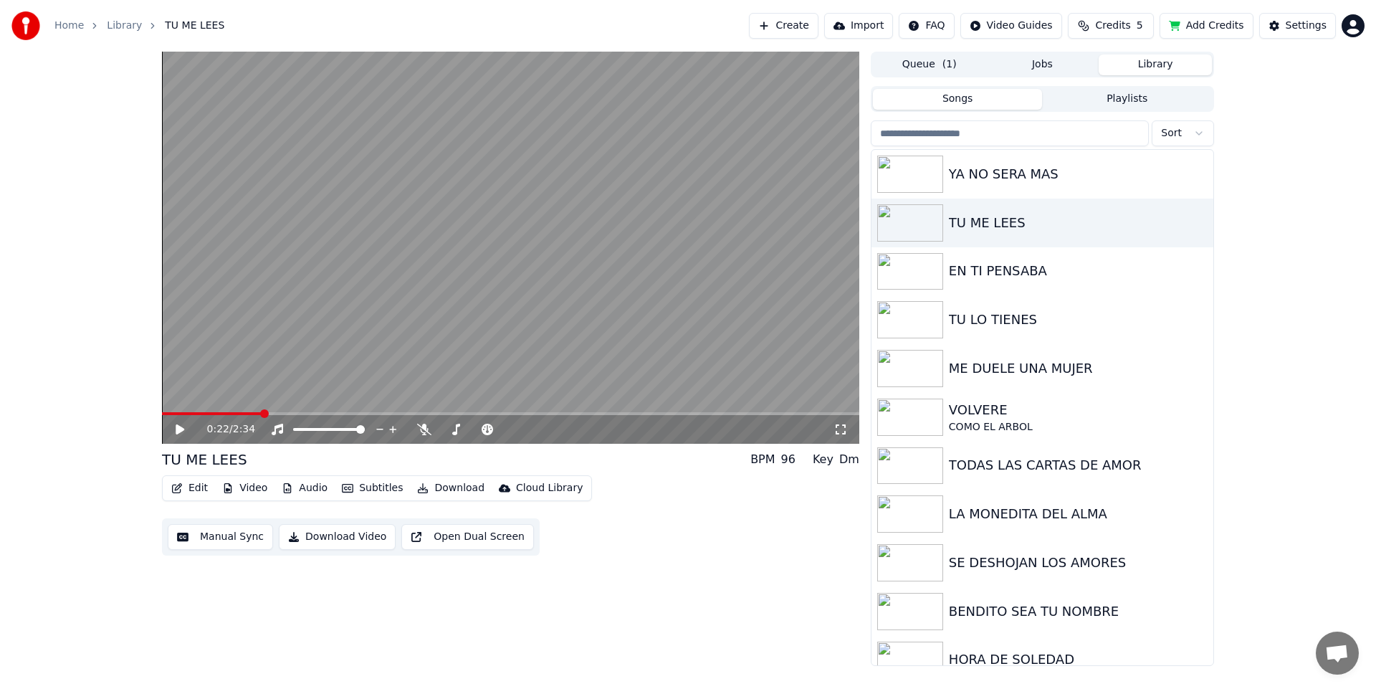
click at [183, 429] on icon at bounding box center [180, 429] width 9 height 10
click at [181, 428] on icon at bounding box center [180, 429] width 9 height 10
click at [220, 414] on span at bounding box center [510, 413] width 697 height 3
click at [930, 320] on img at bounding box center [910, 319] width 66 height 37
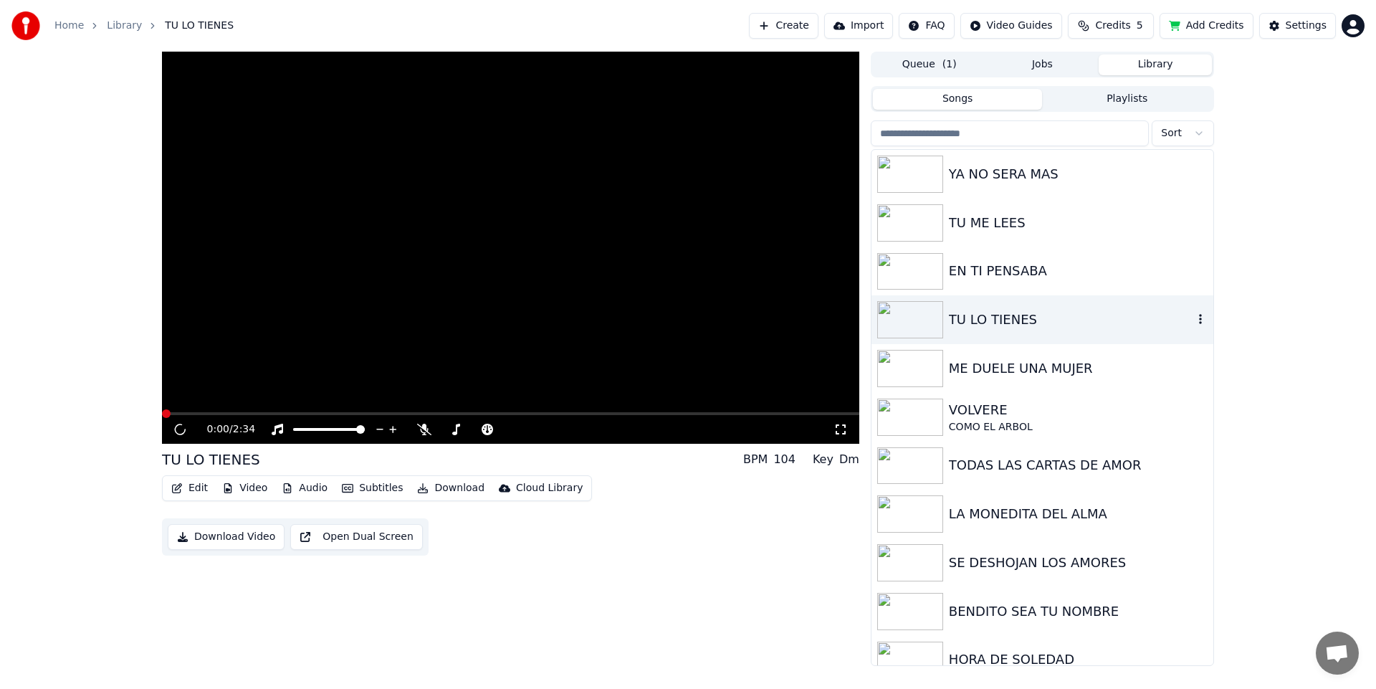
click at [930, 320] on img at bounding box center [910, 319] width 66 height 37
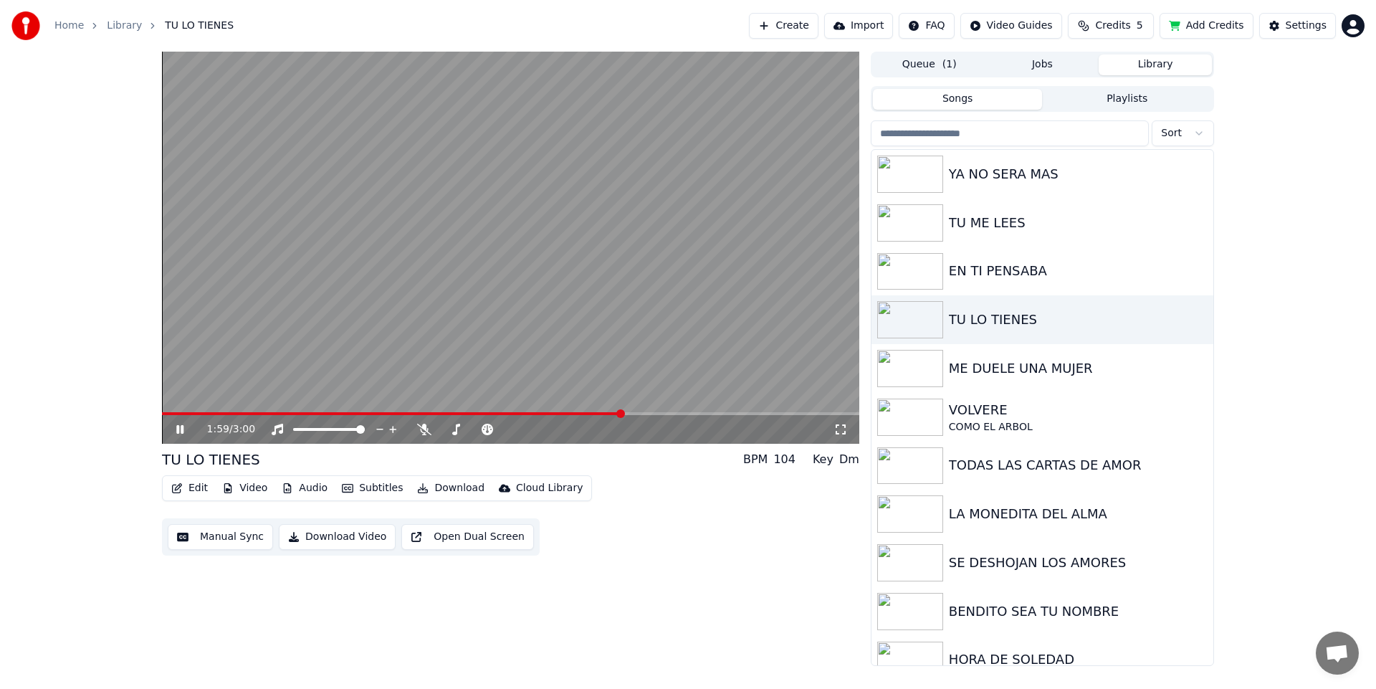
click at [1239, 22] on button "Add Credits" at bounding box center [1207, 26] width 94 height 26
click at [1289, 164] on div "3:00 / 3:00 TU LO TIENES BPM 104 Key Dm Edit Video Audio Subtitles Download Clo…" at bounding box center [688, 359] width 1376 height 614
click at [851, 30] on button "Import" at bounding box center [858, 26] width 69 height 26
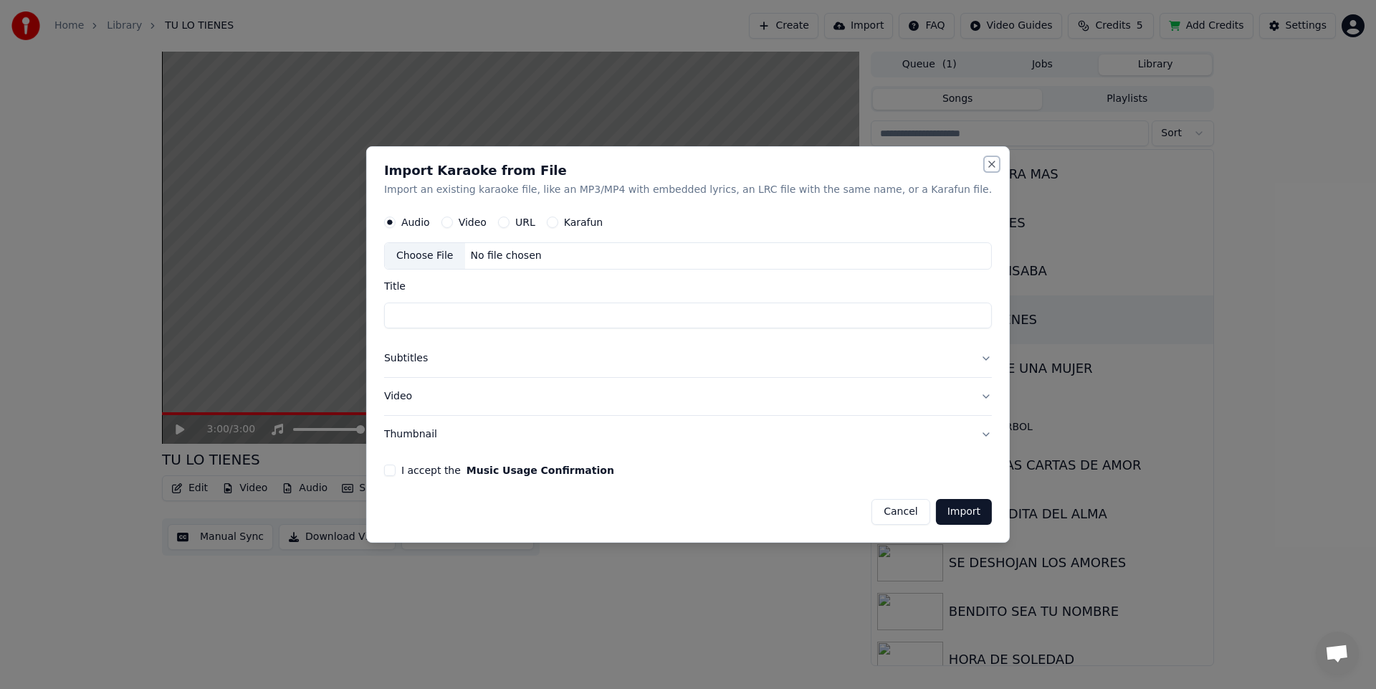
click at [986, 164] on button "Close" at bounding box center [991, 163] width 11 height 11
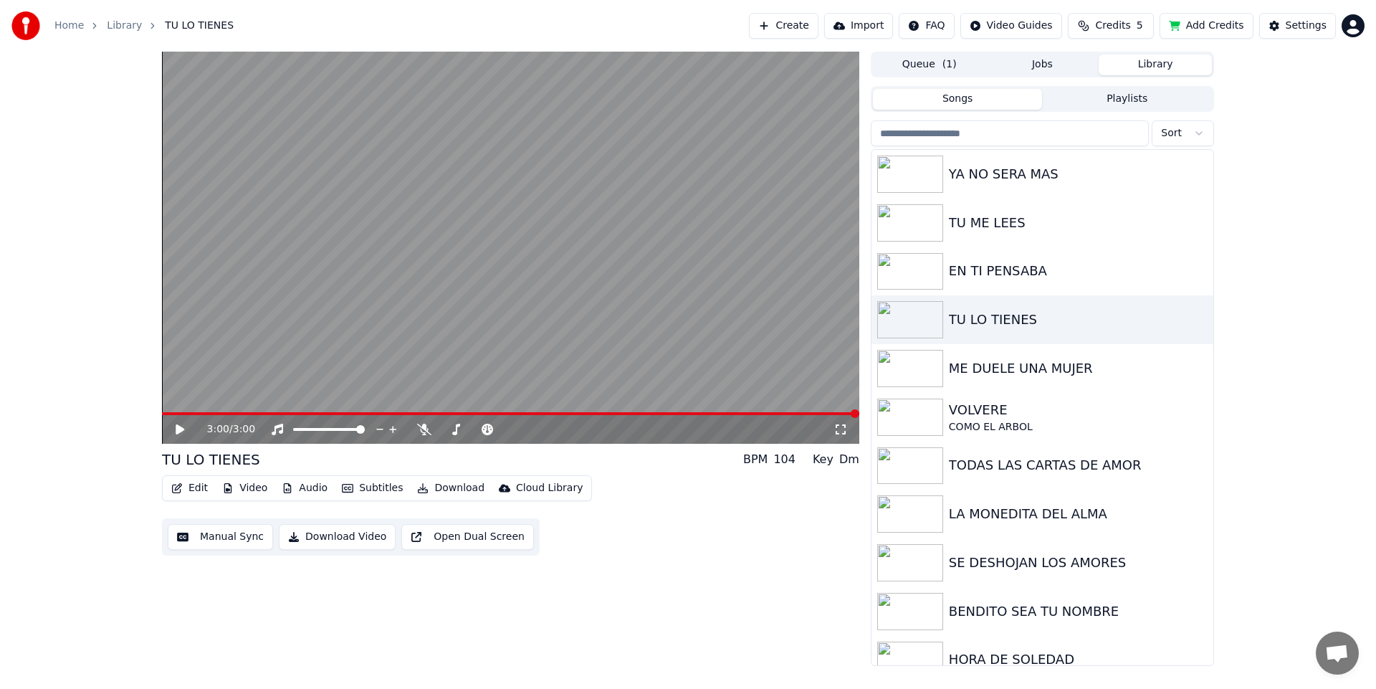
drag, startPoint x: 19, startPoint y: 310, endPoint x: 92, endPoint y: 353, distance: 85.1
click at [19, 310] on div "3:00 / 3:00 TU LO TIENES BPM 104 Key Dm Edit Video Audio Subtitles Download Clo…" at bounding box center [688, 359] width 1376 height 614
click at [181, 432] on icon at bounding box center [190, 429] width 34 height 11
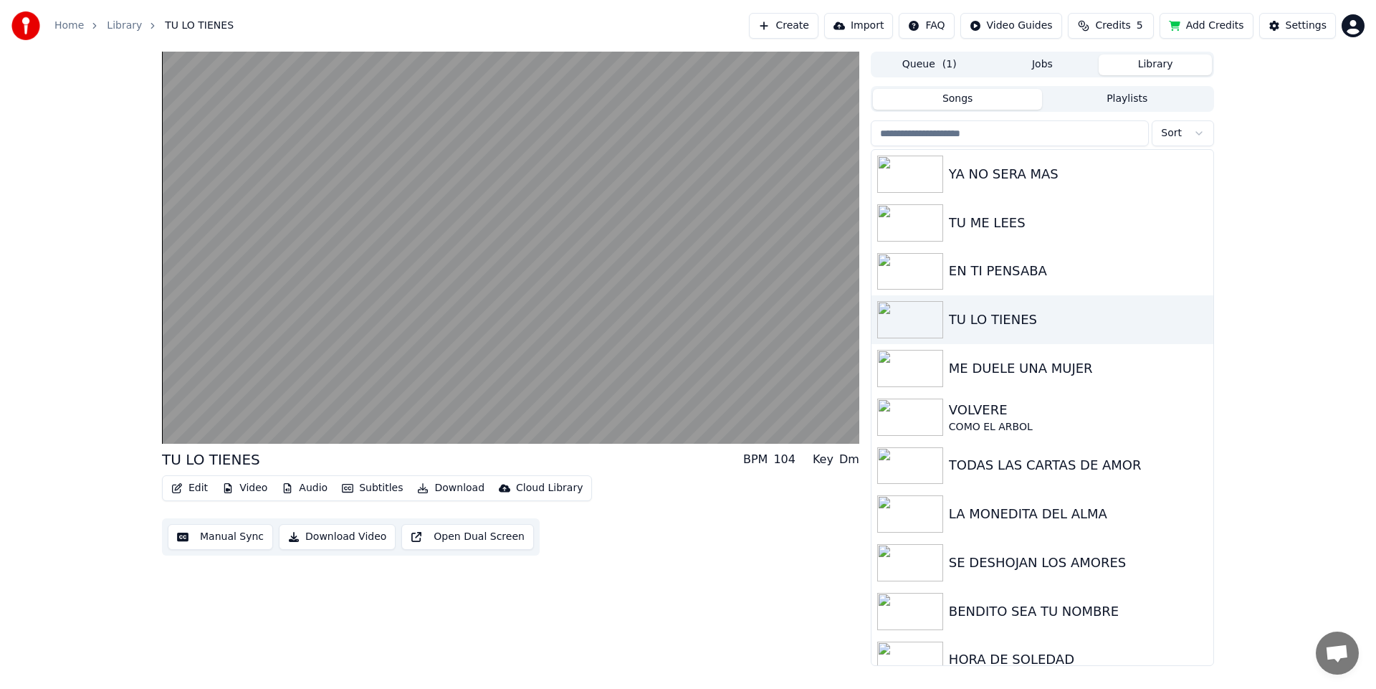
click at [222, 540] on button "Manual Sync" at bounding box center [220, 537] width 105 height 26
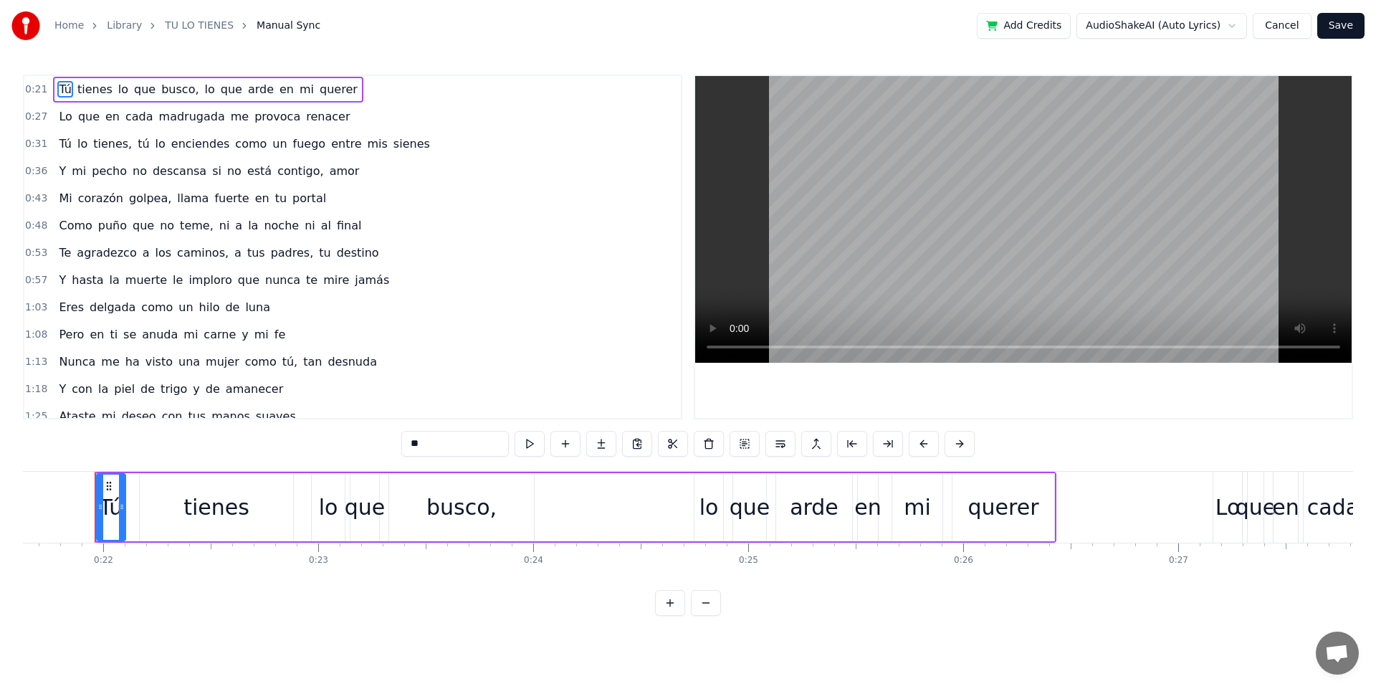
click at [200, 507] on div "tienes" at bounding box center [216, 507] width 66 height 32
type input "******"
drag, startPoint x: 168, startPoint y: 507, endPoint x: 154, endPoint y: 509, distance: 14.4
click at [154, 509] on div "tienes" at bounding box center [216, 506] width 152 height 65
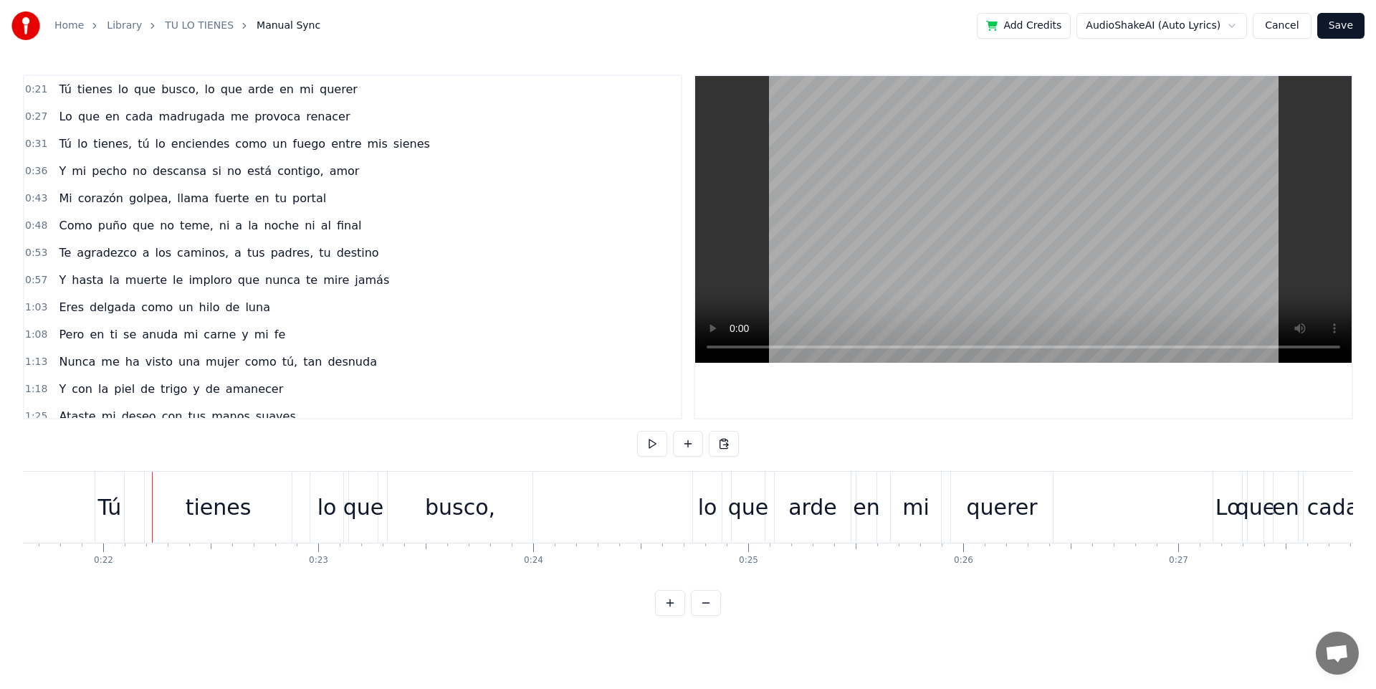
click at [1282, 24] on button "Cancel" at bounding box center [1282, 26] width 58 height 26
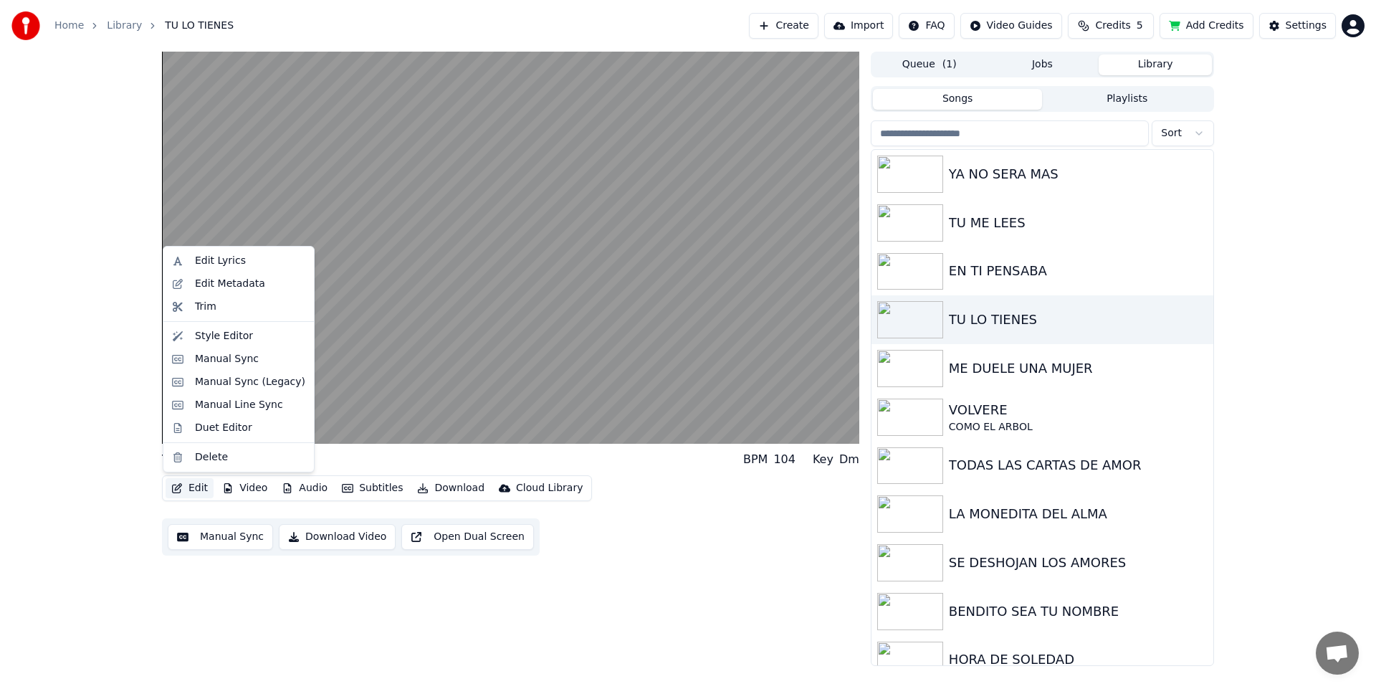
click at [199, 489] on button "Edit" at bounding box center [190, 488] width 48 height 20
click at [253, 359] on div "Manual Sync" at bounding box center [227, 359] width 64 height 14
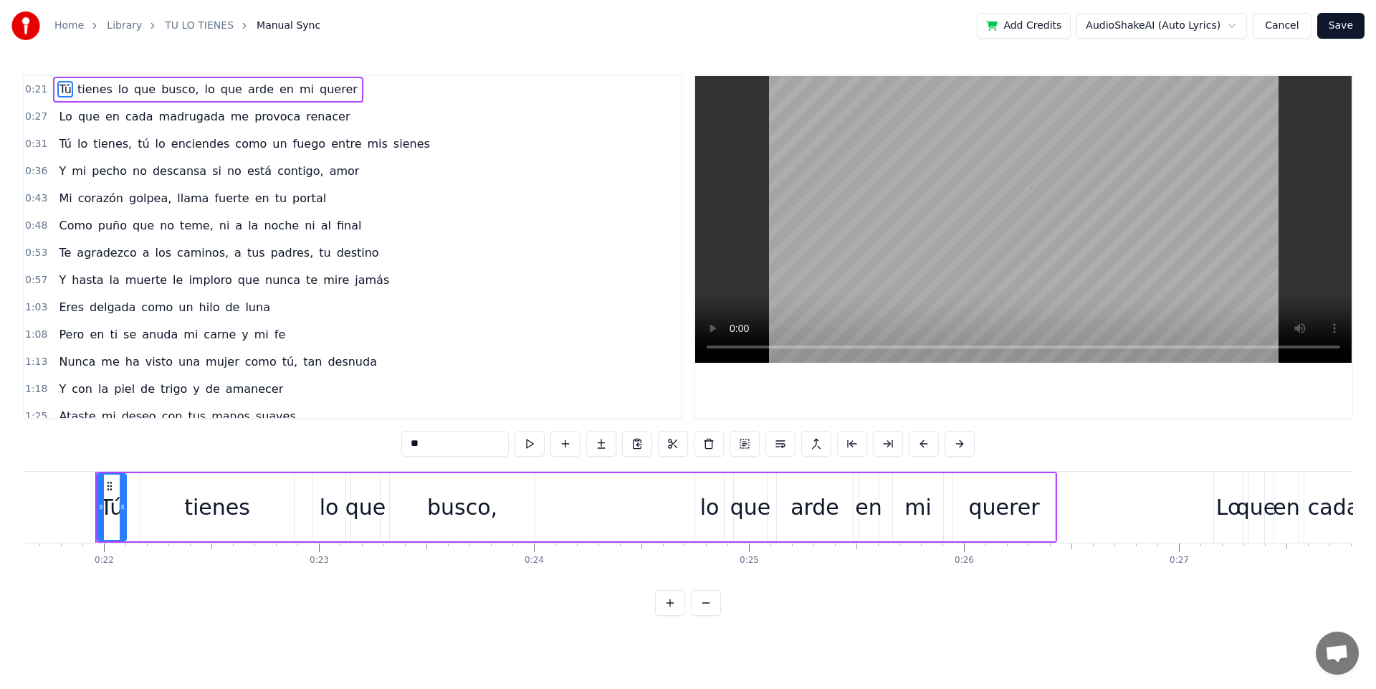
scroll to position [0, 4650]
click at [533, 448] on button at bounding box center [530, 444] width 30 height 26
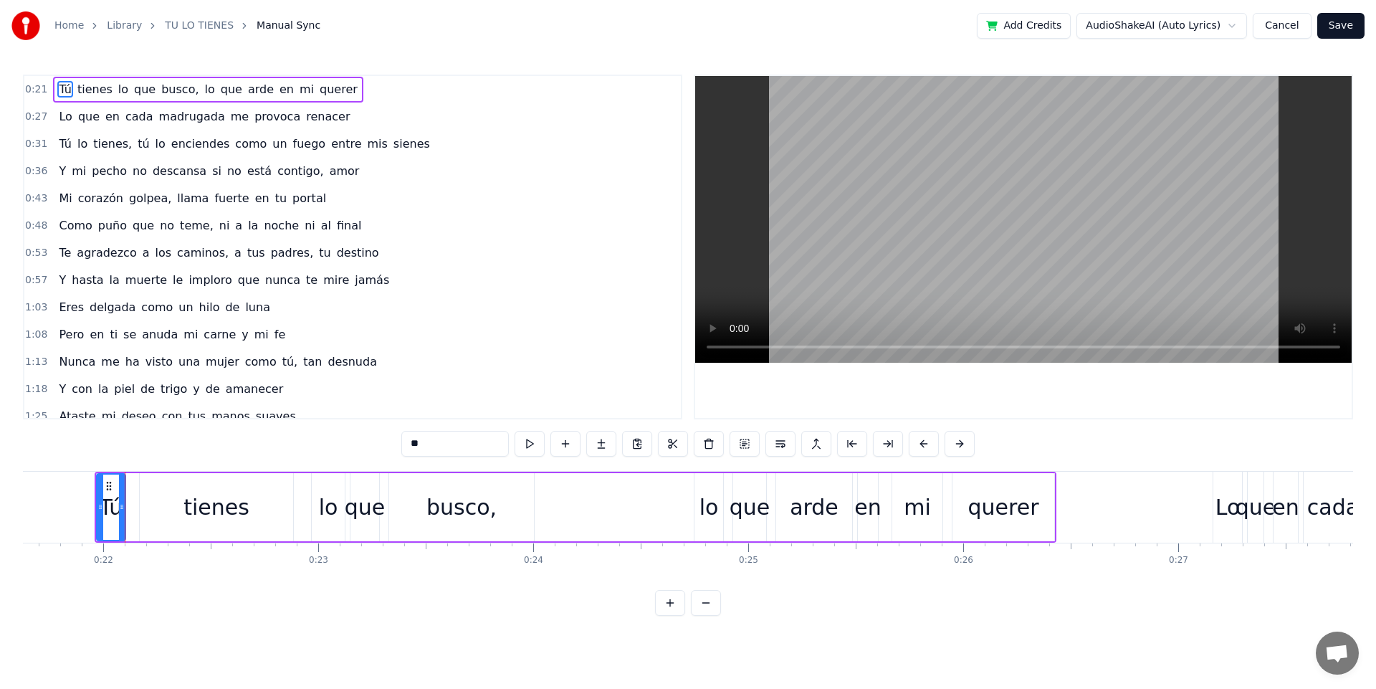
click at [533, 448] on button at bounding box center [530, 444] width 30 height 26
click at [212, 512] on div "tienes" at bounding box center [216, 507] width 66 height 32
click at [533, 446] on button at bounding box center [530, 444] width 30 height 26
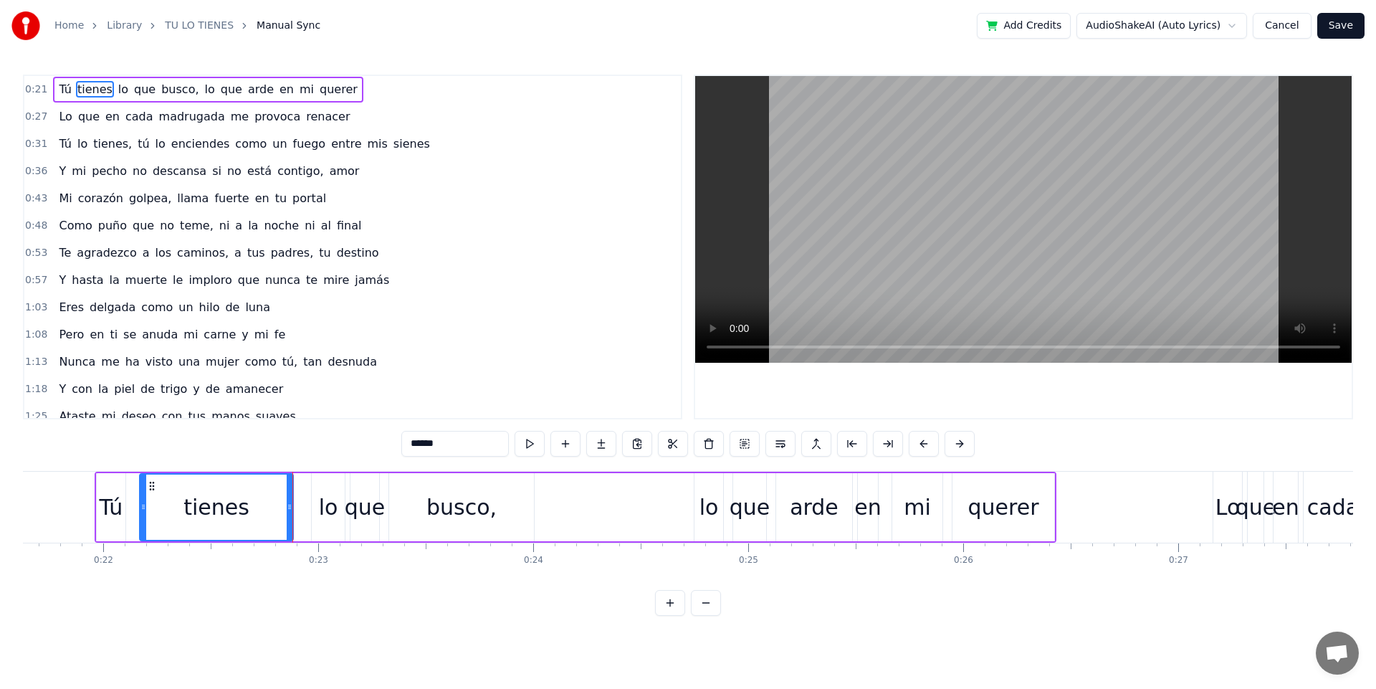
click at [358, 513] on div "que" at bounding box center [365, 507] width 41 height 32
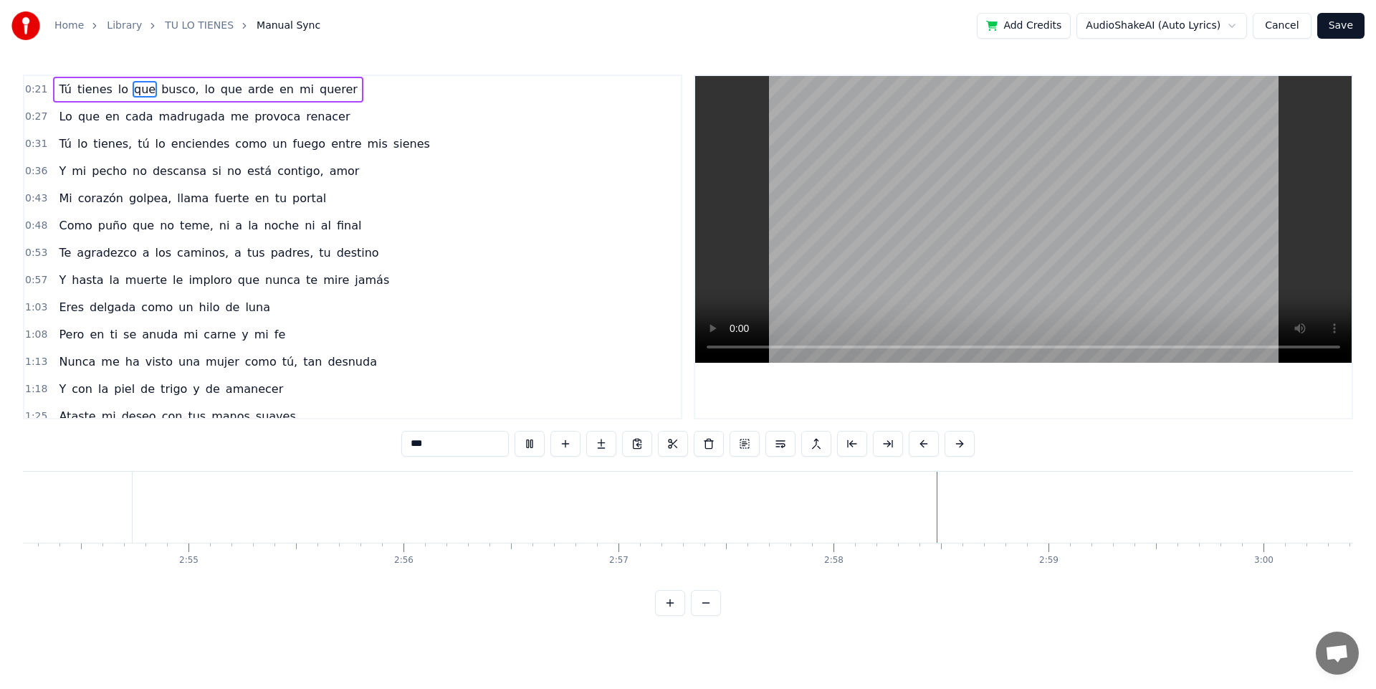
scroll to position [0, 37481]
click at [679, 614] on button at bounding box center [670, 603] width 30 height 26
click at [677, 614] on button at bounding box center [670, 603] width 30 height 26
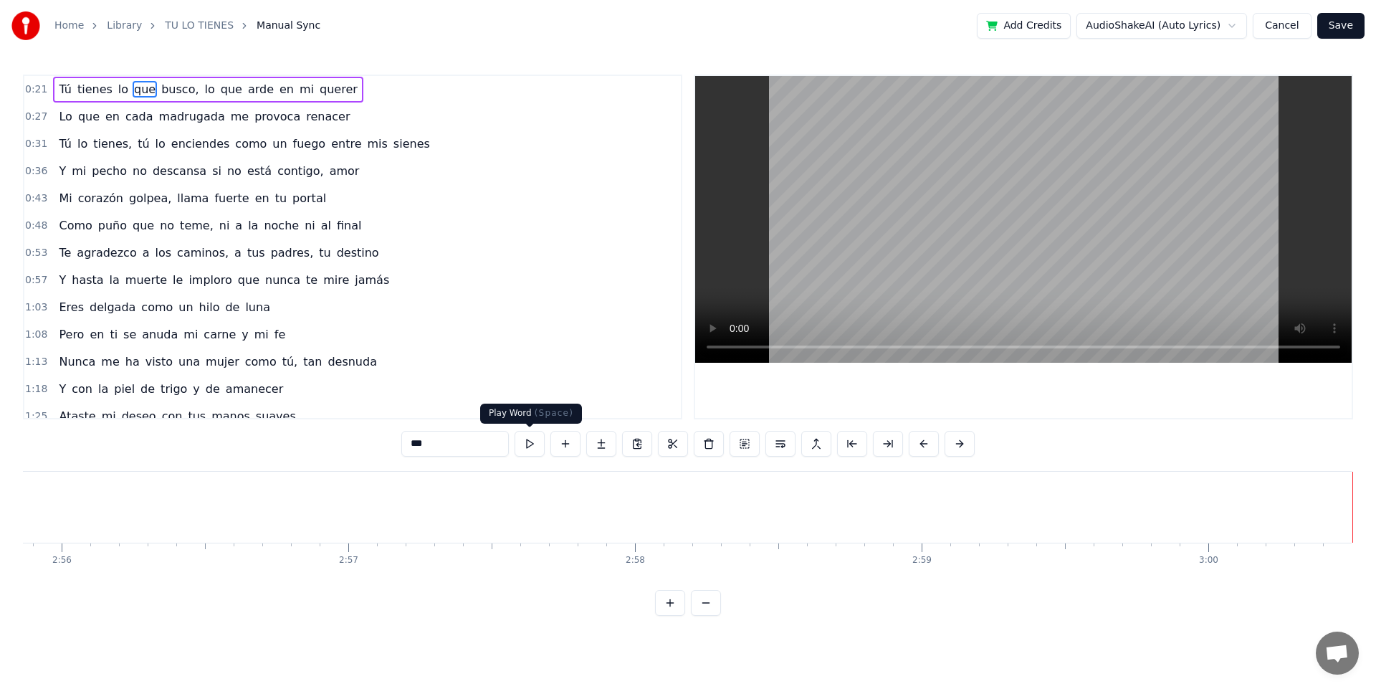
click at [528, 439] on button at bounding box center [530, 444] width 30 height 26
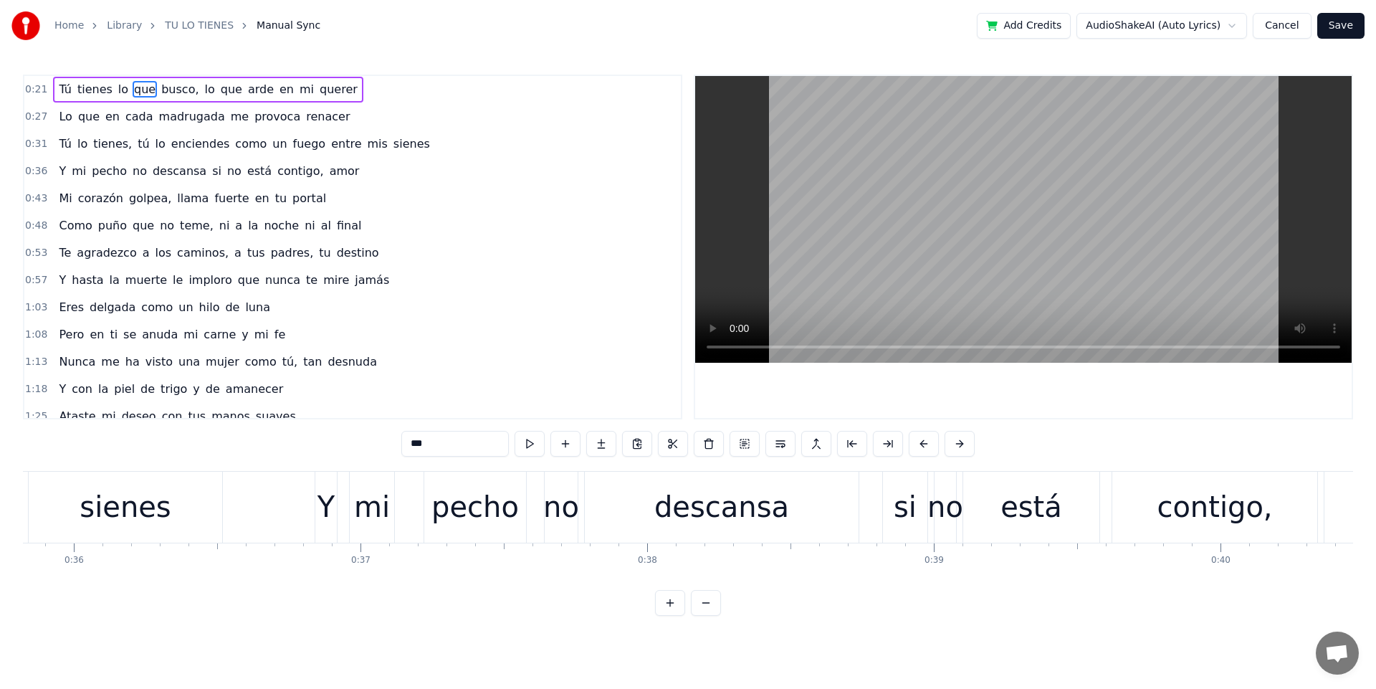
scroll to position [0, 6603]
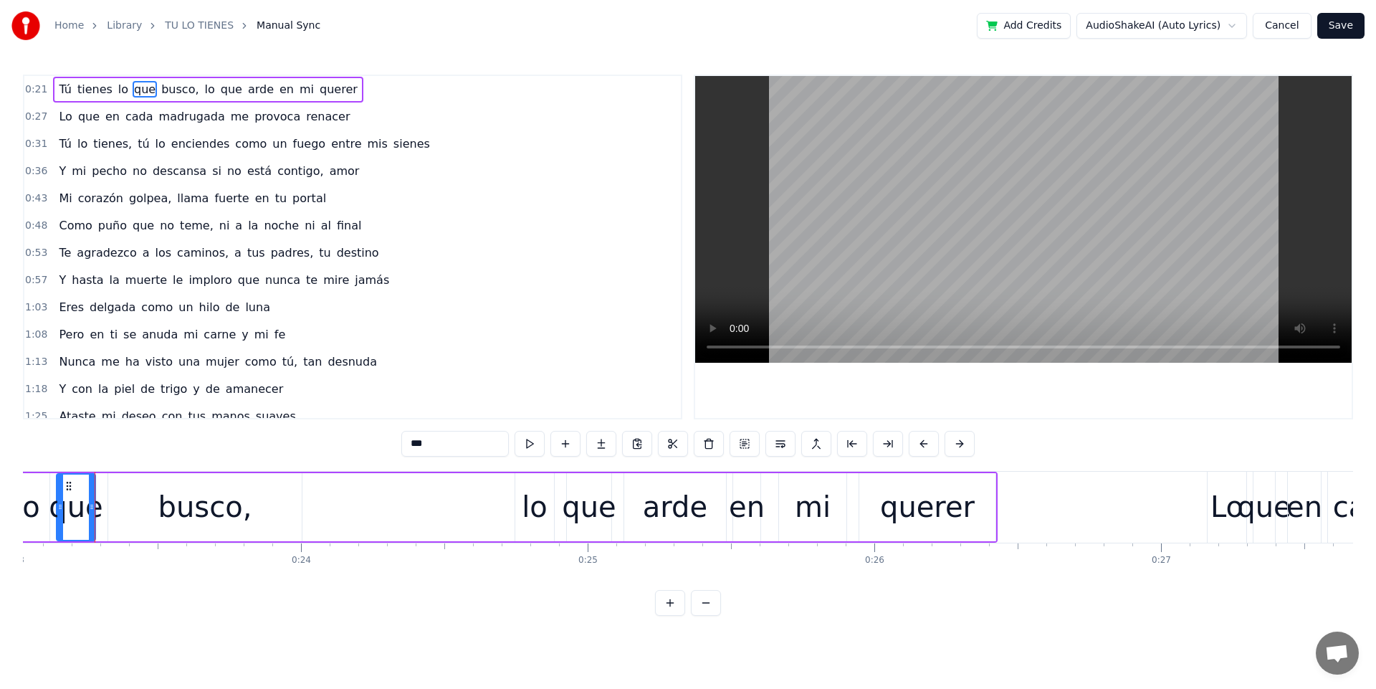
click at [528, 439] on button at bounding box center [530, 444] width 30 height 26
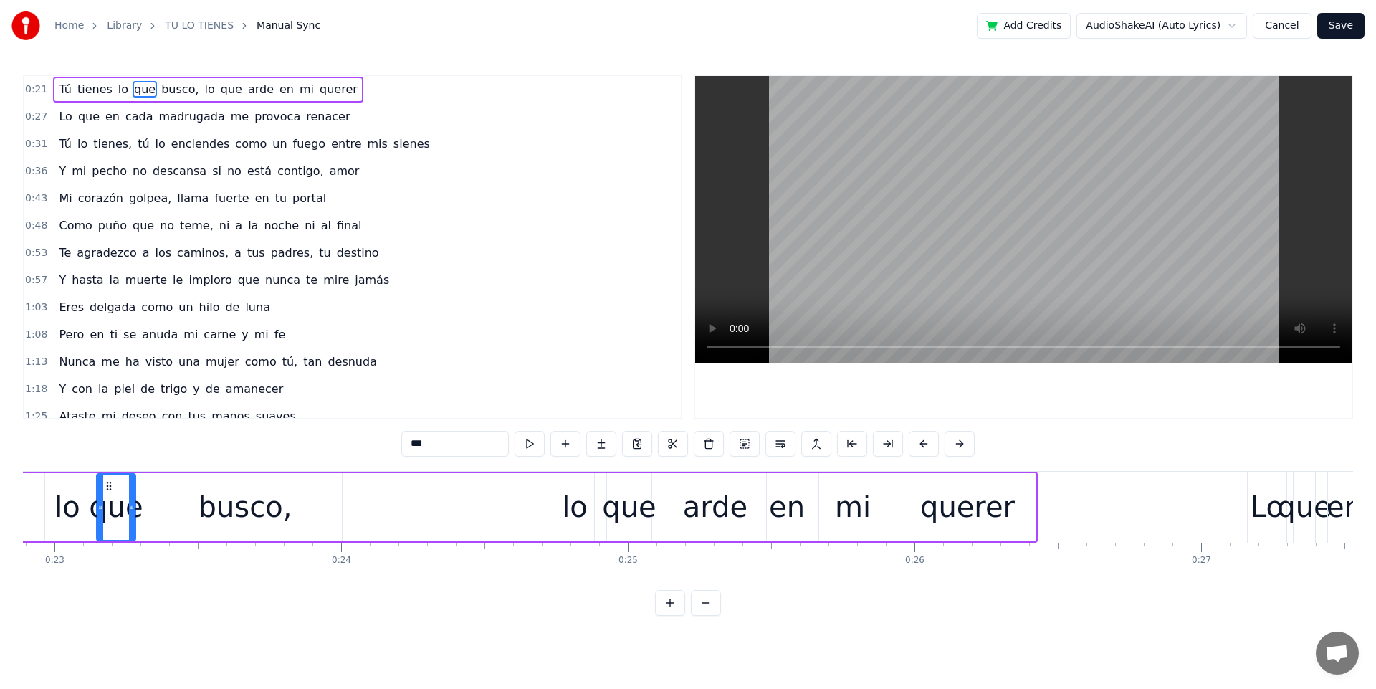
click at [528, 439] on button at bounding box center [530, 444] width 30 height 26
click at [191, 505] on div "busco," at bounding box center [245, 507] width 194 height 68
type input "******"
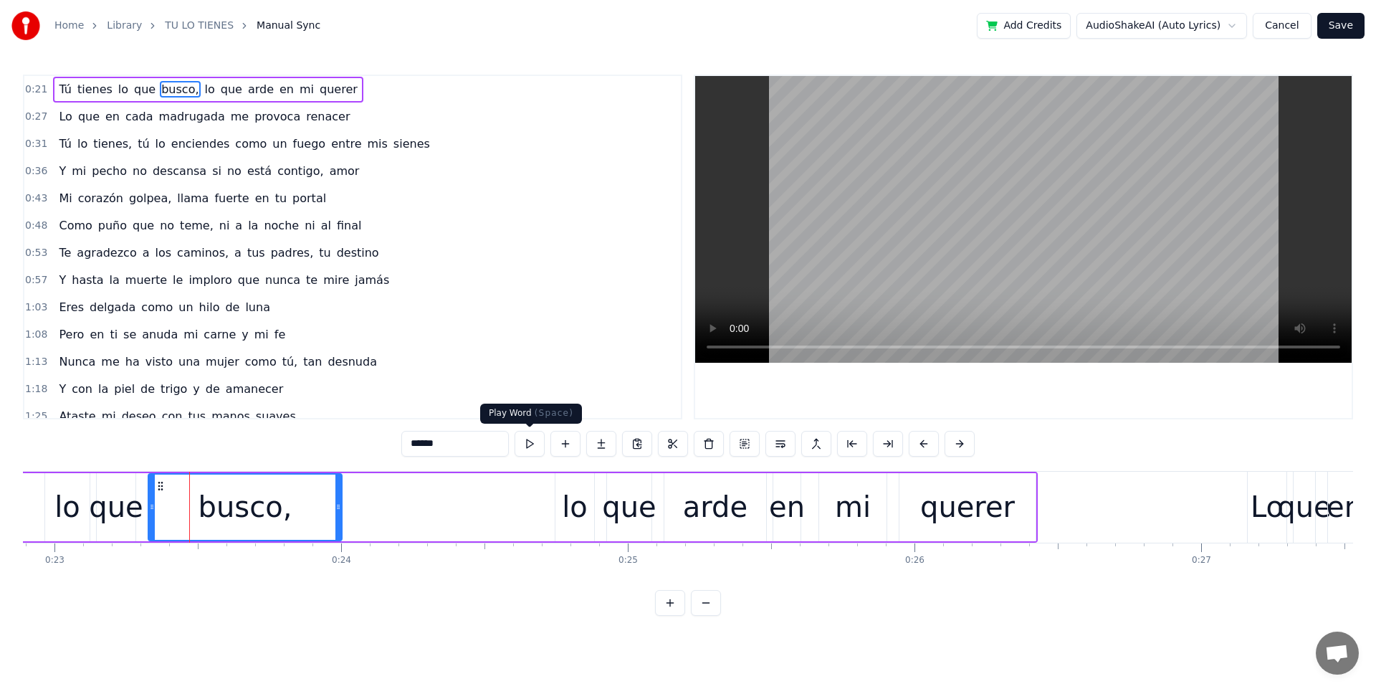
click at [544, 443] on button at bounding box center [530, 444] width 30 height 26
click at [388, 515] on div "Tú tienes lo que busco, lo que arde en mi querer" at bounding box center [397, 507] width 1282 height 71
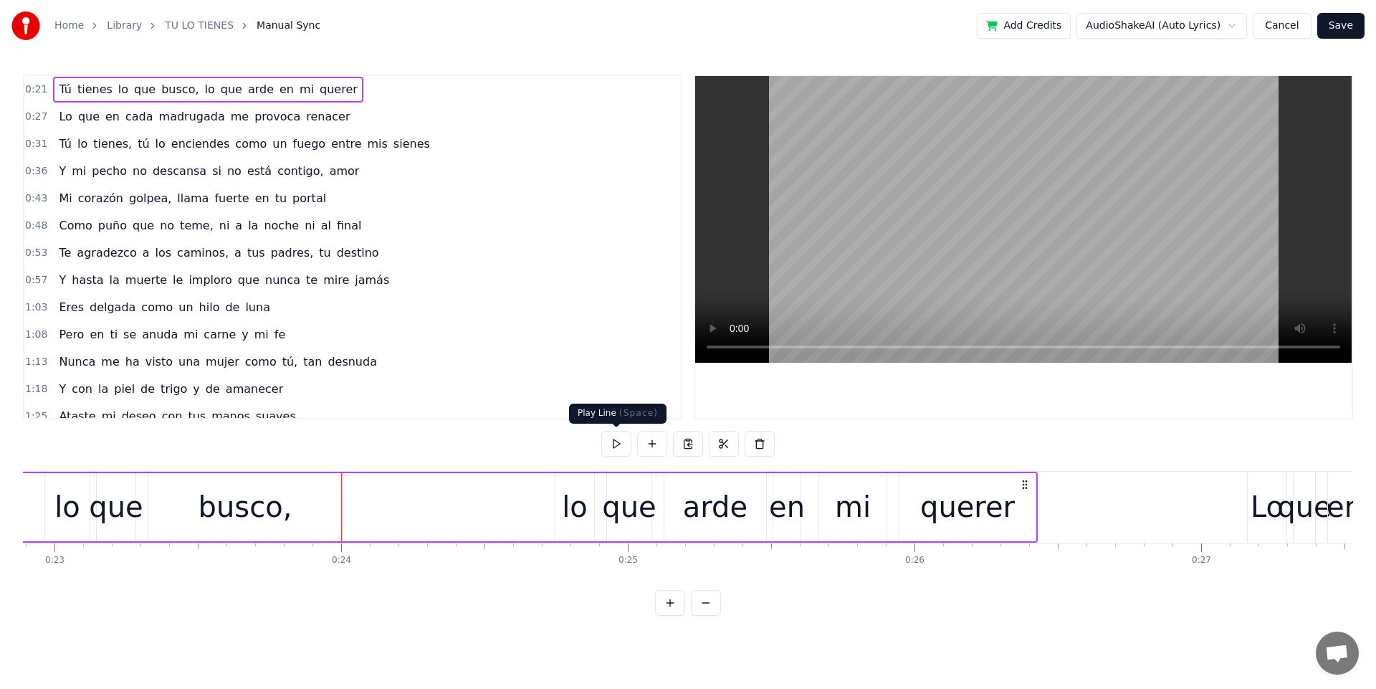
click at [611, 442] on button at bounding box center [616, 444] width 30 height 26
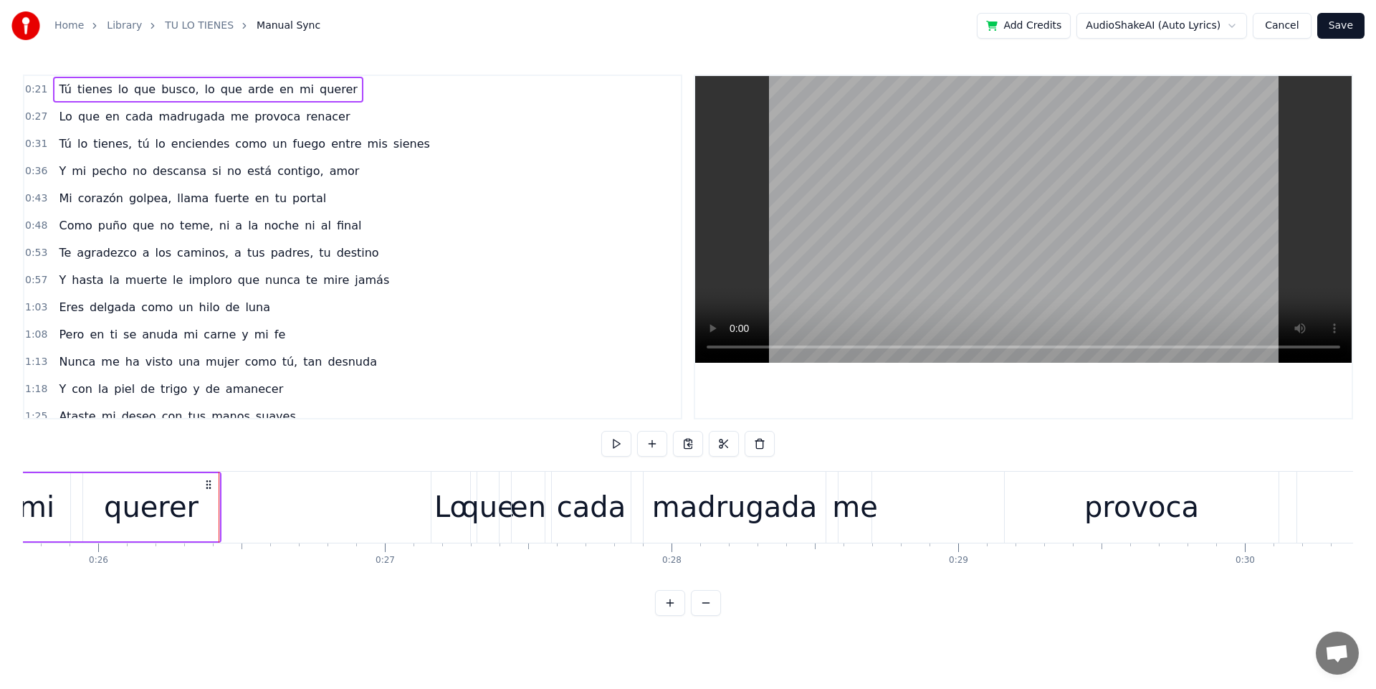
scroll to position [0, 7503]
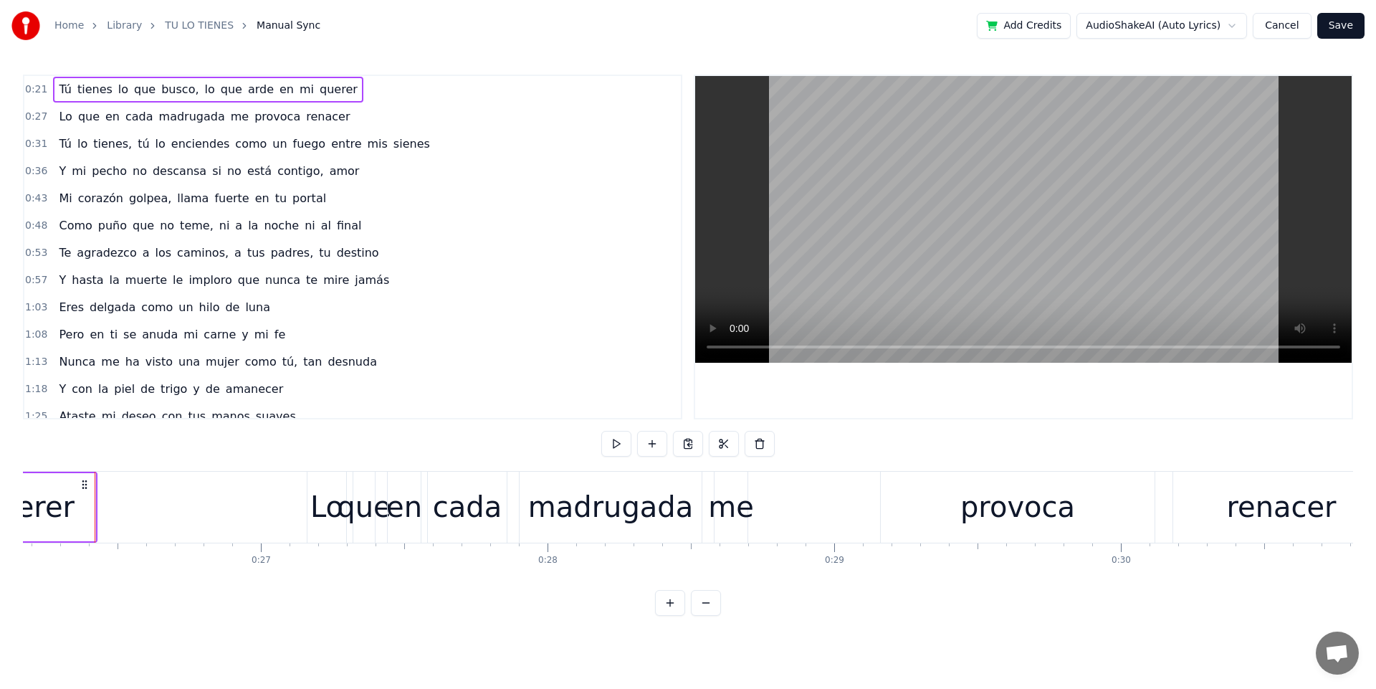
click at [1280, 26] on button "Cancel" at bounding box center [1282, 26] width 58 height 26
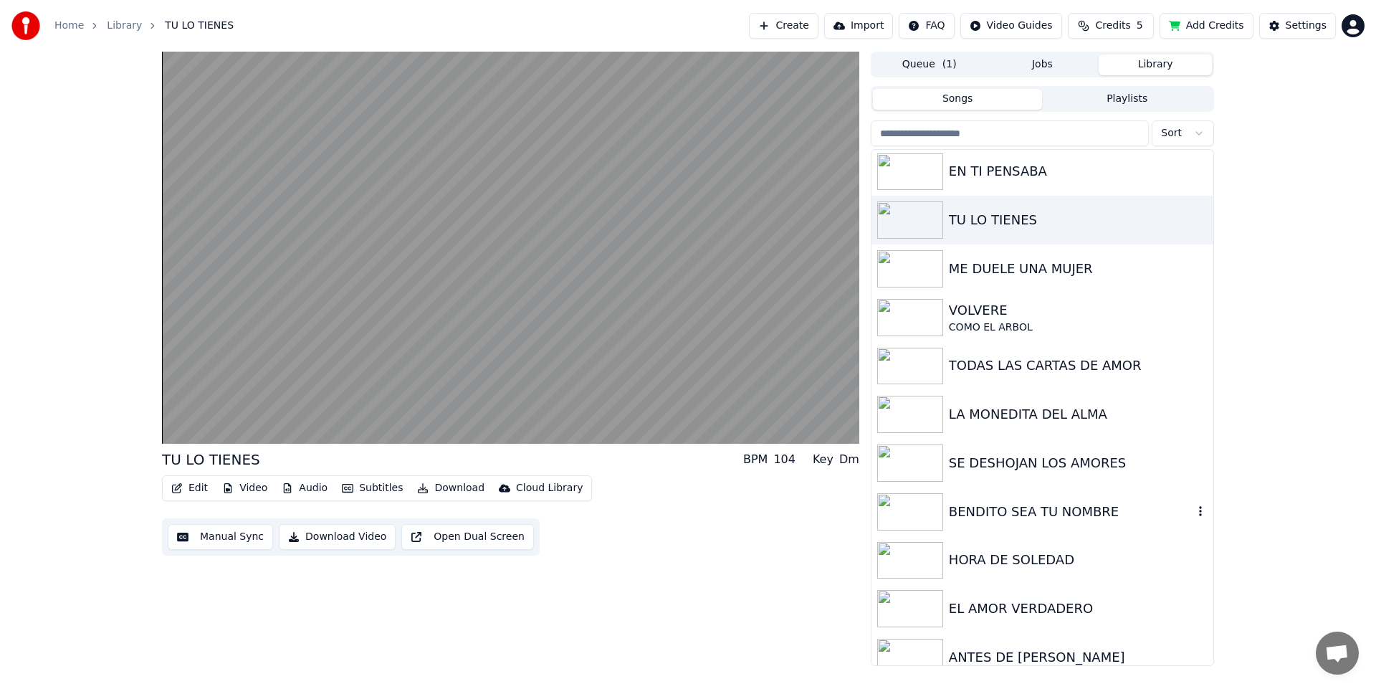
scroll to position [116, 0]
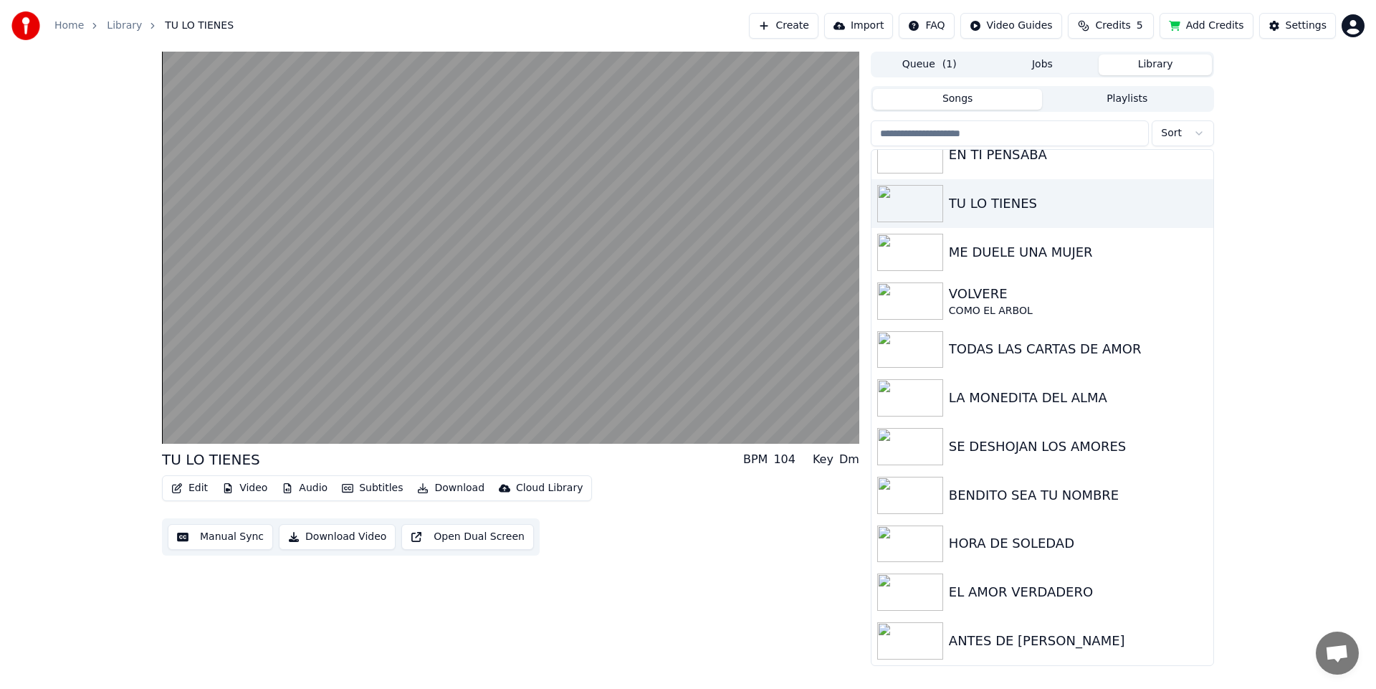
click at [690, 640] on div "TU LO TIENES BPM 104 Key Dm Edit Video Audio Subtitles Download Cloud Library M…" at bounding box center [510, 359] width 697 height 614
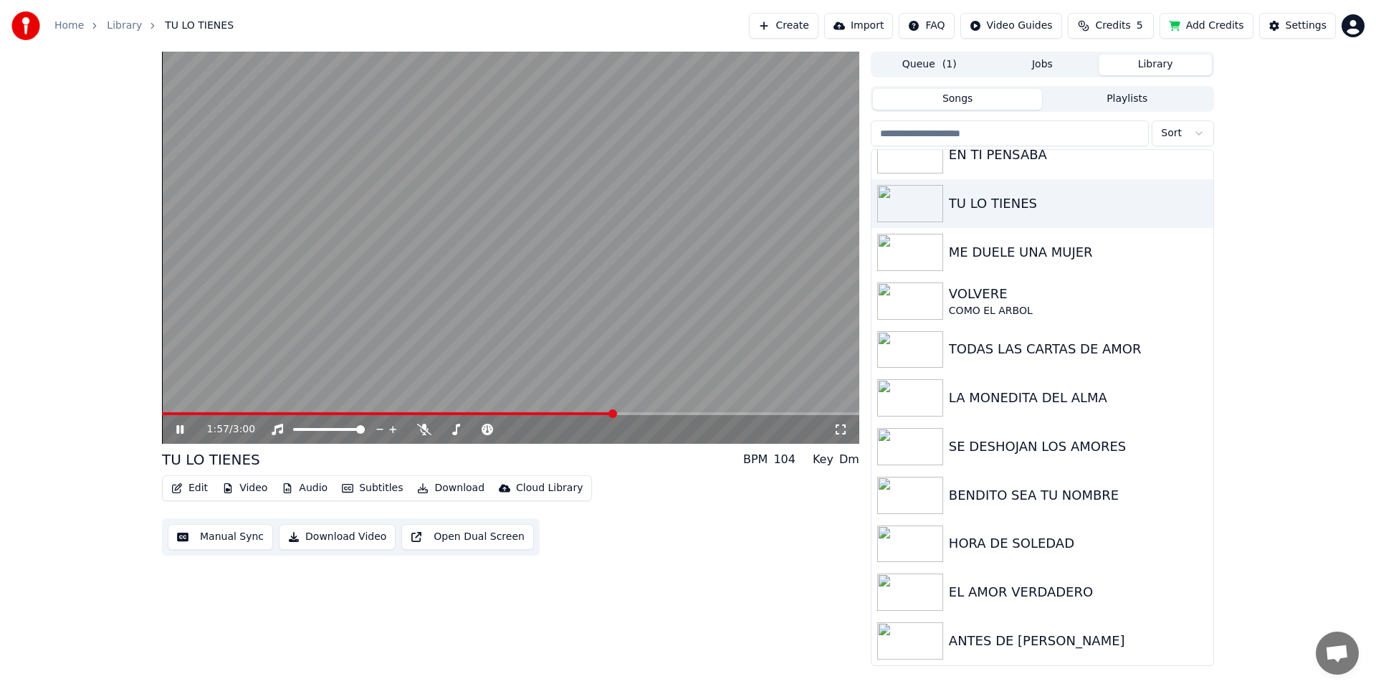
click at [931, 70] on button "Queue ( 1 )" at bounding box center [929, 64] width 113 height 21
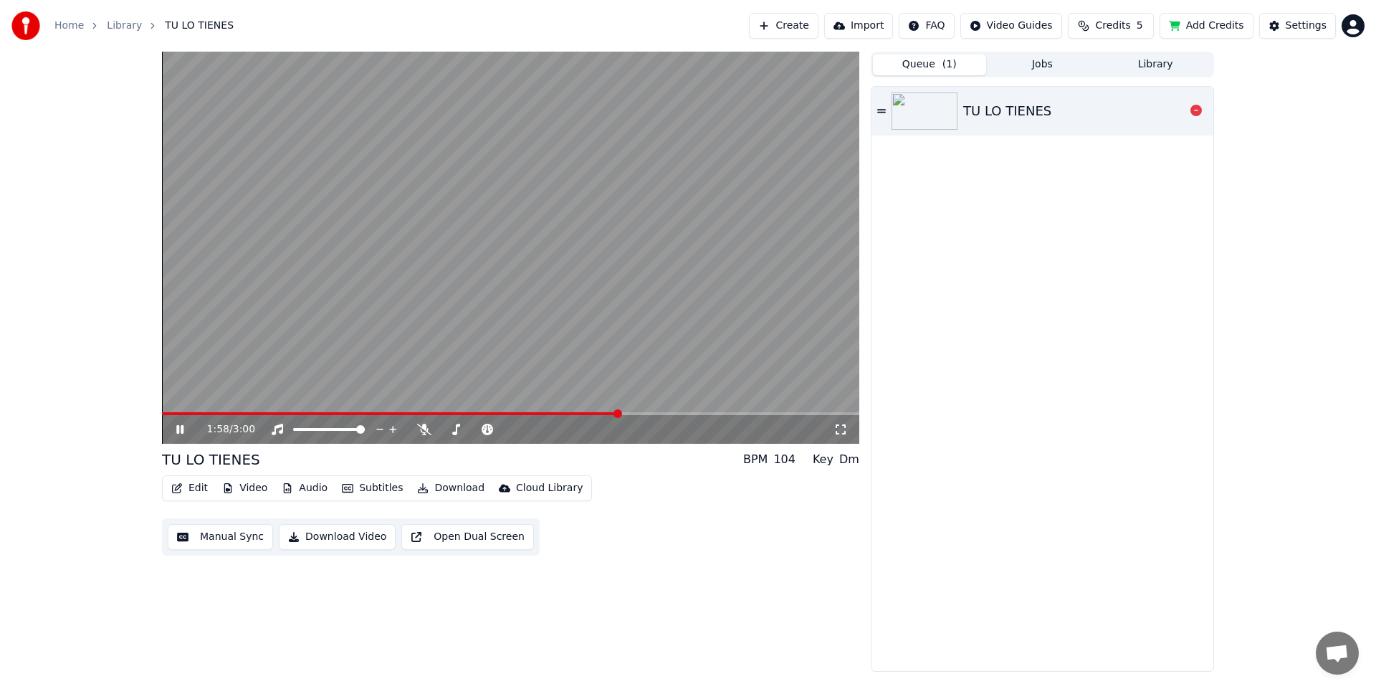
click at [973, 120] on div "TU LO TIENES" at bounding box center [1007, 111] width 88 height 20
click at [551, 492] on div "Cloud Library" at bounding box center [549, 488] width 67 height 14
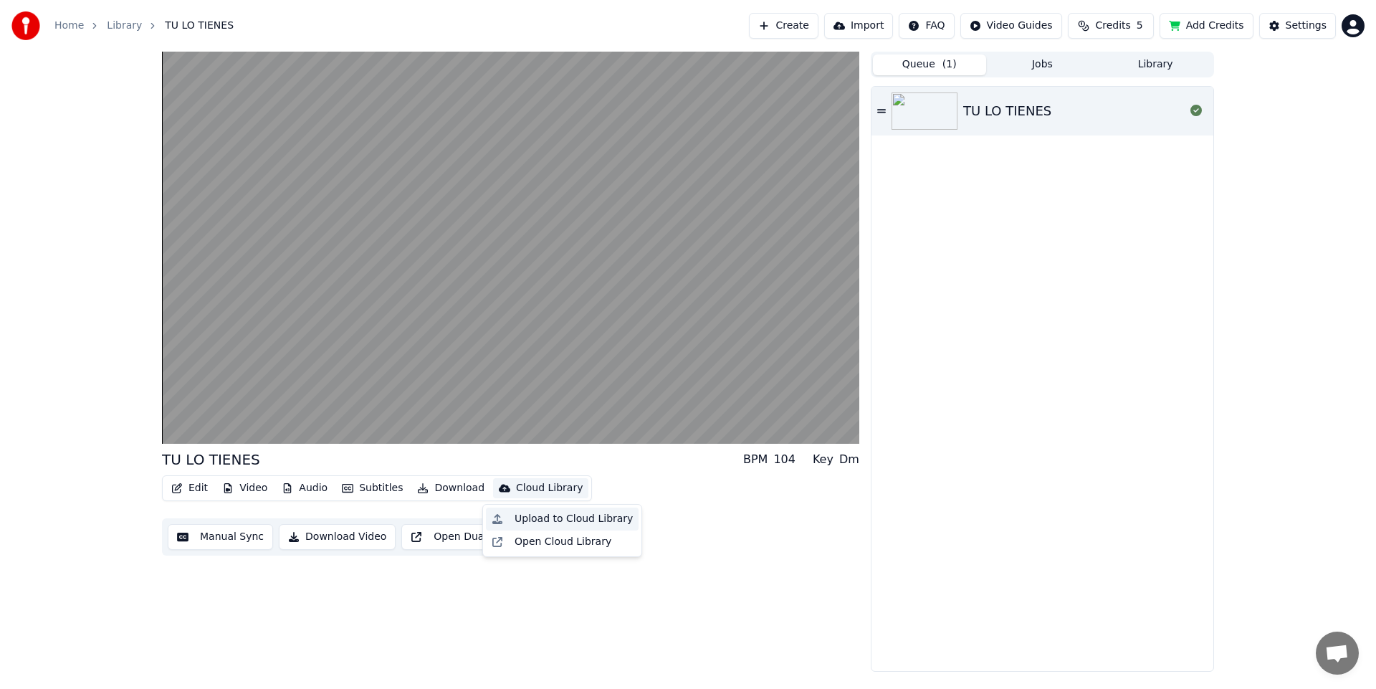
click at [543, 516] on div "Upload to Cloud Library" at bounding box center [574, 519] width 118 height 14
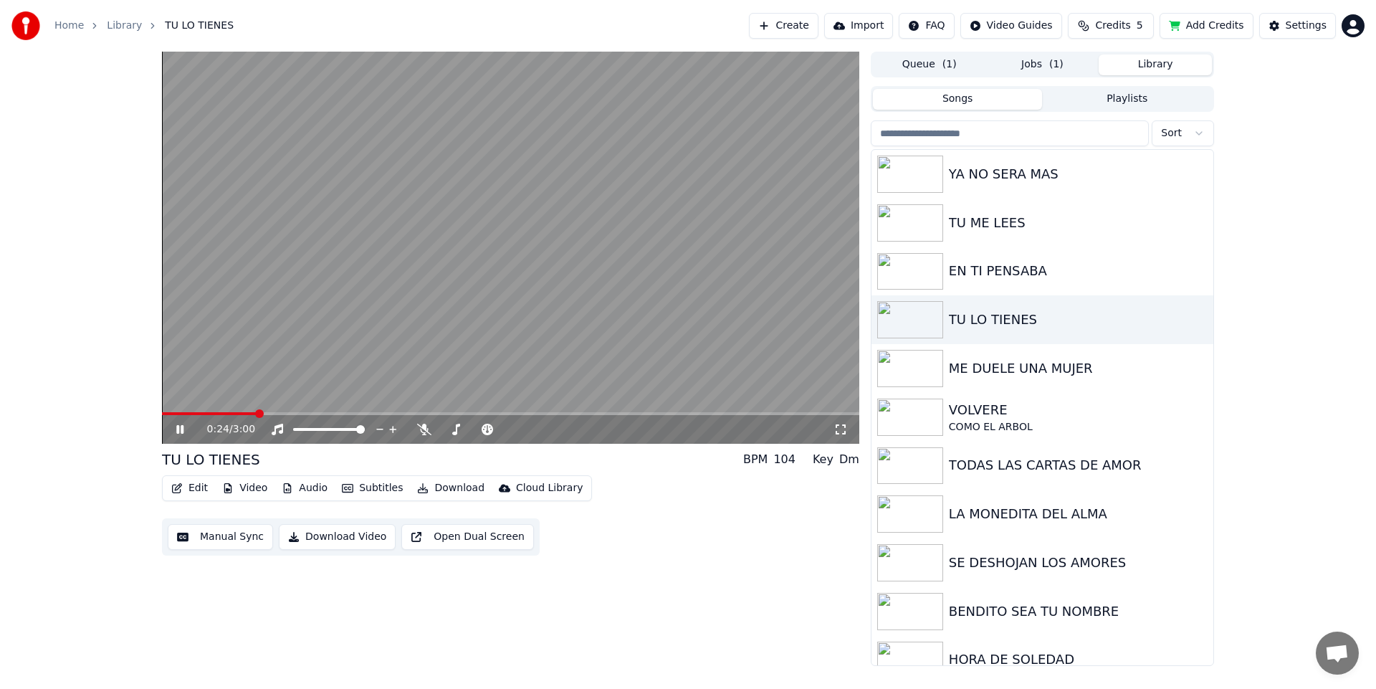
click at [1150, 66] on button "Library" at bounding box center [1155, 64] width 113 height 21
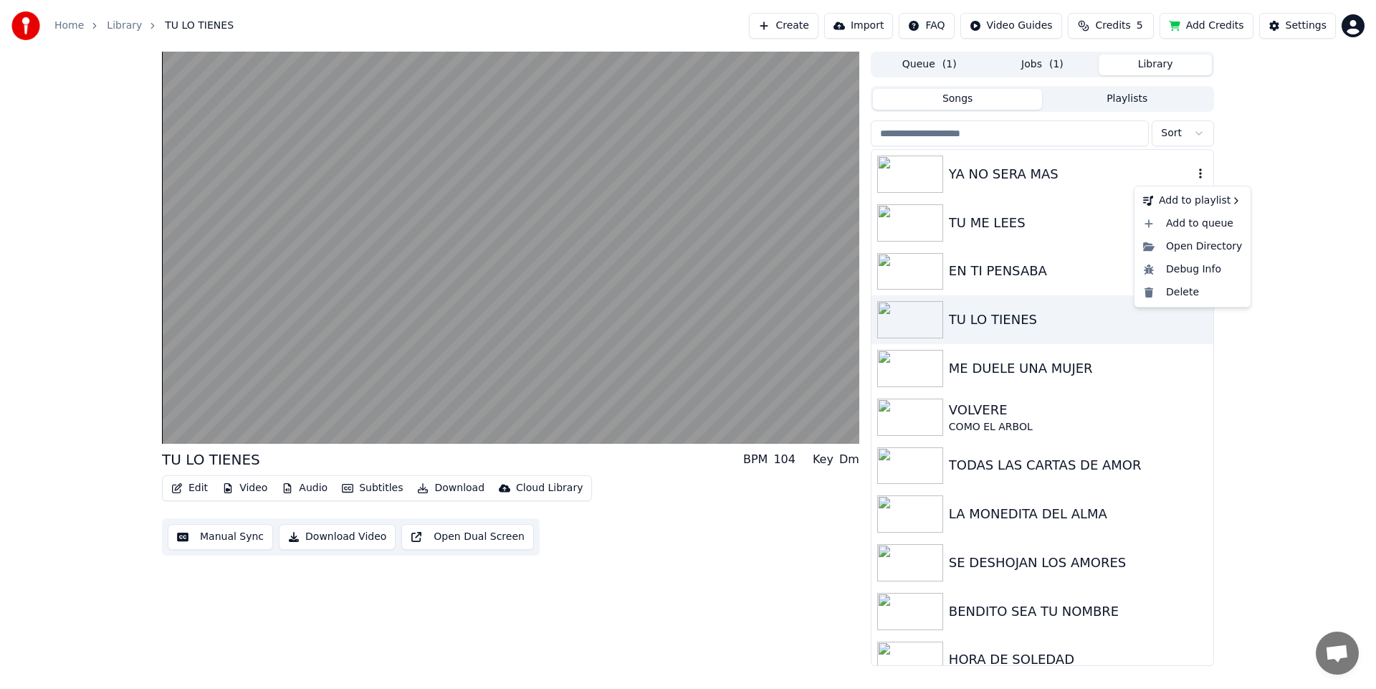
click at [1193, 176] on icon "button" at bounding box center [1200, 173] width 14 height 11
click at [1197, 244] on div "Open Directory" at bounding box center [1192, 246] width 110 height 23
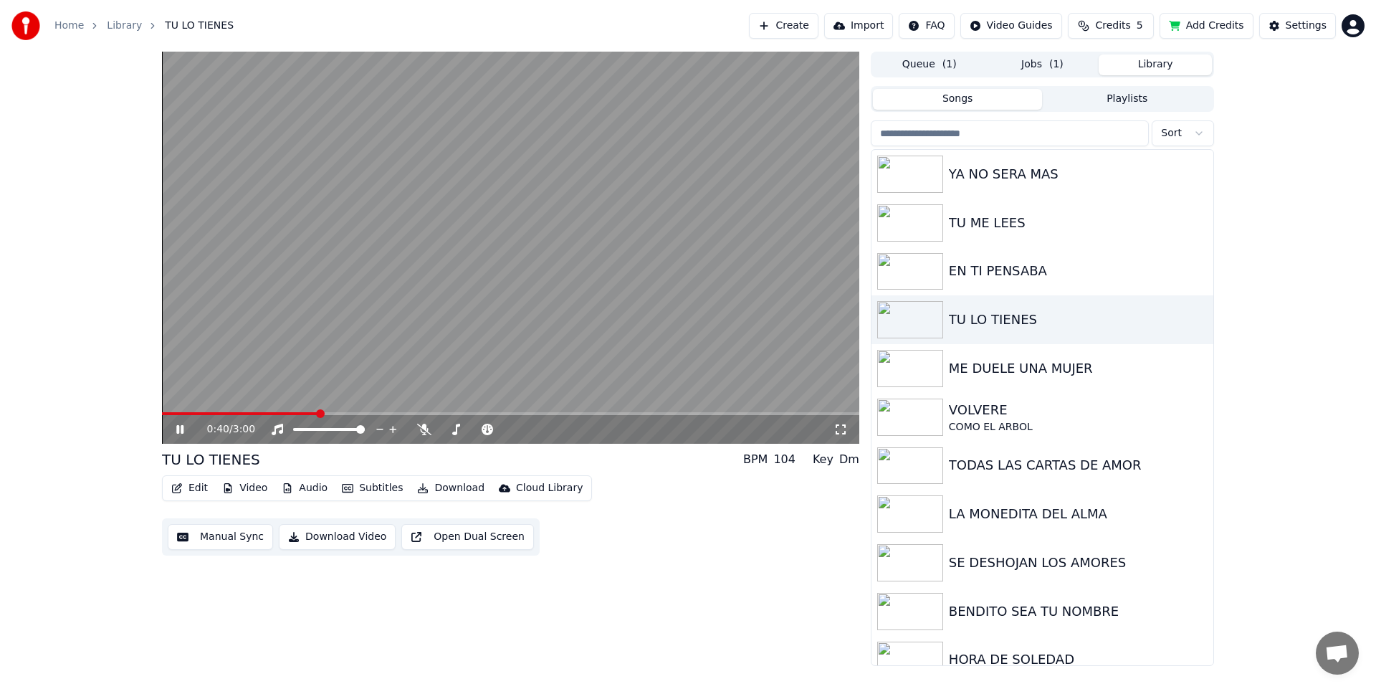
click at [183, 430] on icon at bounding box center [190, 429] width 34 height 11
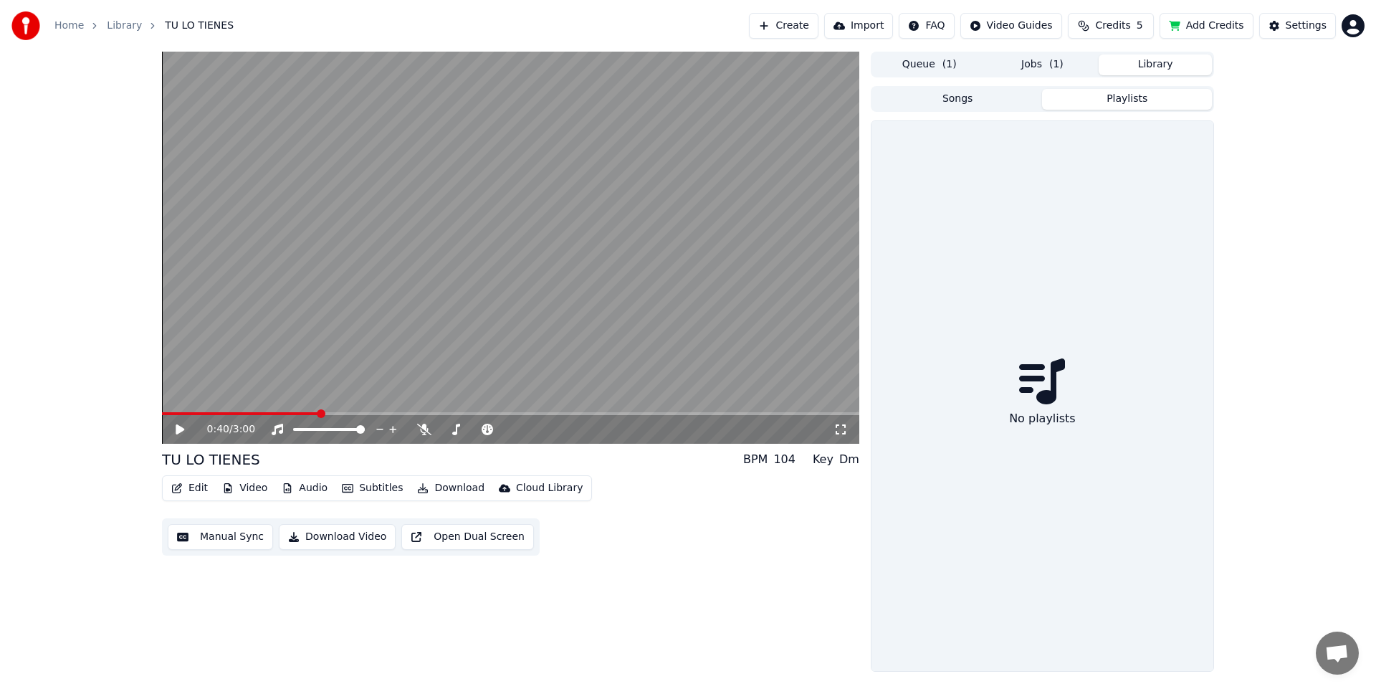
click at [1141, 102] on button "Playlists" at bounding box center [1127, 99] width 170 height 21
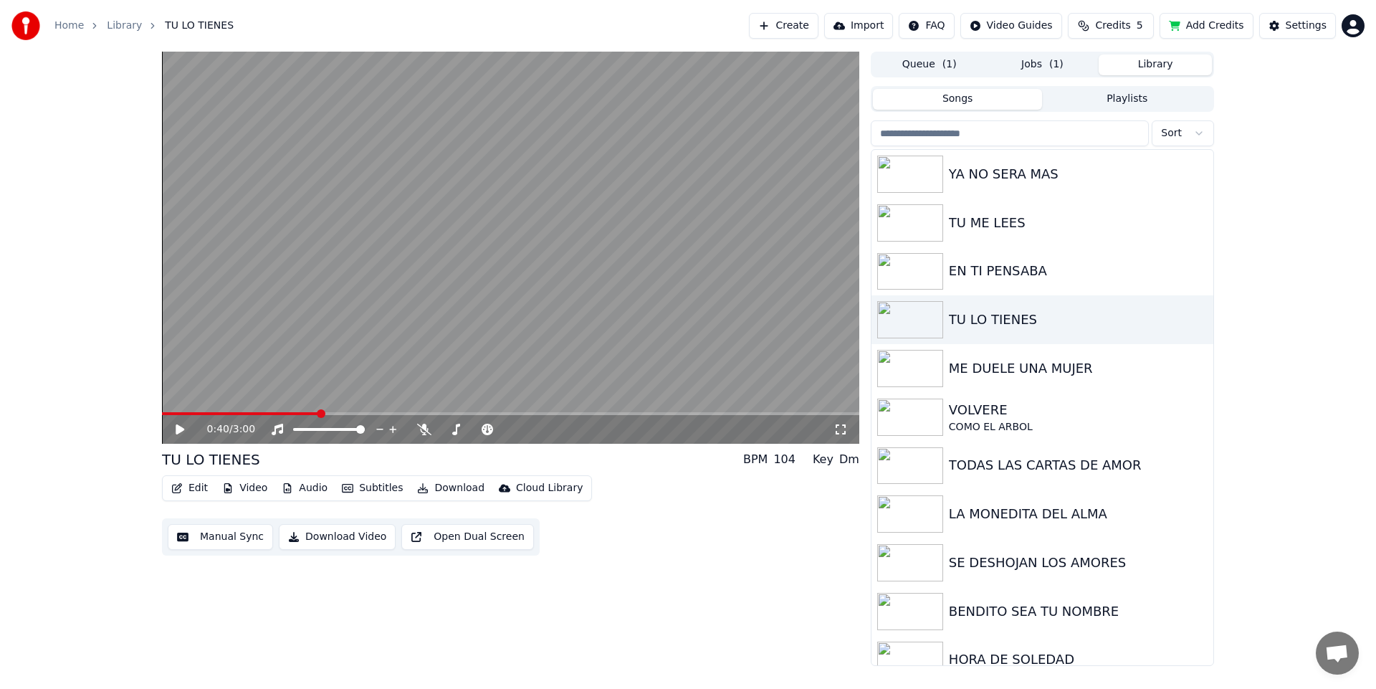
click at [973, 98] on button "Songs" at bounding box center [958, 99] width 170 height 21
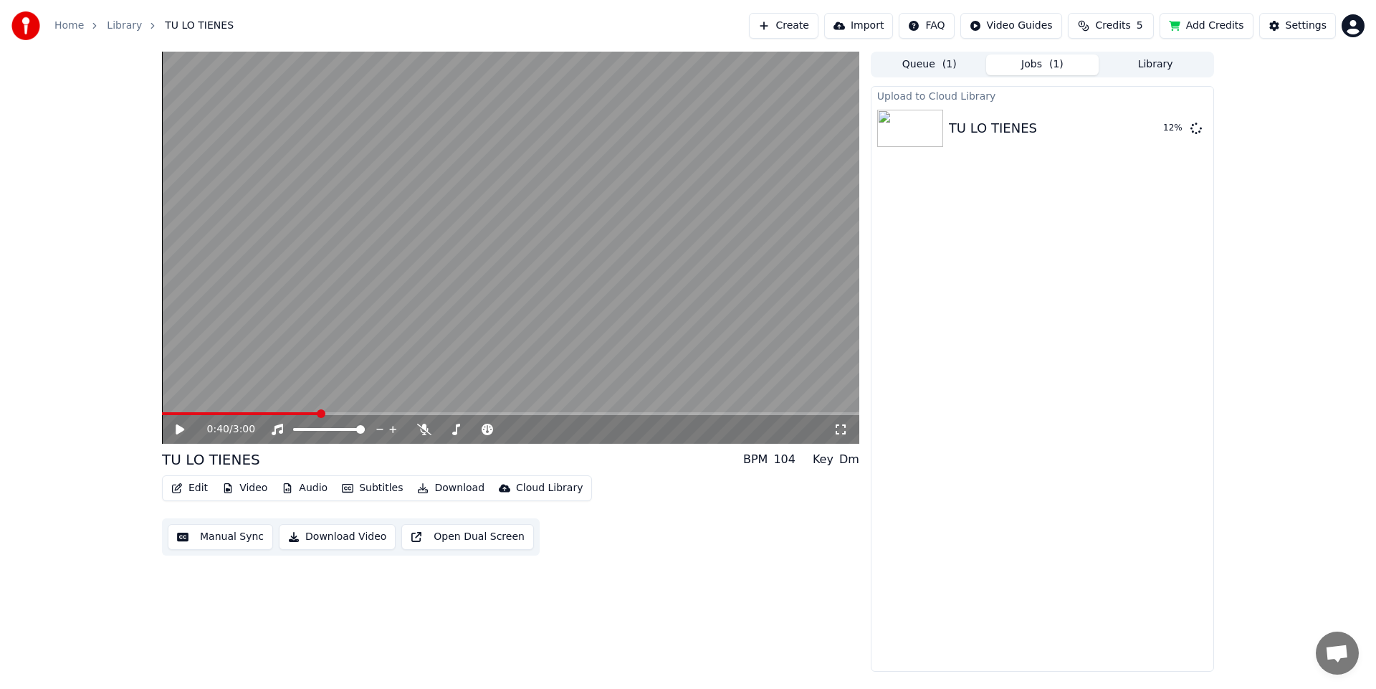
click at [1045, 62] on button "Jobs ( 1 )" at bounding box center [1042, 64] width 113 height 21
click at [953, 105] on div "TU LO TIENES 13 %" at bounding box center [1043, 128] width 342 height 49
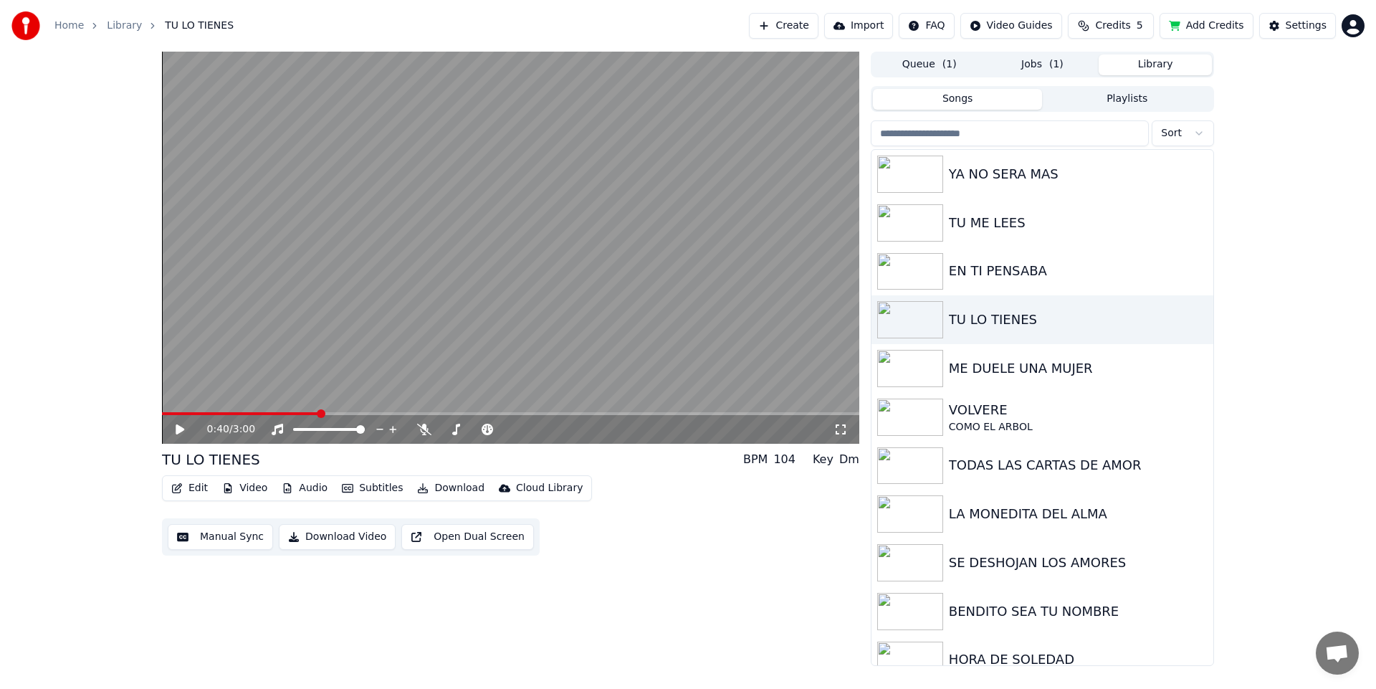
click at [1142, 67] on button "Library" at bounding box center [1155, 64] width 113 height 21
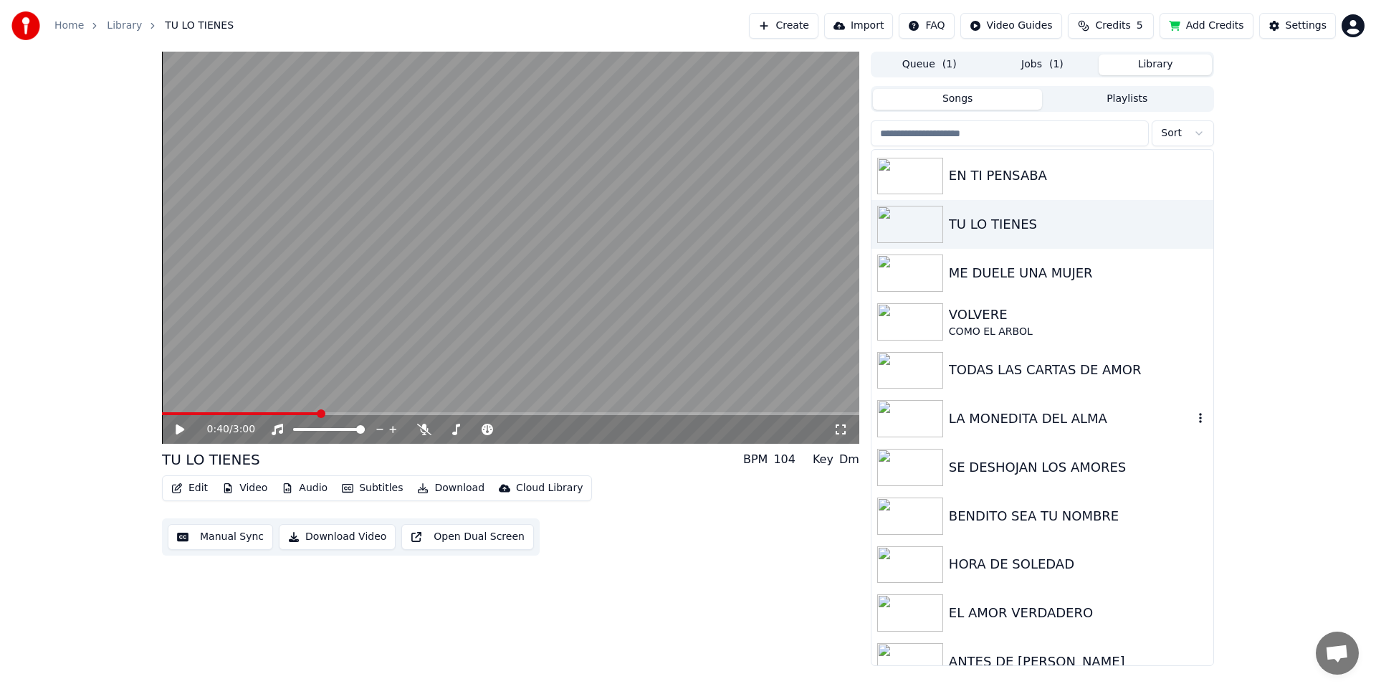
scroll to position [116, 0]
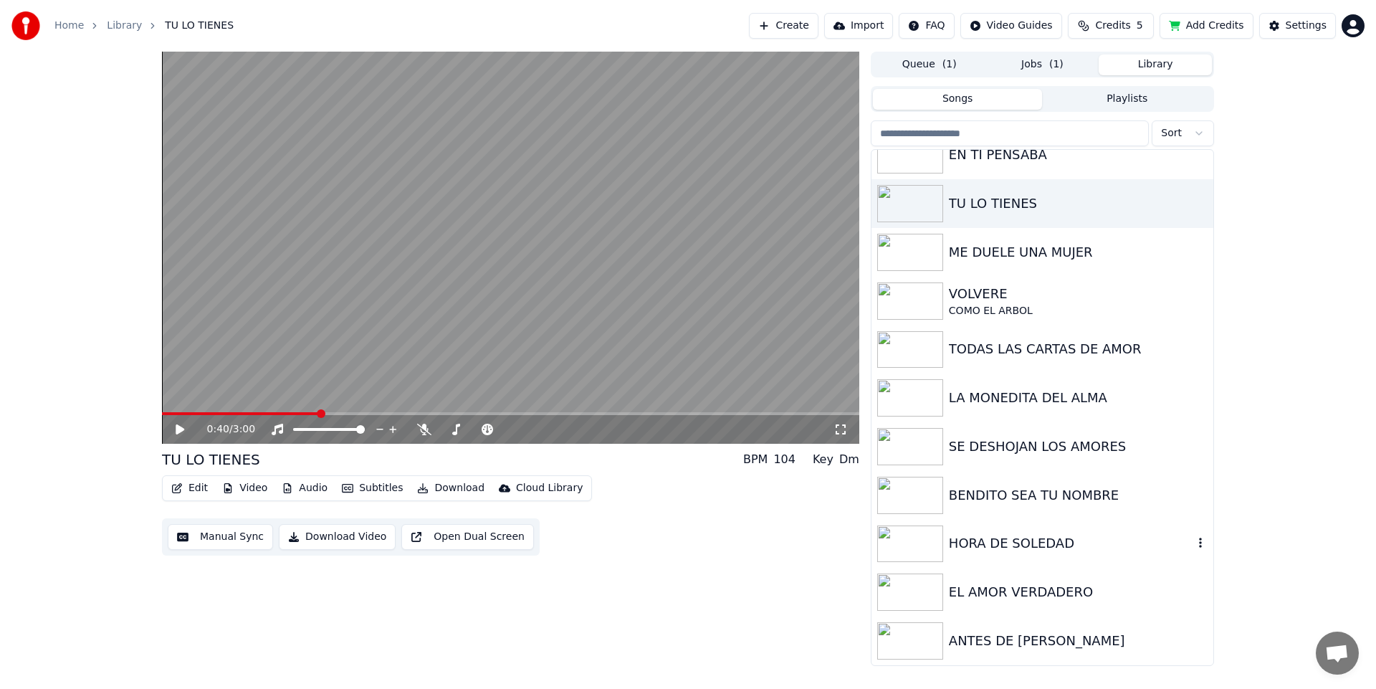
click at [1193, 540] on icon "button" at bounding box center [1200, 542] width 14 height 11
click at [1120, 128] on input "search" at bounding box center [1010, 133] width 278 height 26
click at [110, 25] on link "Library" at bounding box center [124, 26] width 35 height 14
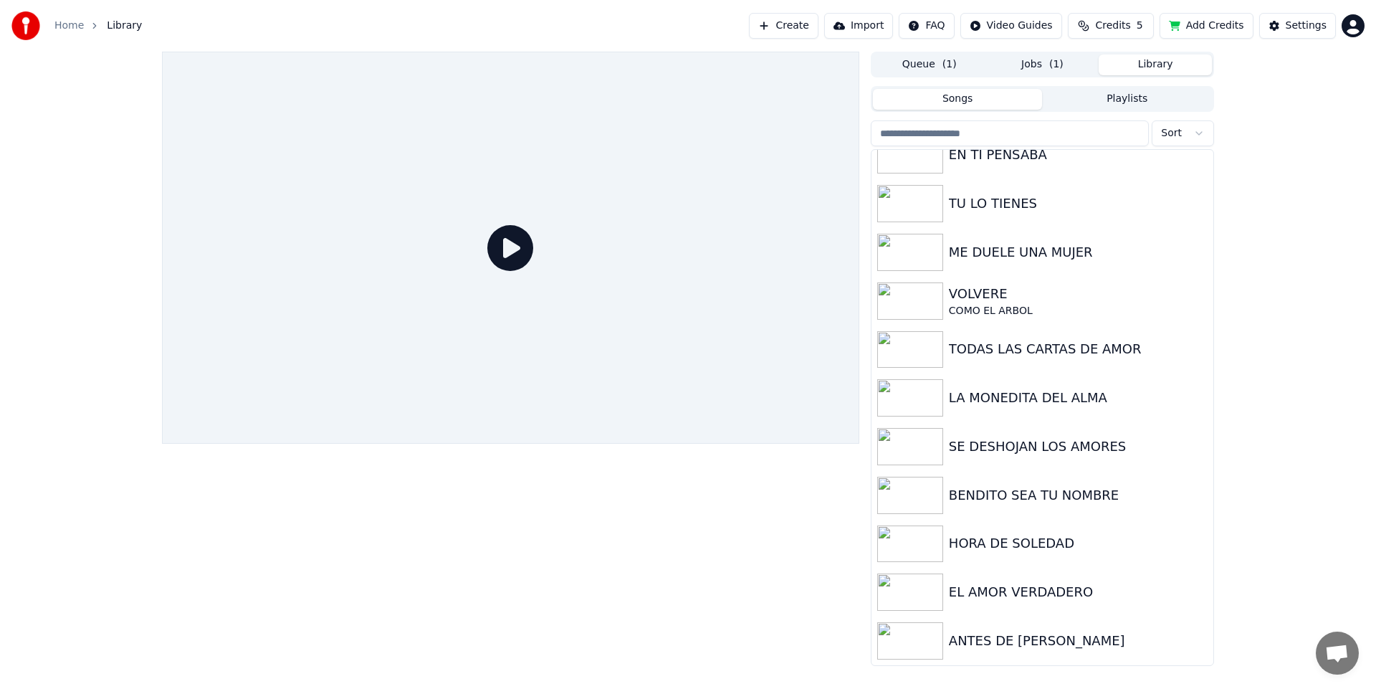
click at [68, 21] on link "Home" at bounding box center [68, 26] width 29 height 14
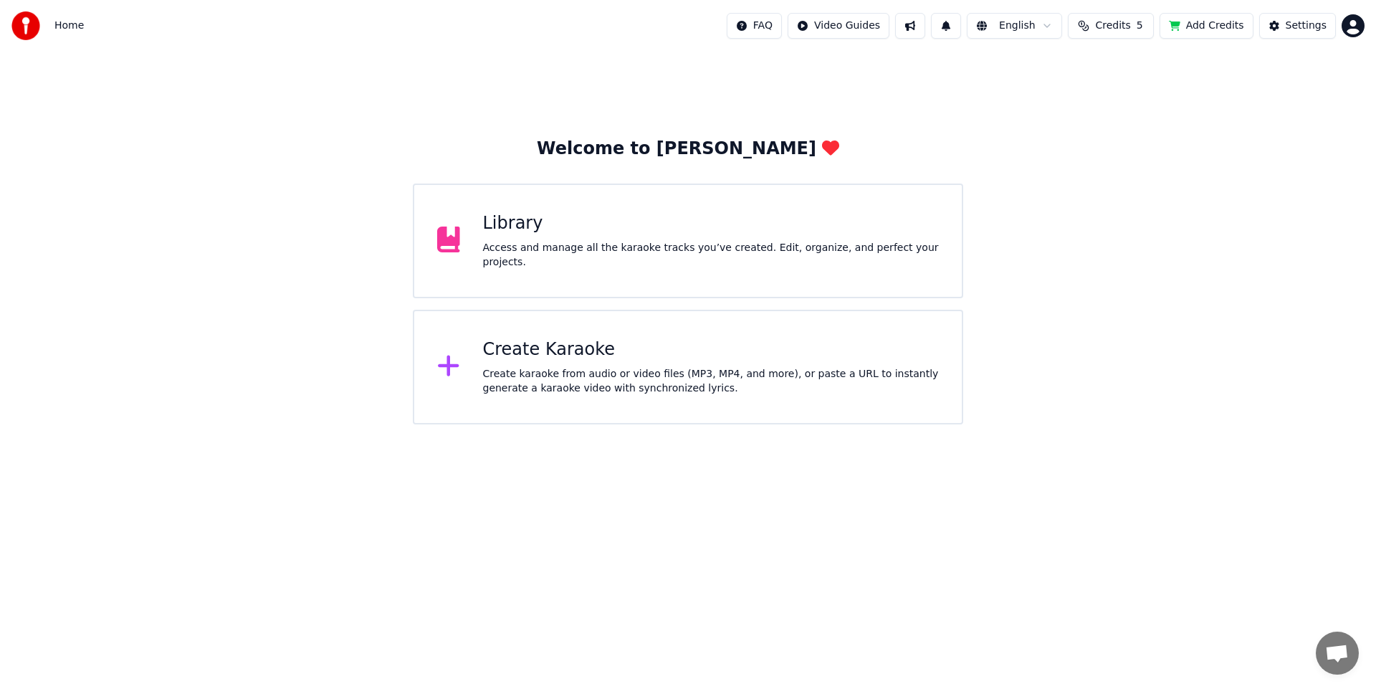
drag, startPoint x: 212, startPoint y: 296, endPoint x: 262, endPoint y: 277, distance: 53.8
click at [212, 296] on div "Welcome to Youka Library Access and manage all the karaoke tracks you’ve create…" at bounding box center [688, 238] width 1376 height 373
click at [568, 272] on div "Library Access and manage all the karaoke tracks you’ve created. Edit, organize…" at bounding box center [688, 240] width 550 height 115
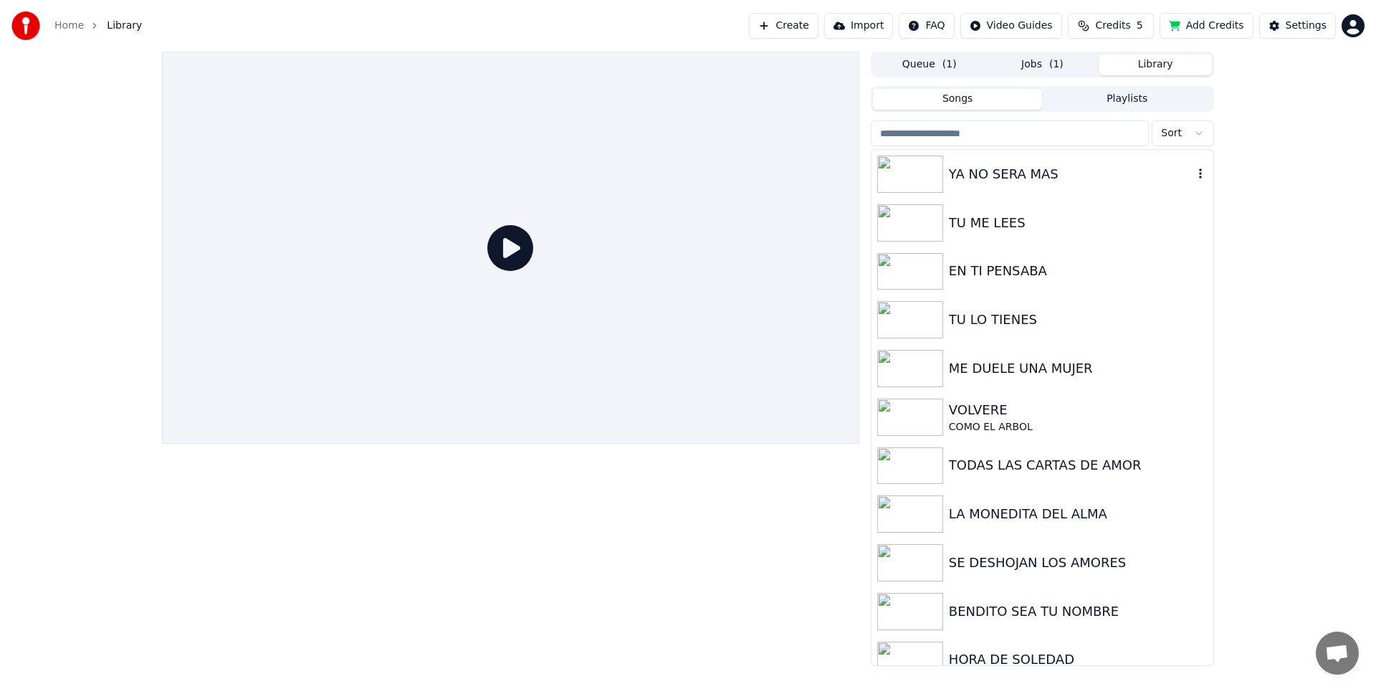
click at [1200, 173] on div "YA NO SERA MAS" at bounding box center [1043, 174] width 342 height 49
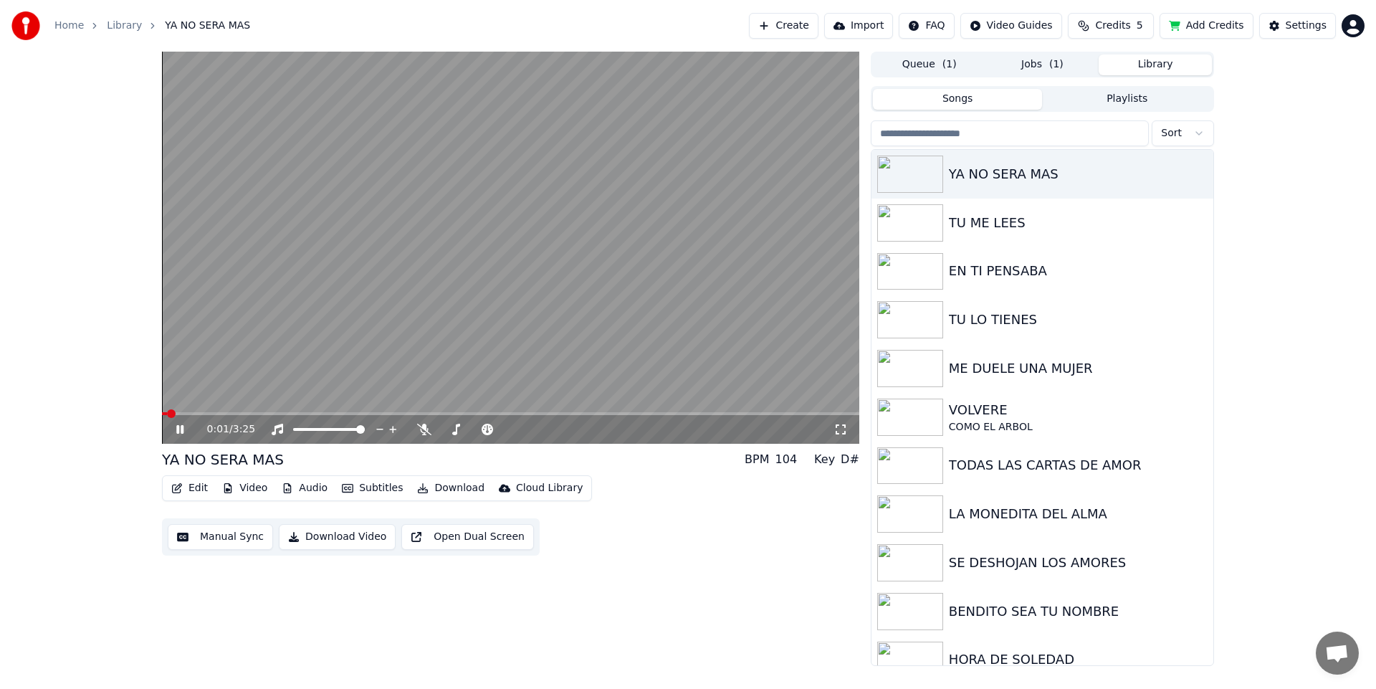
click at [589, 573] on div "0:01 / 3:25 YA NO SERA MAS BPM 104 Key D# Edit Video Audio Subtitles Download C…" at bounding box center [510, 359] width 697 height 614
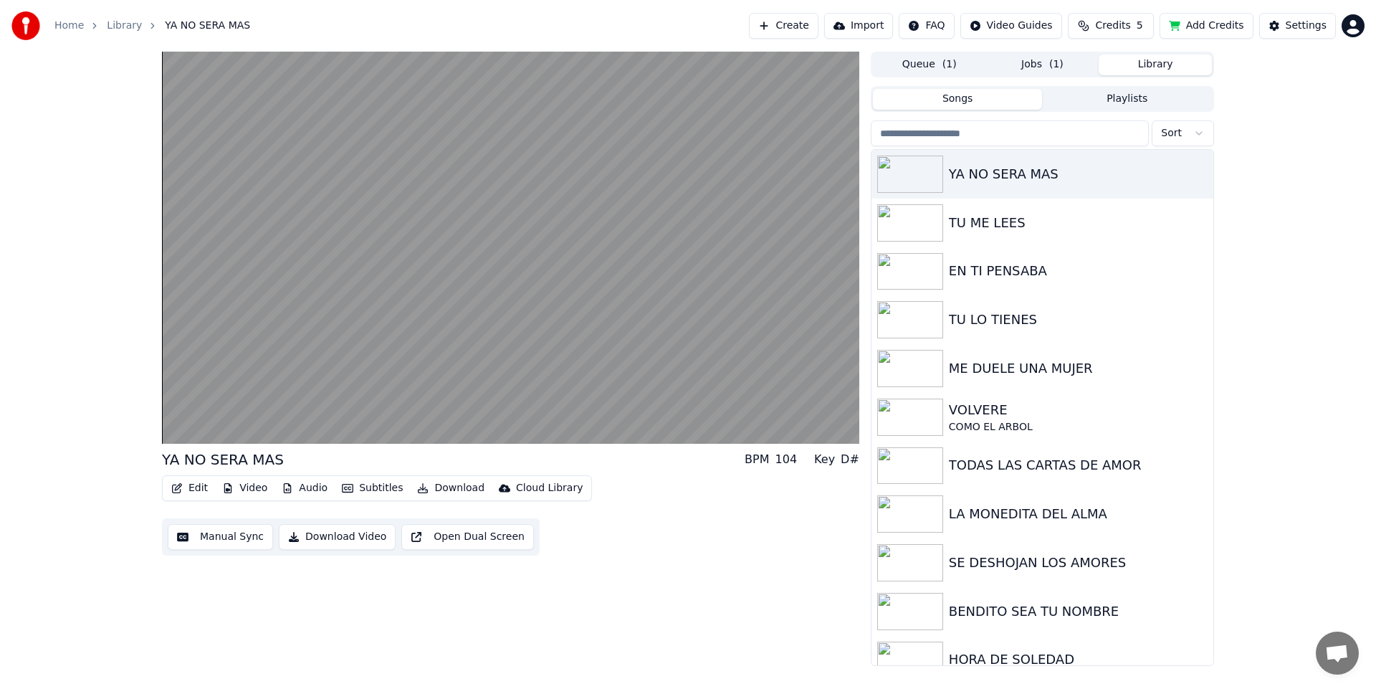
click at [724, 576] on div "YA NO SERA MAS BPM 104 Key D# Edit Video Audio Subtitles Download Cloud Library…" at bounding box center [510, 359] width 697 height 614
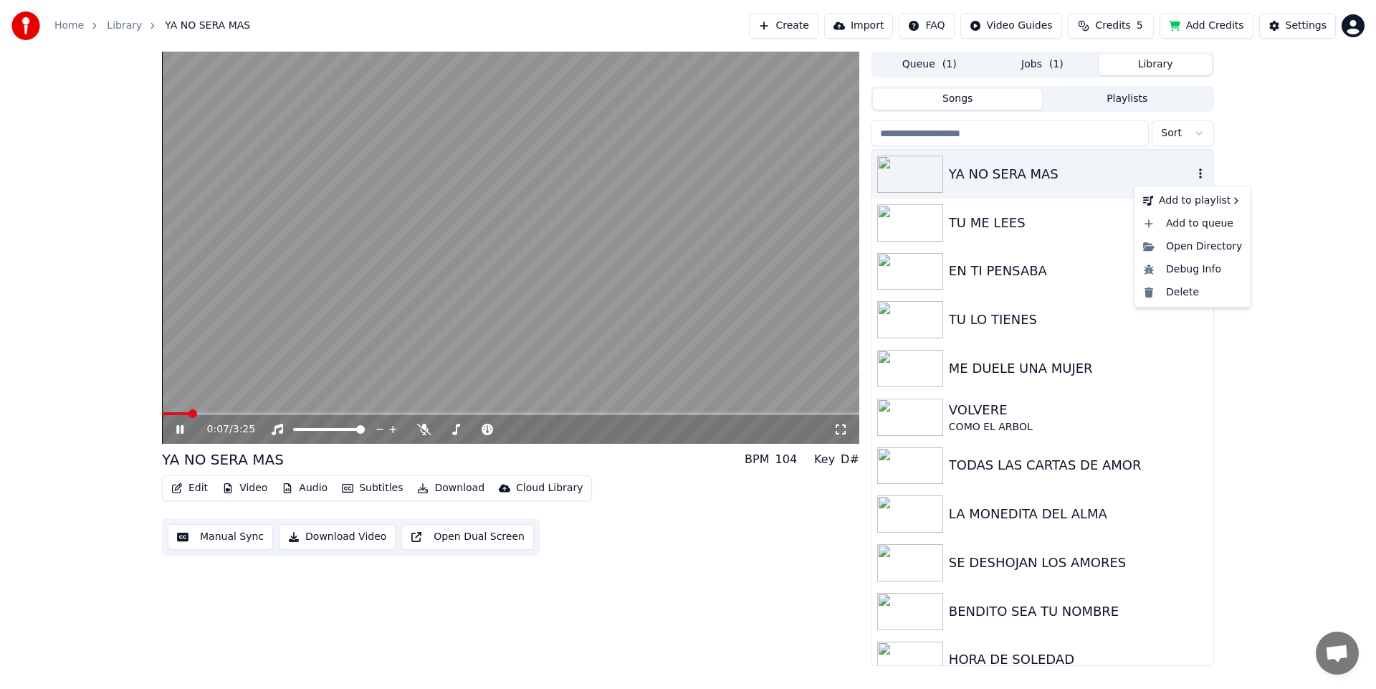
click at [1193, 174] on icon "button" at bounding box center [1200, 173] width 14 height 11
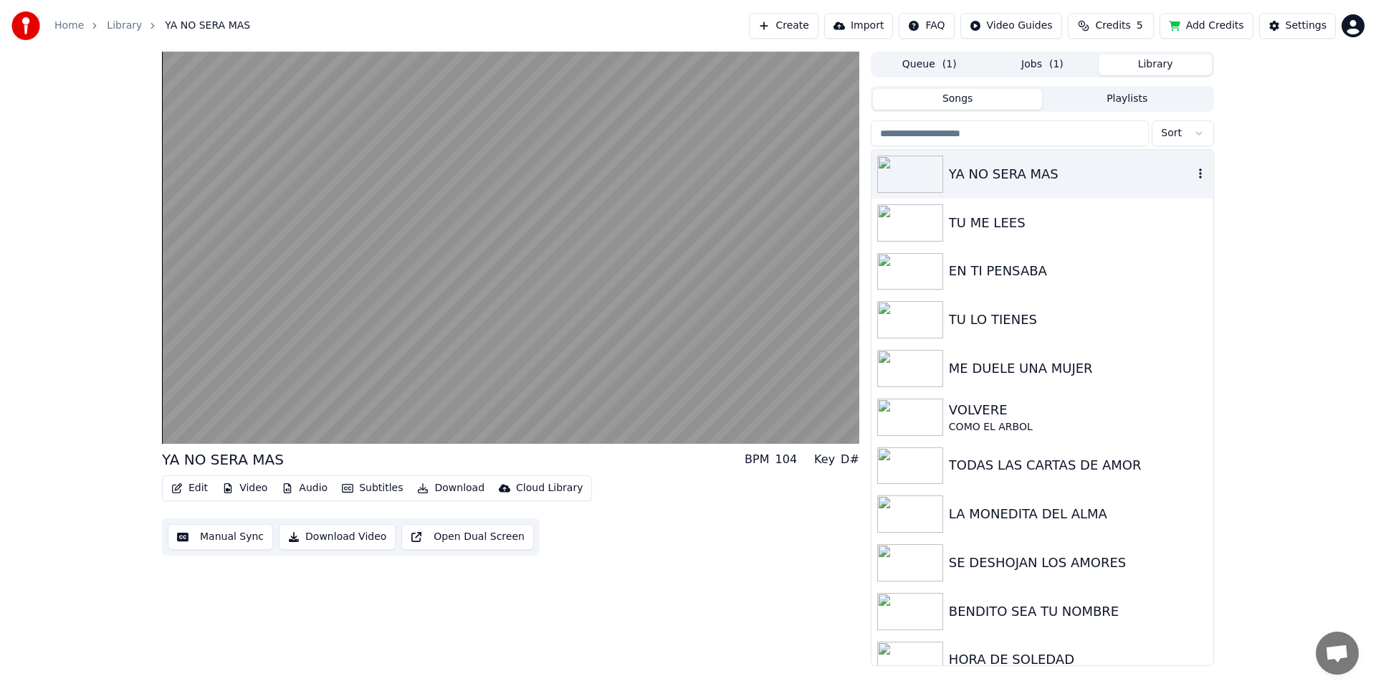
click at [1010, 173] on div "YA NO SERA MAS" at bounding box center [1071, 174] width 244 height 20
click at [996, 170] on div "YA NO SERA MAS" at bounding box center [1071, 174] width 244 height 20
click at [997, 170] on div "YA NO SERA MAS" at bounding box center [1071, 174] width 244 height 20
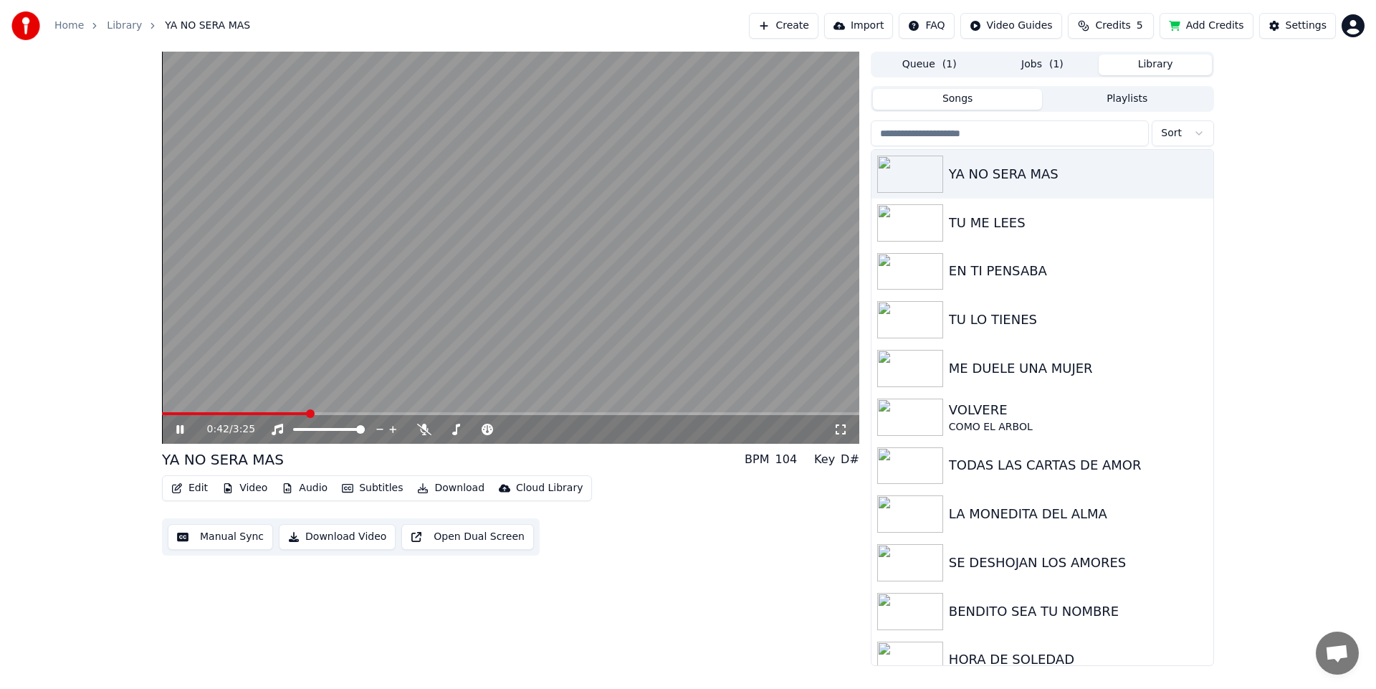
click at [81, 224] on div "0:42 / 3:25 YA NO SERA MAS BPM 104 Key D# Edit Video Audio Subtitles Download C…" at bounding box center [688, 359] width 1376 height 614
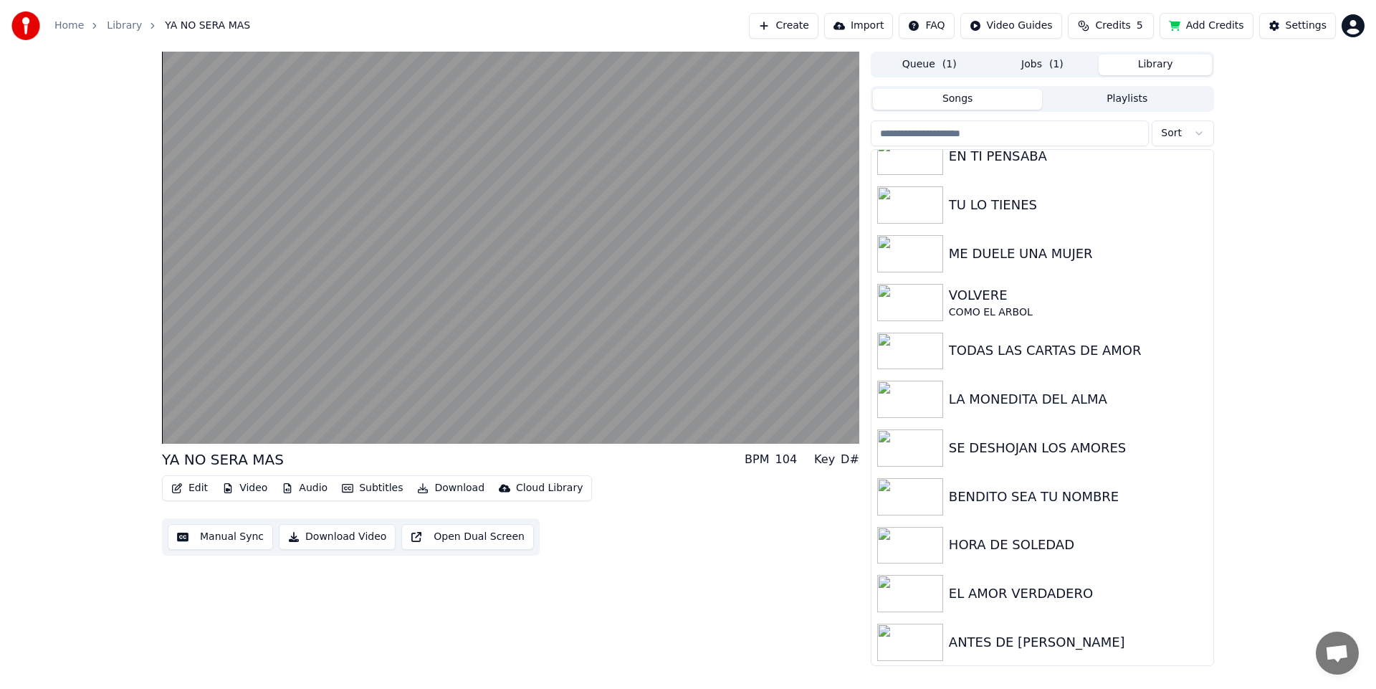
scroll to position [116, 0]
click at [950, 399] on div "LA MONEDITA DEL ALMA" at bounding box center [1071, 398] width 244 height 20
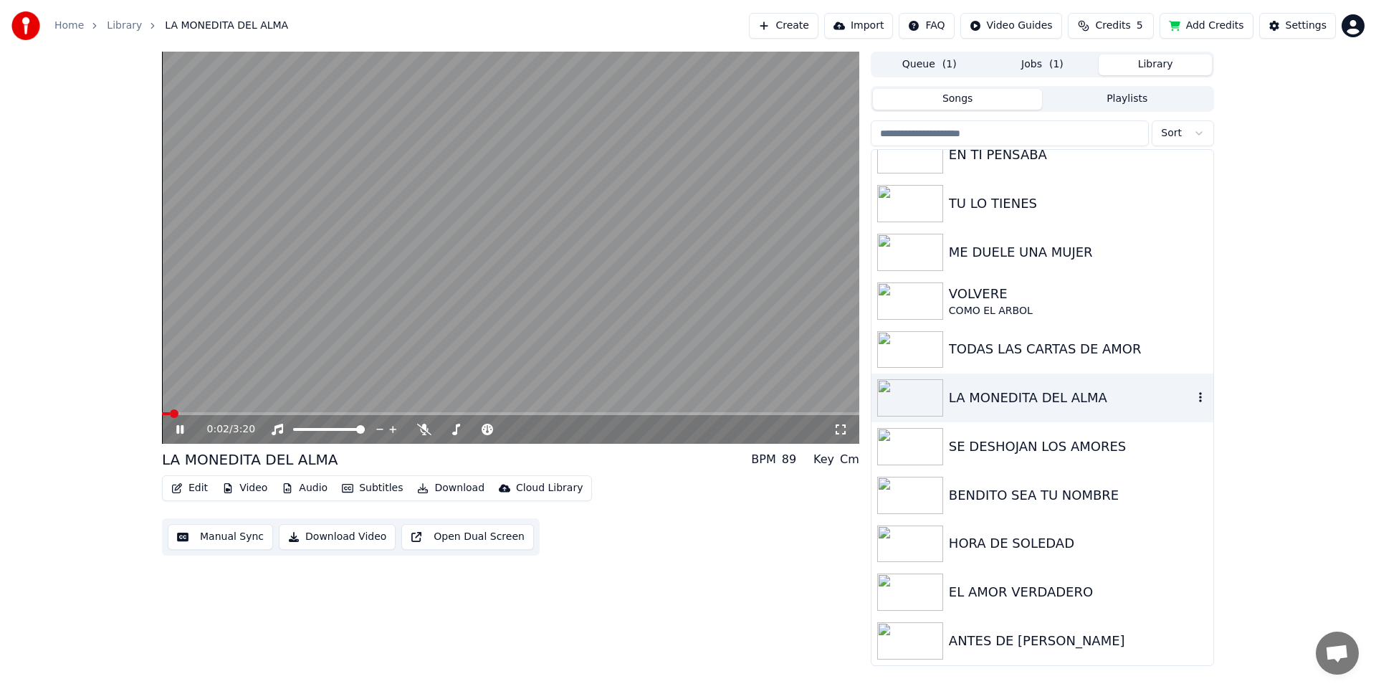
click at [925, 395] on img at bounding box center [910, 397] width 66 height 37
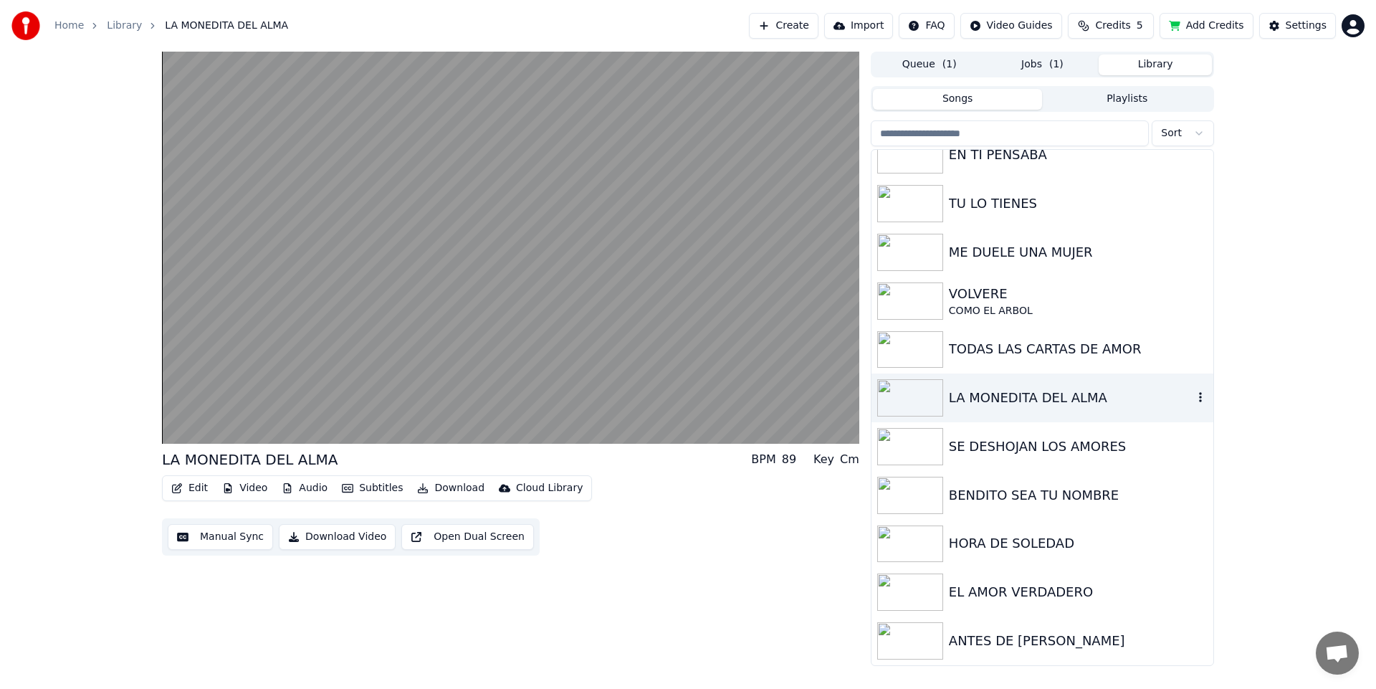
click at [1016, 393] on div "LA MONEDITA DEL ALMA" at bounding box center [1071, 398] width 244 height 20
click at [1015, 343] on div "TODAS LAS CARTAS DE AMOR" at bounding box center [1071, 352] width 244 height 20
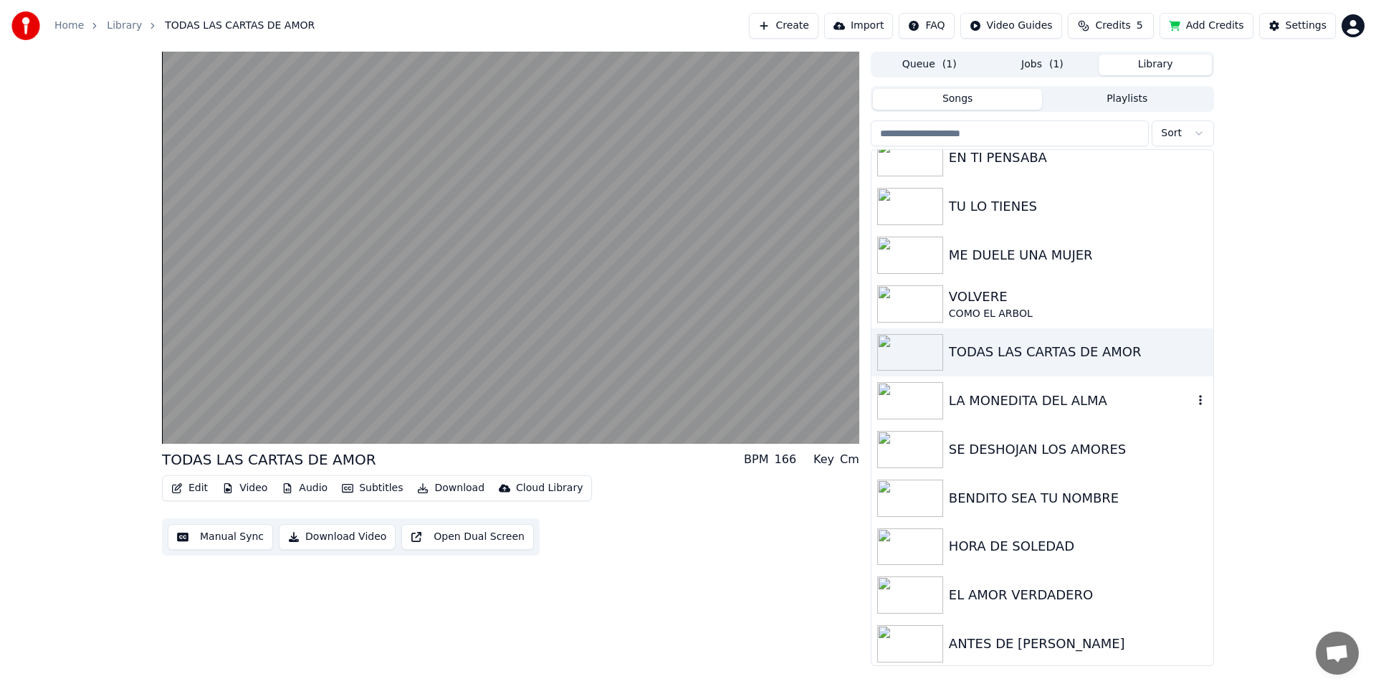
click at [1022, 409] on div "LA MONEDITA DEL ALMA" at bounding box center [1071, 401] width 244 height 20
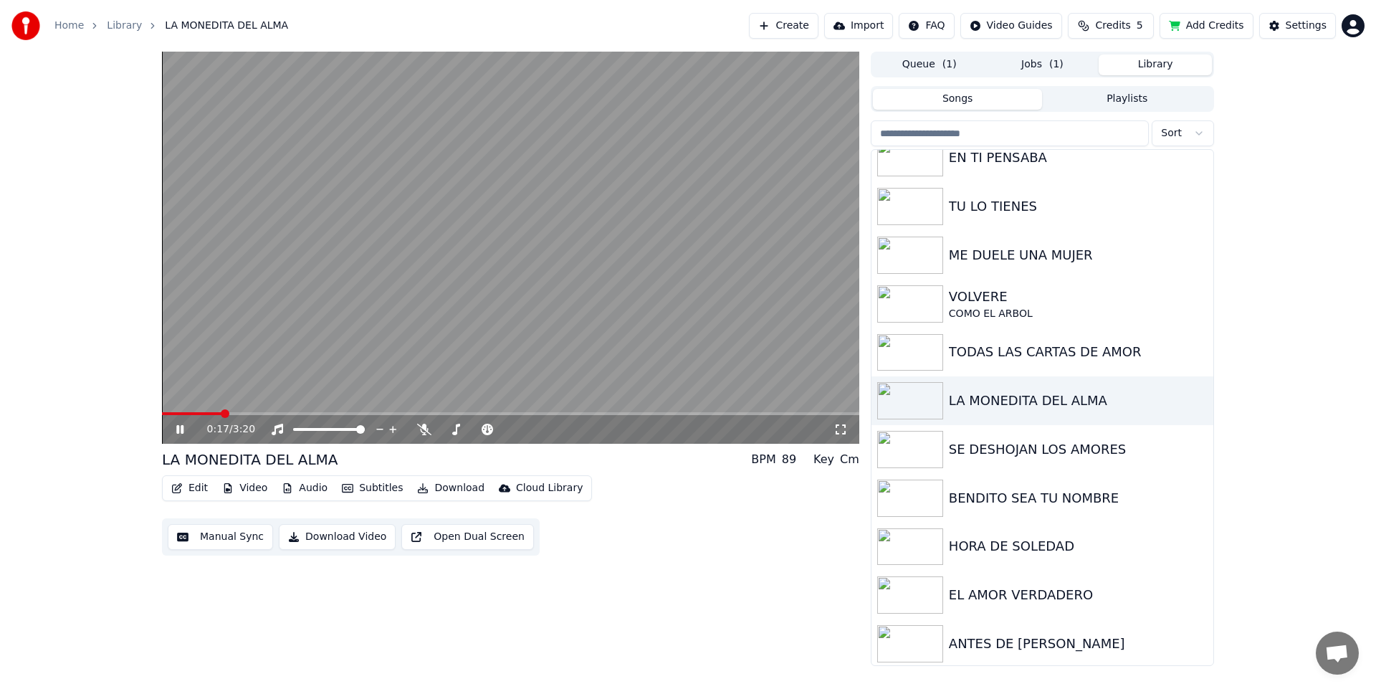
click at [219, 413] on span at bounding box center [510, 413] width 697 height 3
click at [464, 430] on span at bounding box center [465, 429] width 9 height 9
click at [478, 431] on span at bounding box center [477, 429] width 9 height 9
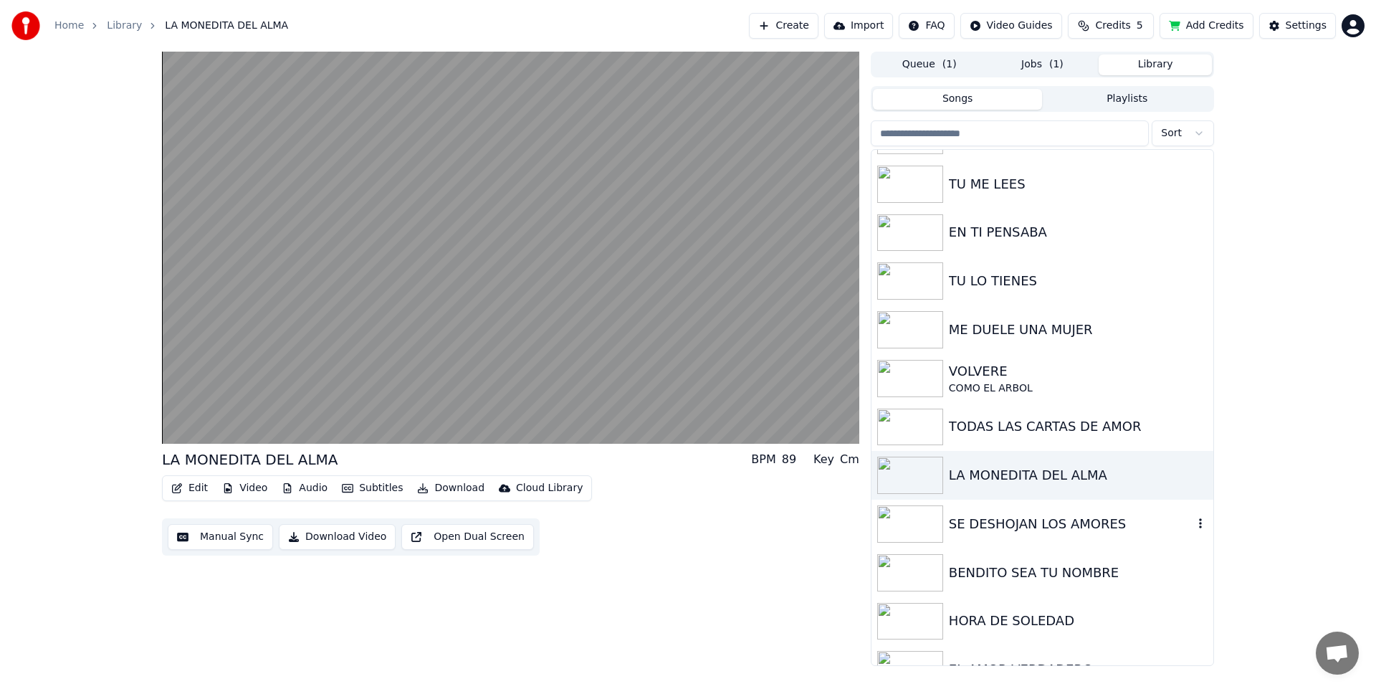
scroll to position [116, 0]
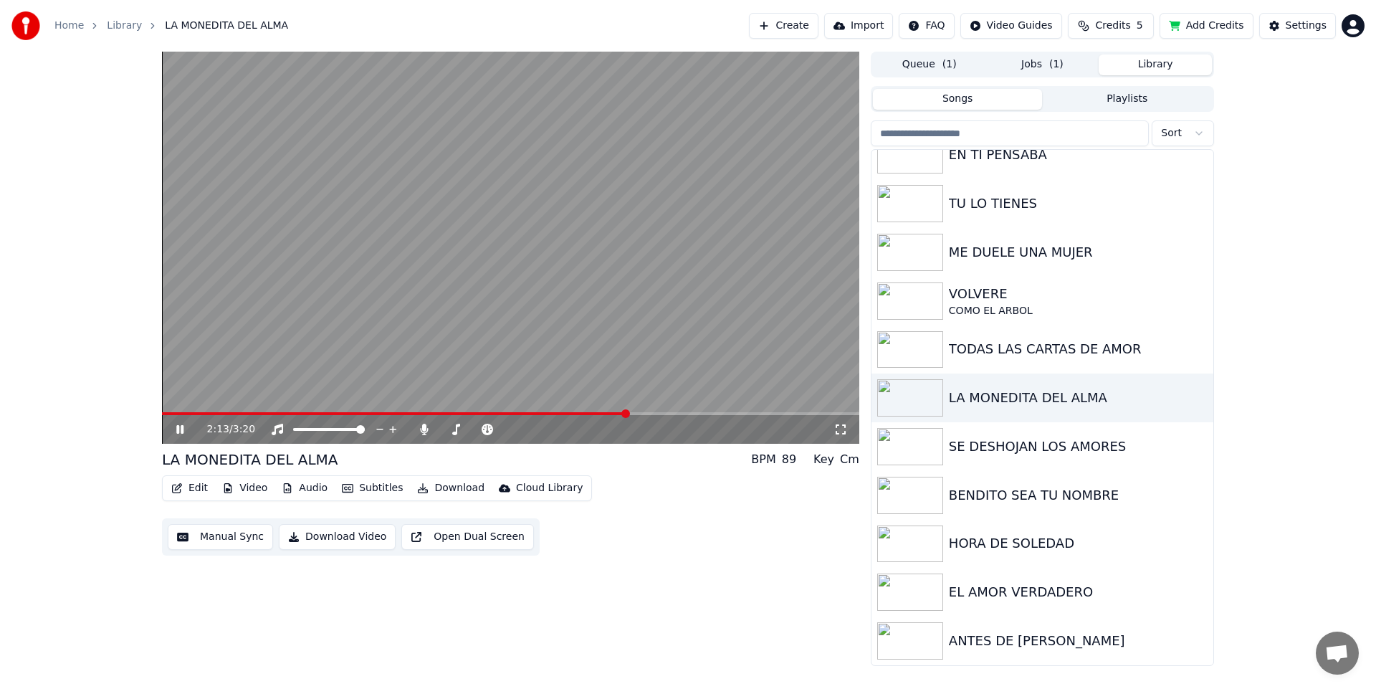
click at [434, 156] on video at bounding box center [510, 248] width 697 height 392
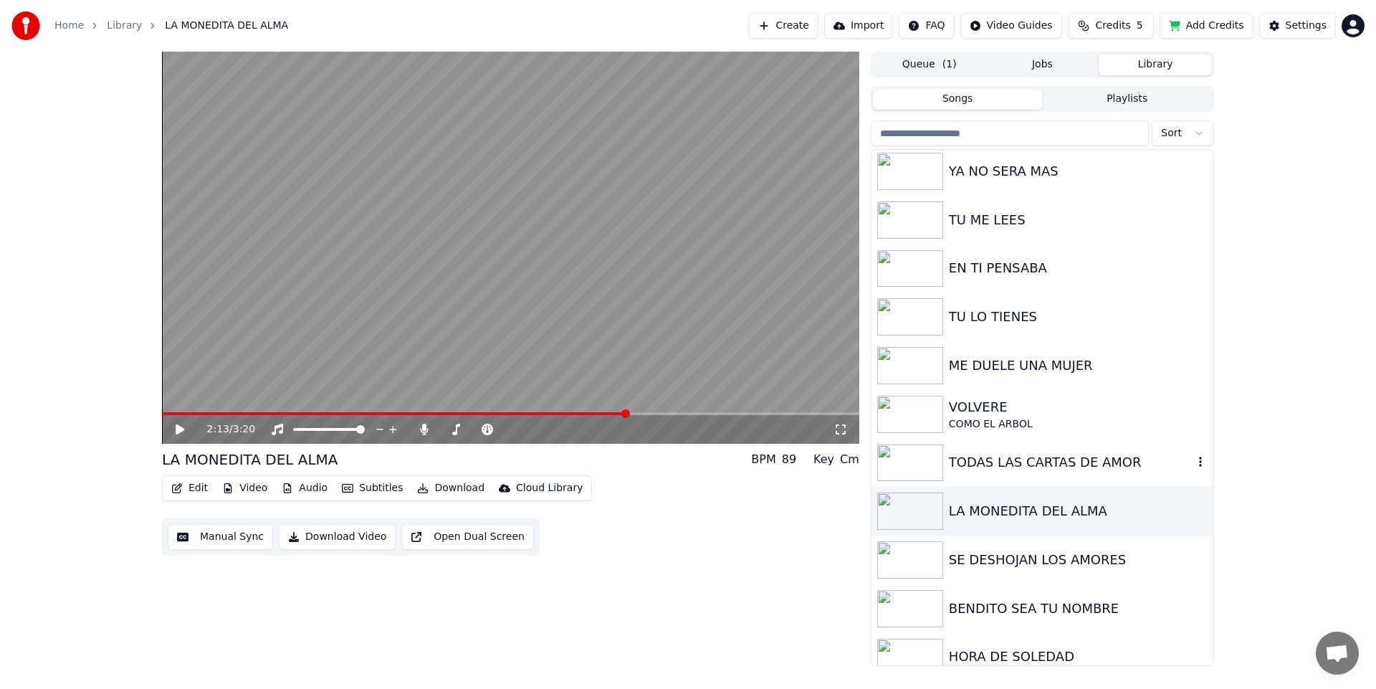
scroll to position [0, 0]
click at [1017, 183] on div "YA NO SERA MAS" at bounding box center [1071, 174] width 244 height 20
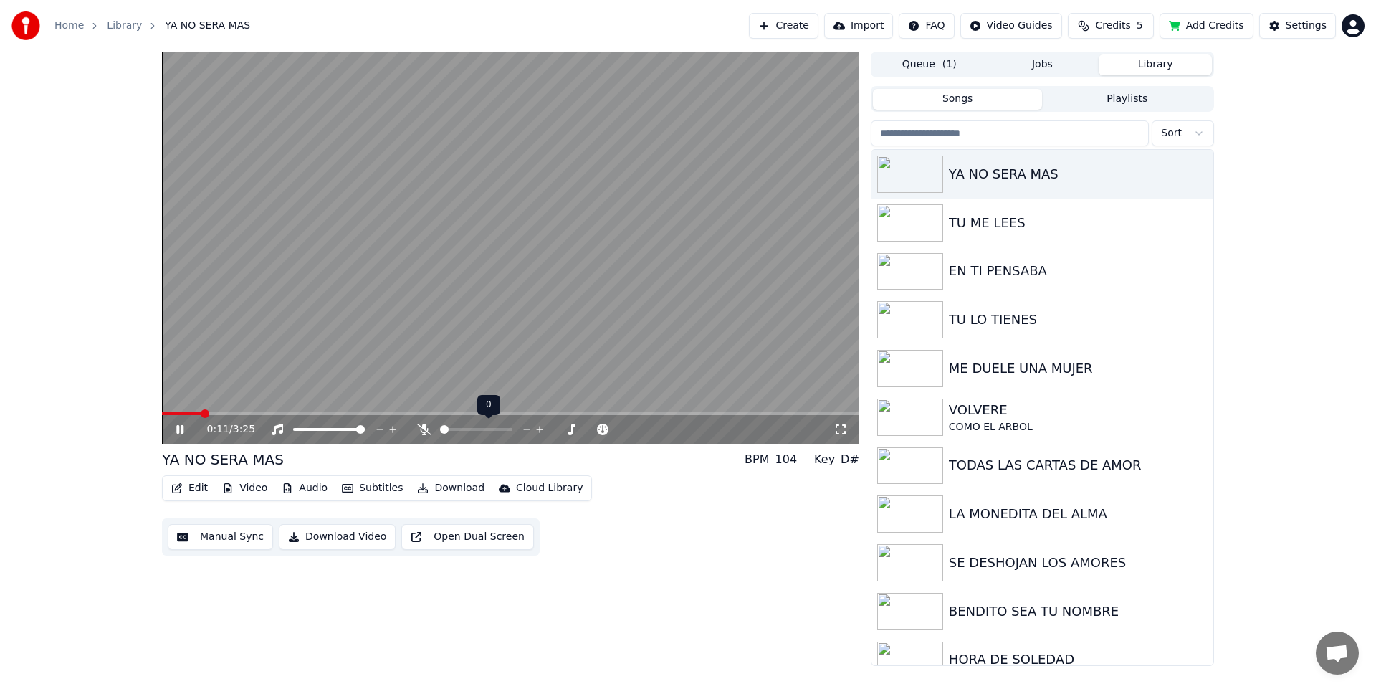
click at [440, 431] on span at bounding box center [444, 429] width 9 height 9
click at [444, 491] on button "Download" at bounding box center [450, 488] width 79 height 20
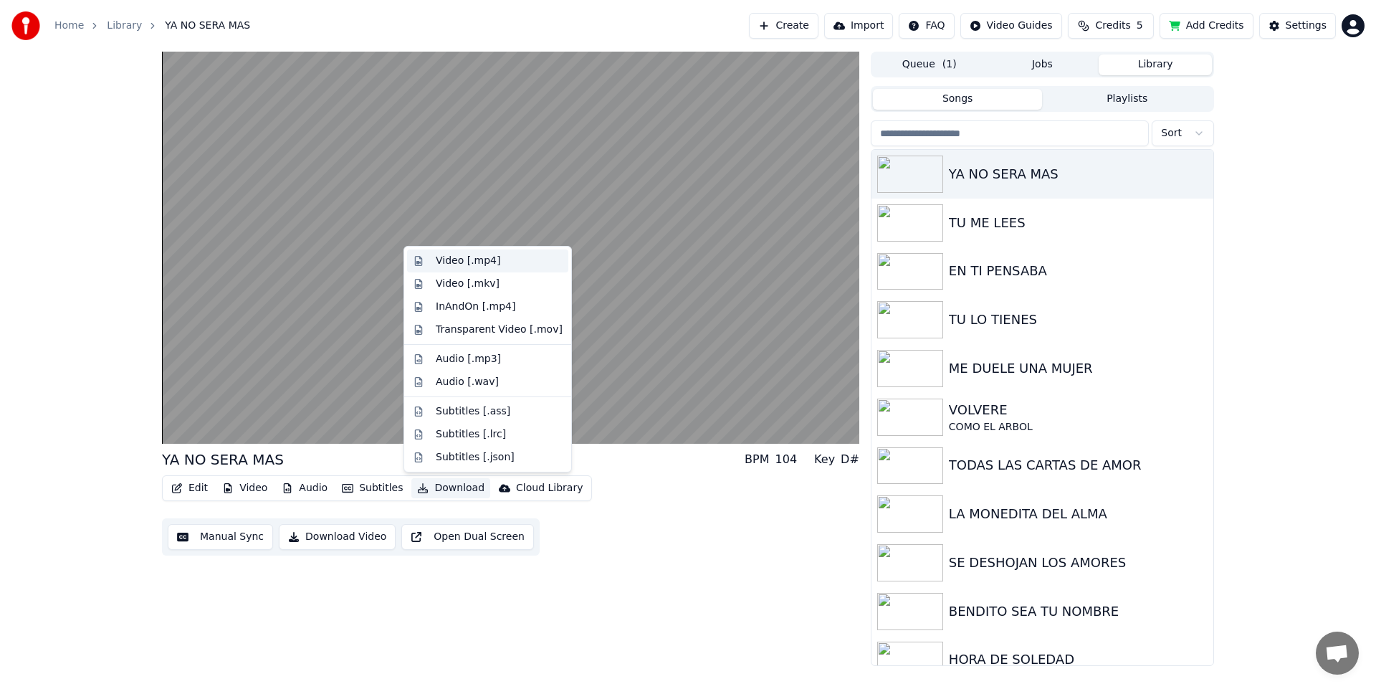
click at [474, 264] on div "Video [.mp4]" at bounding box center [468, 261] width 65 height 14
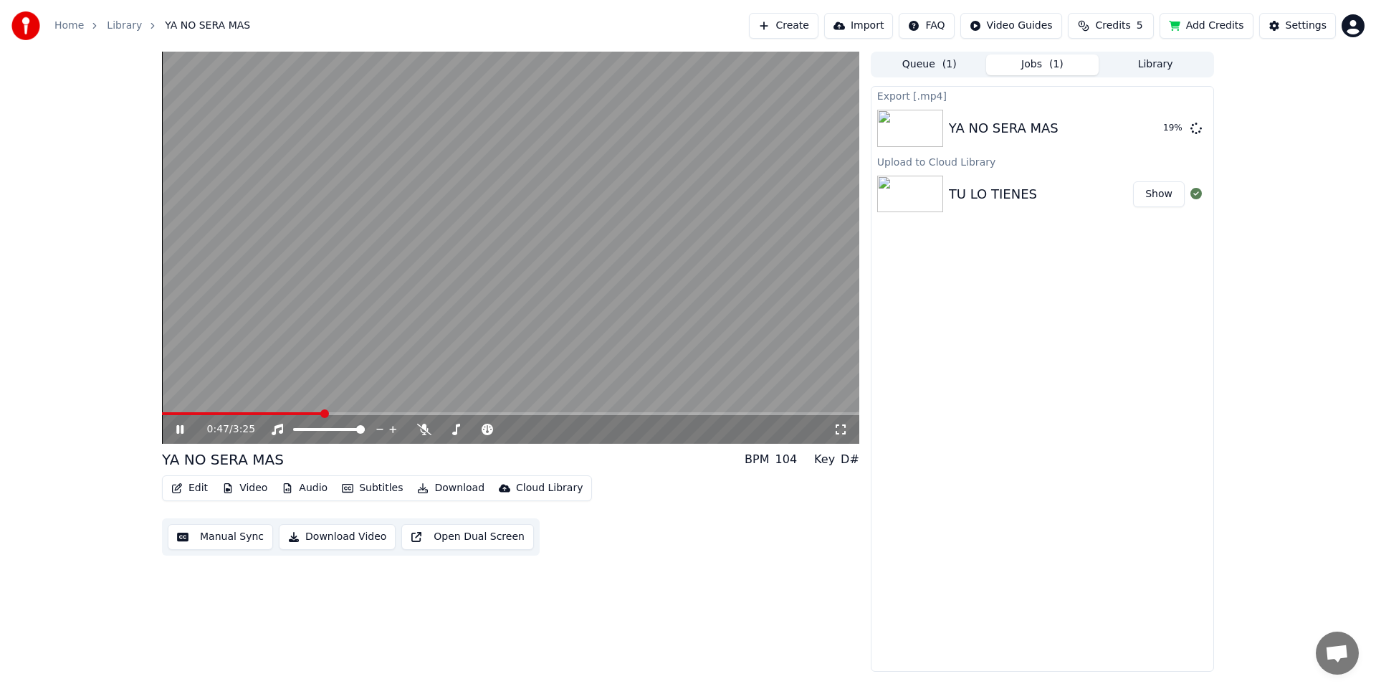
drag, startPoint x: 934, startPoint y: 321, endPoint x: 984, endPoint y: 128, distance: 199.2
click at [936, 314] on div "Export [.mp4] YA NO SERA MAS 19 % Upload to [GEOGRAPHIC_DATA] TU LO TIENES Show" at bounding box center [1042, 379] width 343 height 586
click at [1029, 62] on button "Jobs ( 1 )" at bounding box center [1042, 64] width 113 height 21
click at [1154, 67] on button "Library" at bounding box center [1155, 64] width 113 height 21
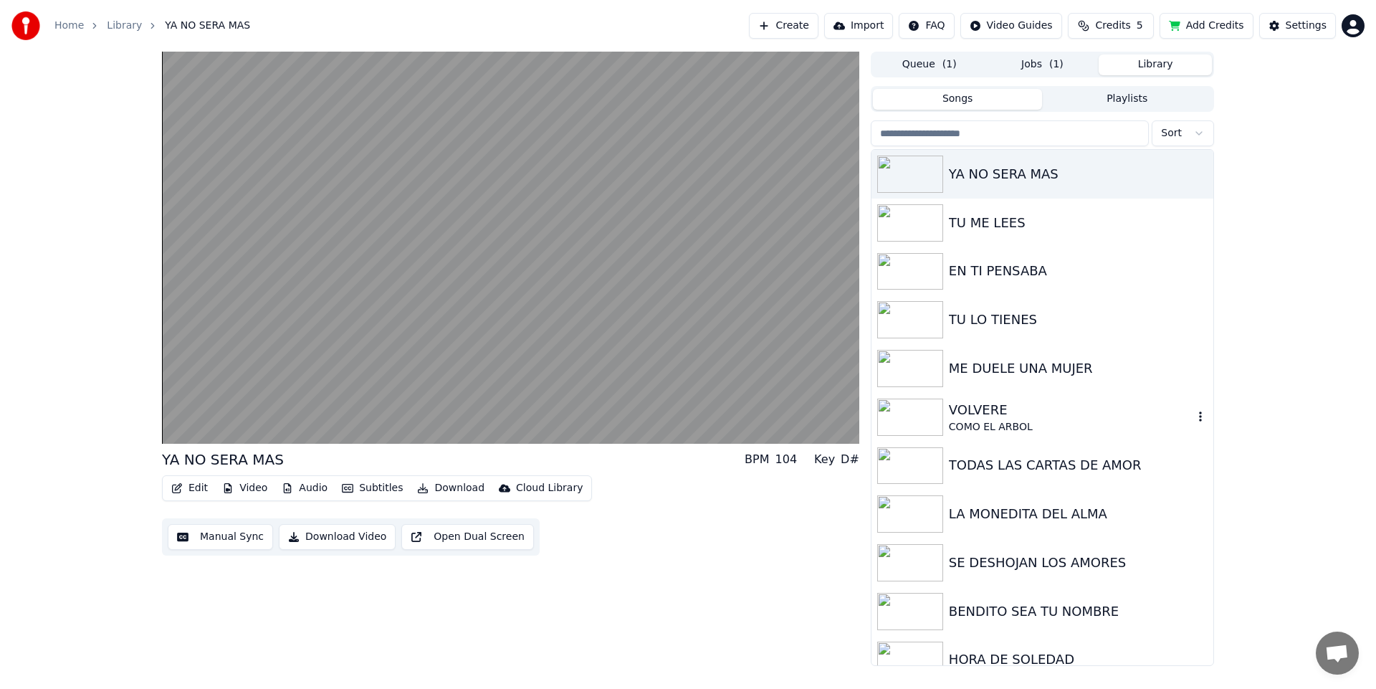
click at [999, 424] on div "COMO EL ARBOL" at bounding box center [1071, 427] width 244 height 14
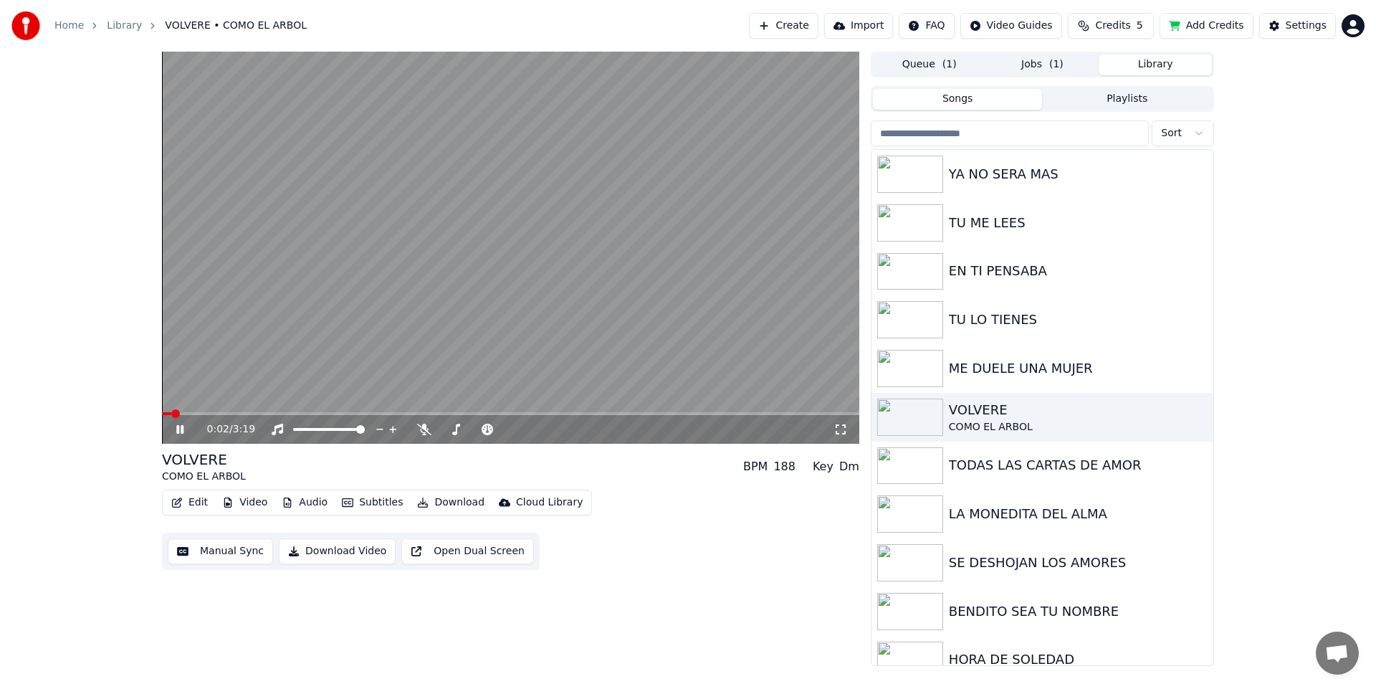
click at [210, 411] on video at bounding box center [510, 248] width 697 height 392
click at [211, 414] on span at bounding box center [510, 413] width 697 height 3
click at [183, 424] on icon at bounding box center [190, 429] width 34 height 11
click at [250, 412] on span at bounding box center [510, 413] width 697 height 3
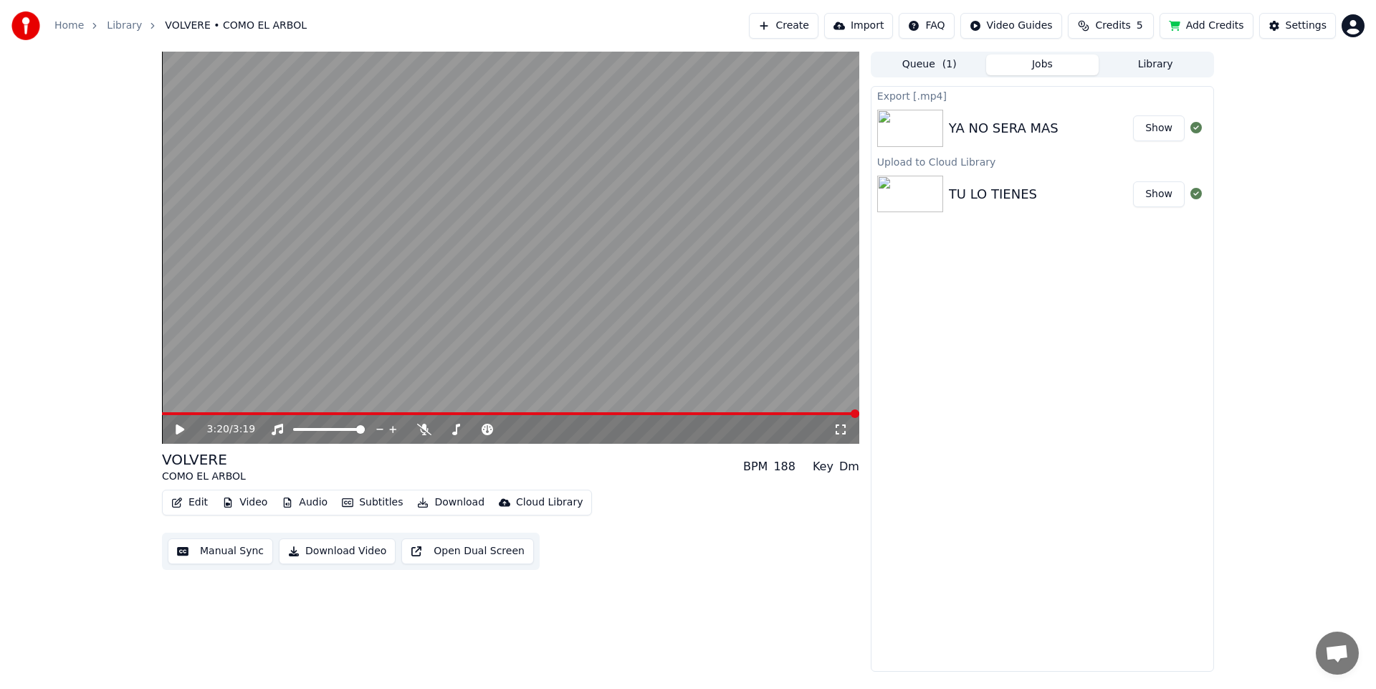
click at [1044, 65] on button "Jobs" at bounding box center [1042, 64] width 113 height 21
click at [1158, 131] on button "Show" at bounding box center [1159, 128] width 52 height 26
